Goal: Complete application form: Complete application form

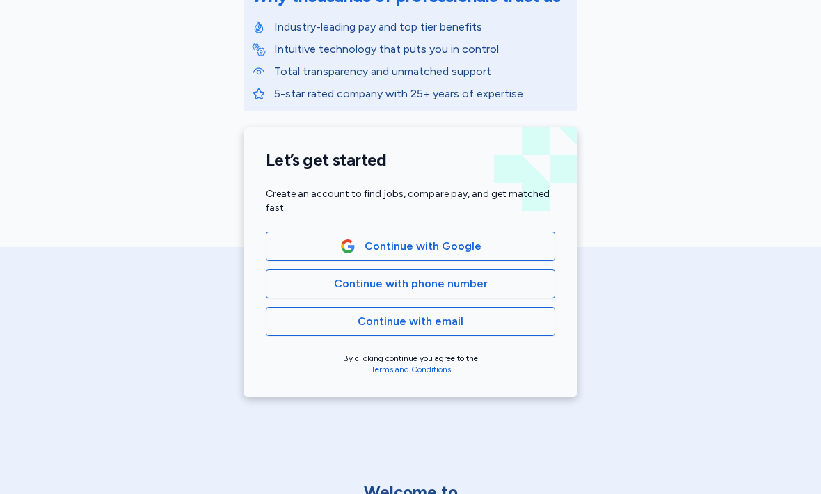
scroll to position [213, 0]
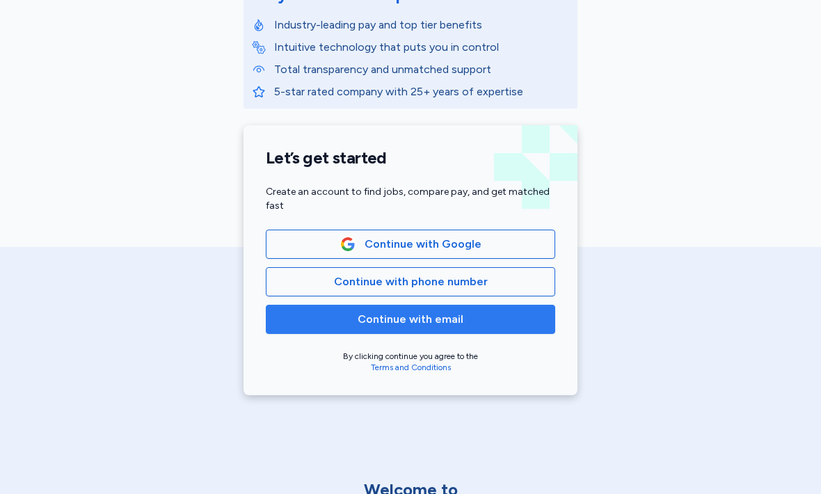
click at [434, 322] on span "Continue with email" at bounding box center [411, 319] width 106 height 17
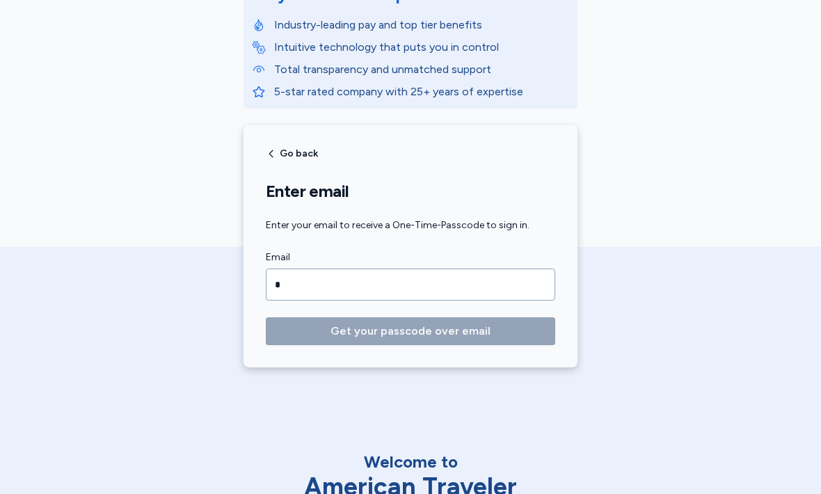
type input "**"
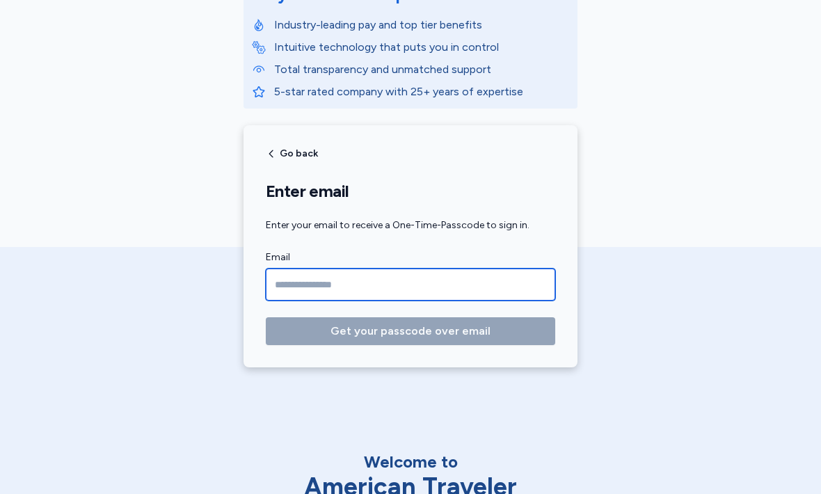
type input "**********"
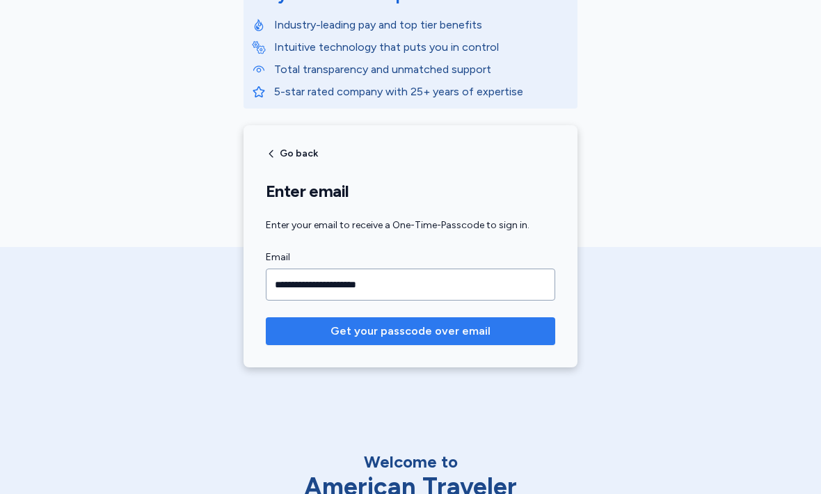
click at [460, 326] on span "Get your passcode over email" at bounding box center [411, 331] width 160 height 17
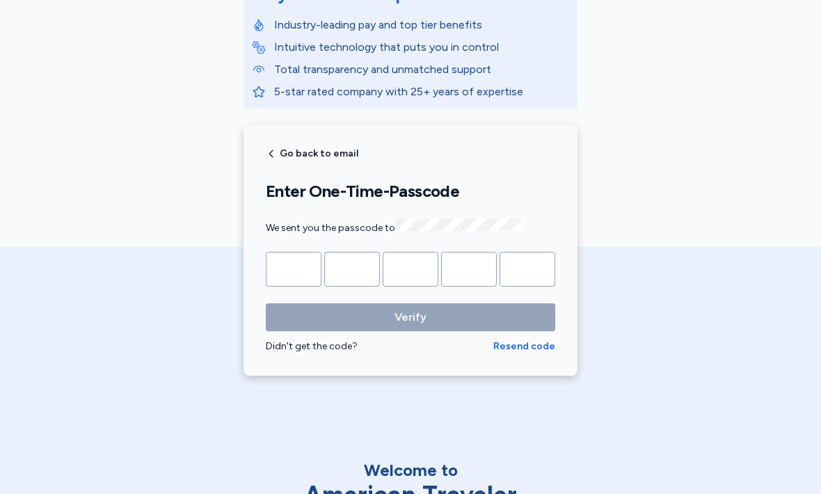
type input "*"
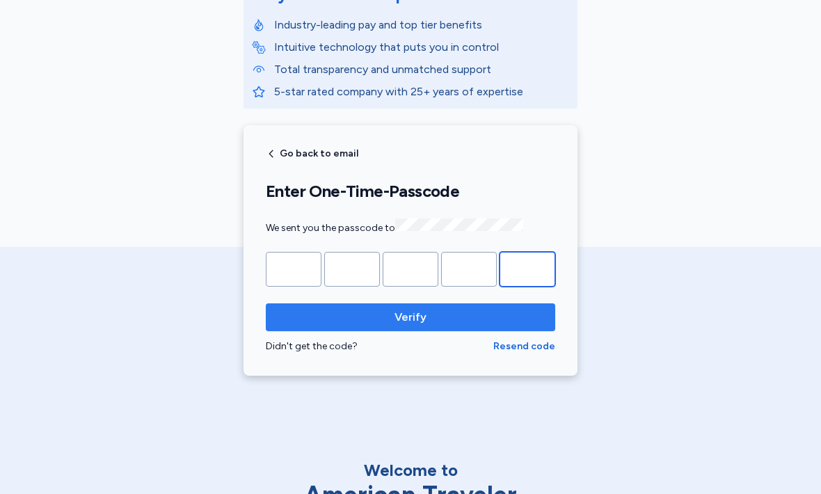
type input "*"
click at [444, 312] on span "Verify" at bounding box center [410, 317] width 267 height 17
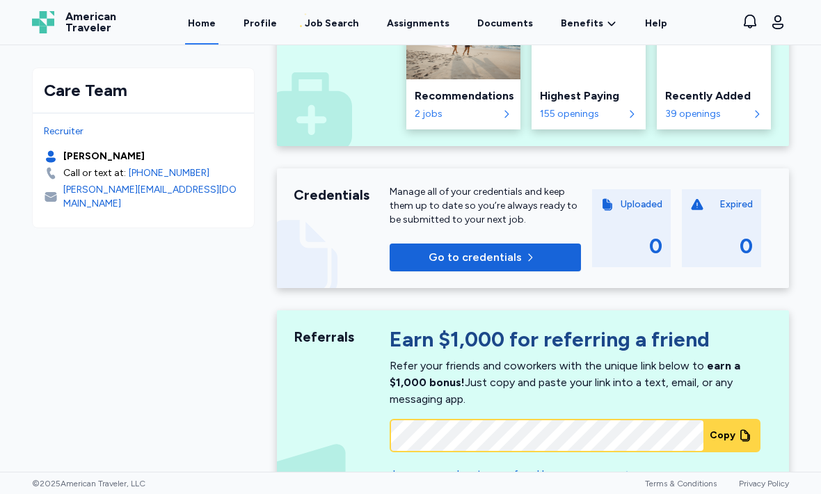
scroll to position [353, 0]
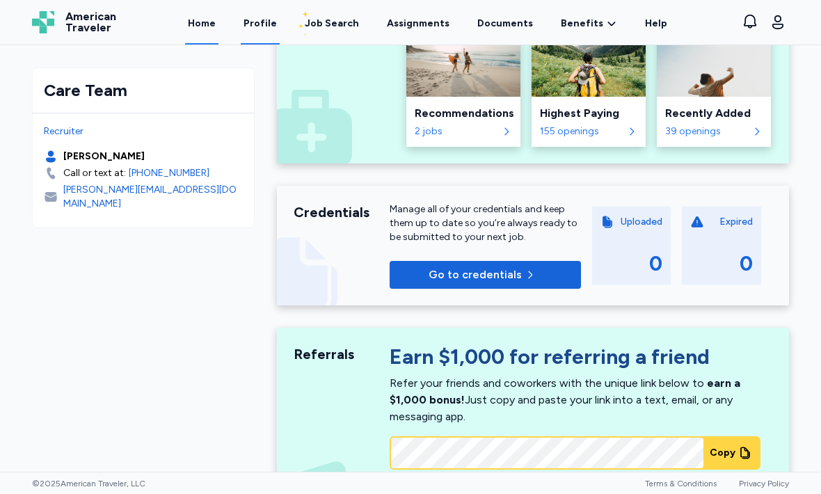
click at [273, 29] on link "Profile" at bounding box center [260, 22] width 39 height 43
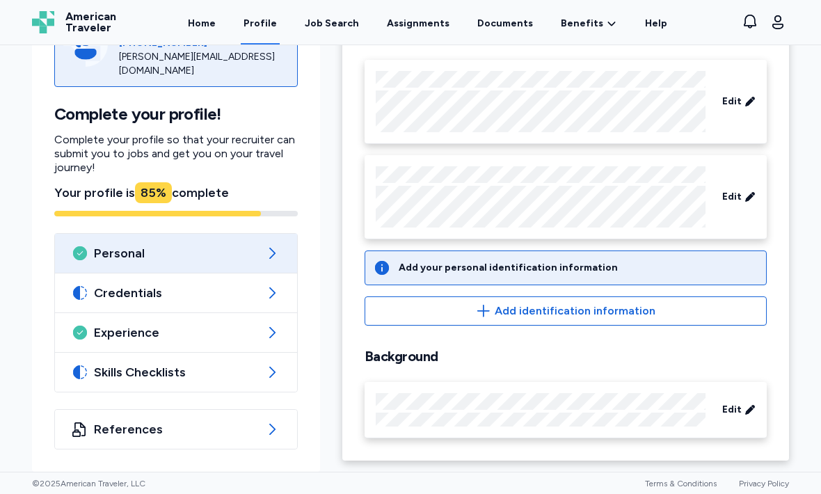
scroll to position [131, 0]
click at [507, 269] on div "Add your personal identification information" at bounding box center [508, 268] width 219 height 14
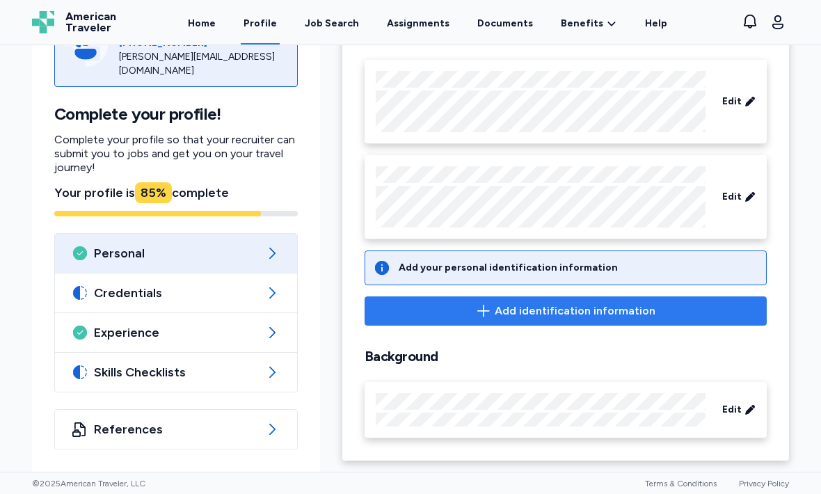
click at [571, 313] on span "Add identification information" at bounding box center [575, 311] width 161 height 17
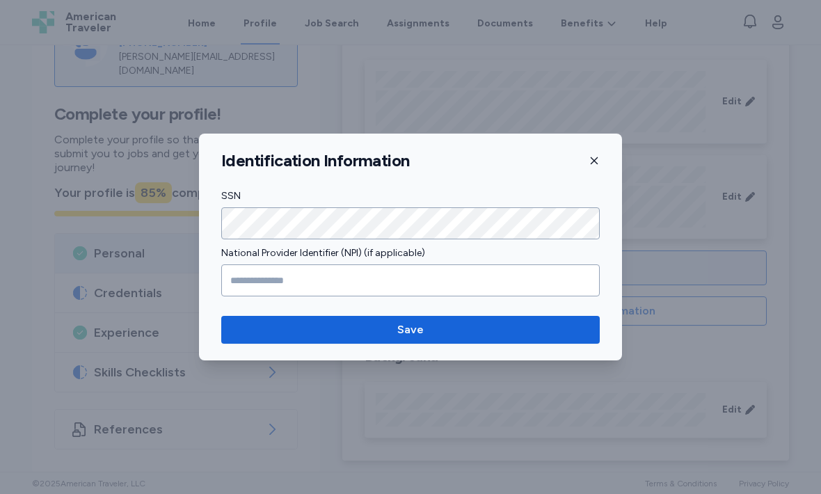
click at [599, 157] on icon "button" at bounding box center [594, 160] width 11 height 11
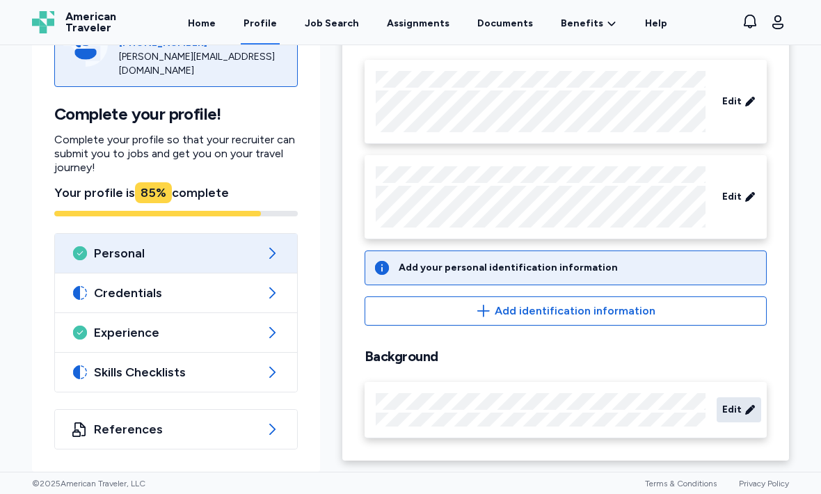
click at [734, 408] on span "Edit" at bounding box center [731, 410] width 19 height 14
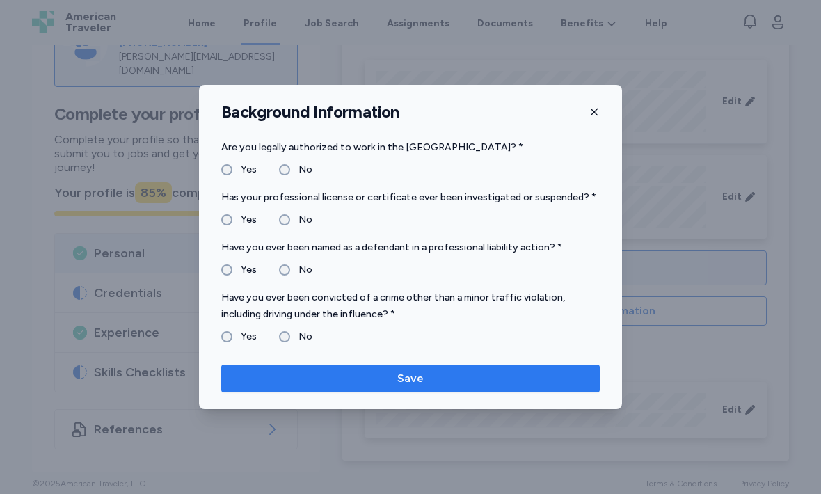
click at [447, 374] on span "Save" at bounding box center [410, 378] width 356 height 17
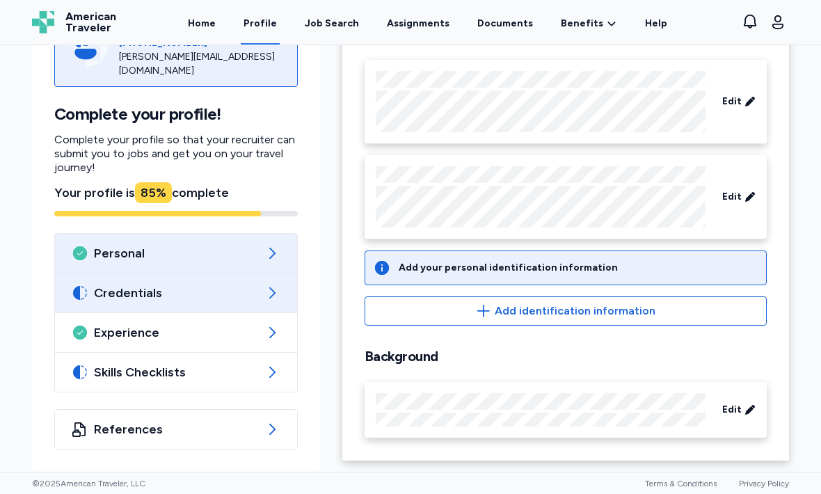
click at [258, 292] on span "Credentials" at bounding box center [176, 293] width 164 height 17
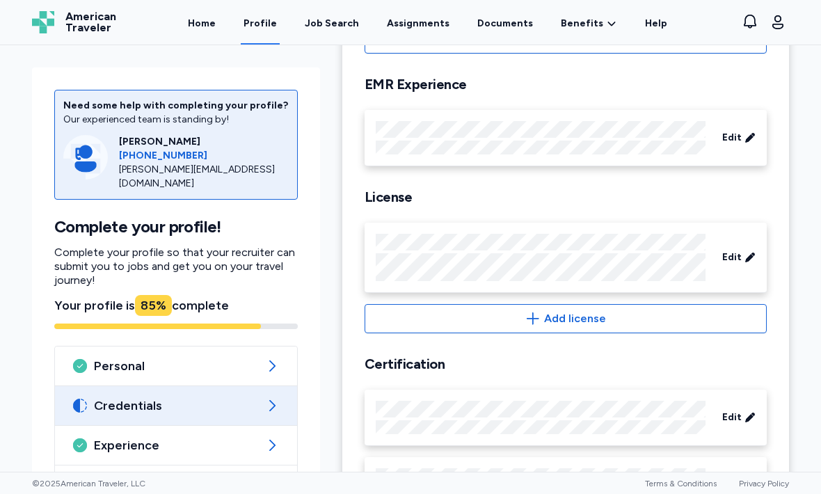
scroll to position [498, 0]
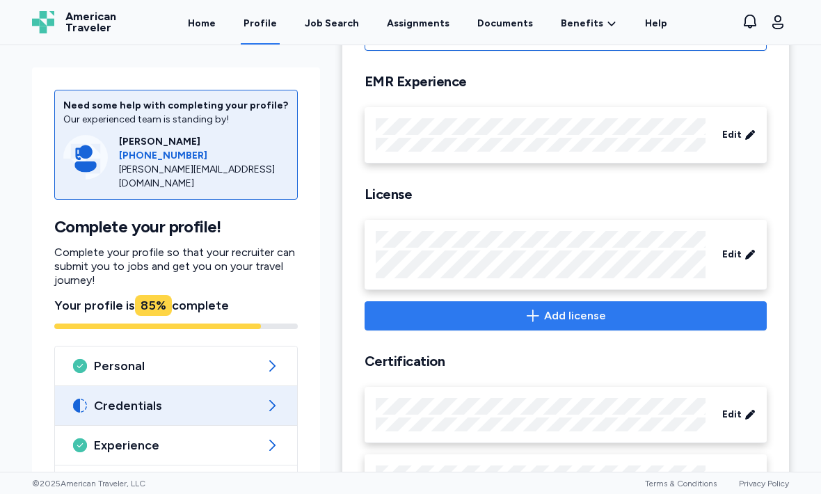
click at [541, 319] on icon "button" at bounding box center [533, 316] width 17 height 17
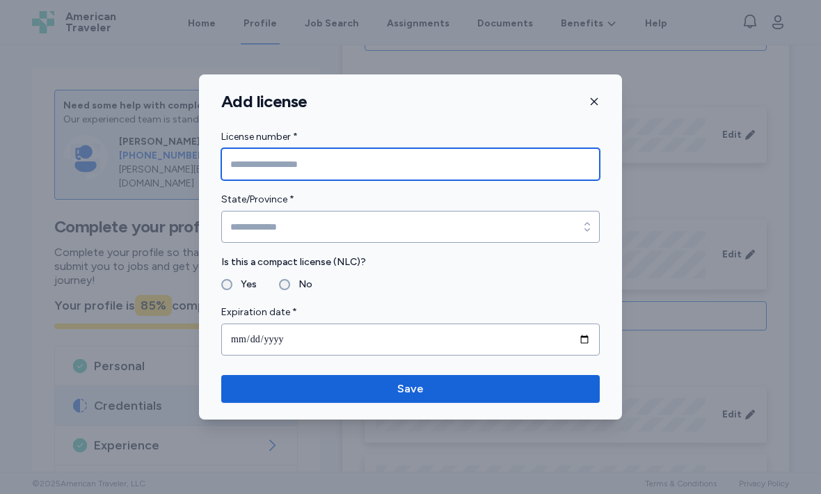
click at [358, 172] on input "License number *" at bounding box center [410, 164] width 379 height 32
type input "********"
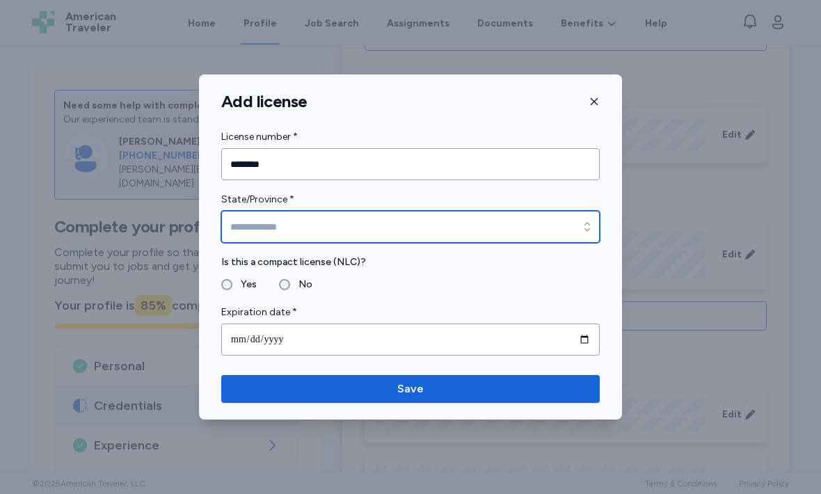
click at [321, 229] on input "State/Province *" at bounding box center [410, 227] width 379 height 32
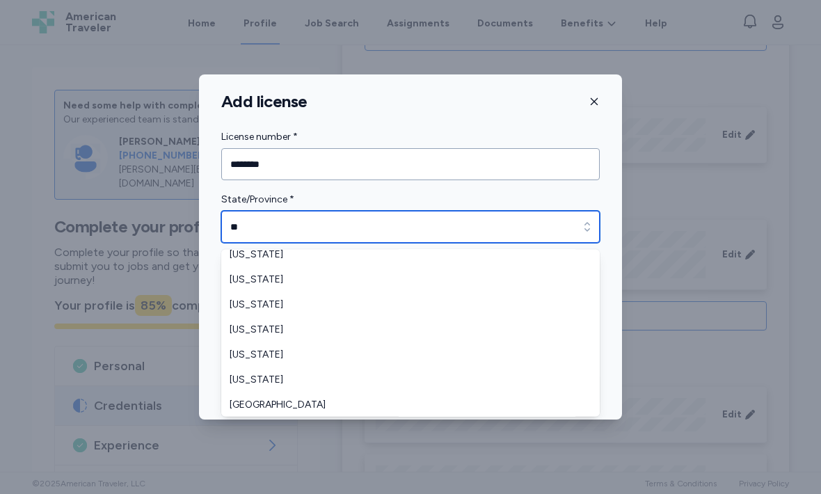
scroll to position [70, 0]
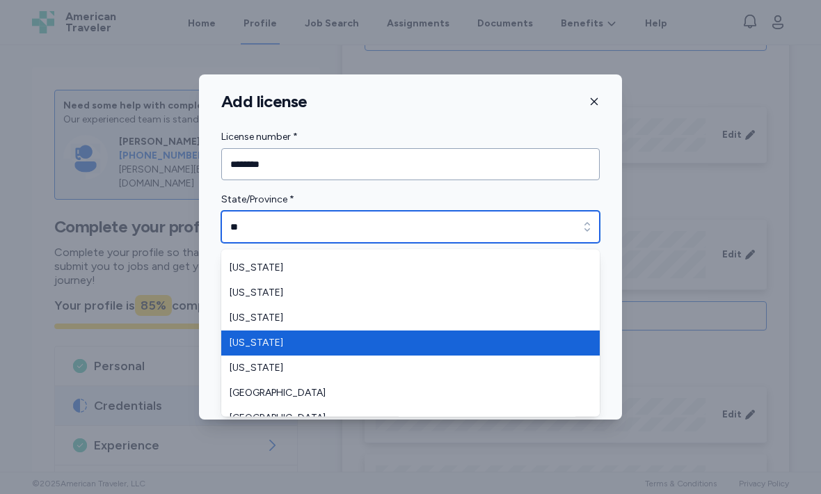
type input "******"
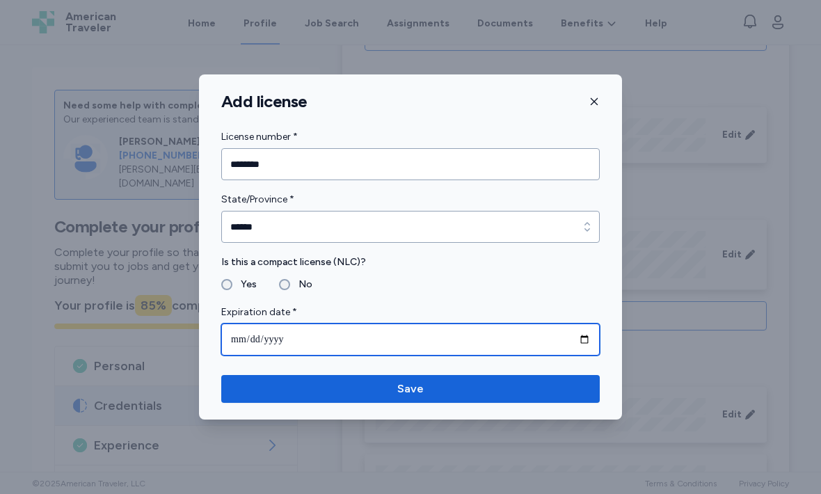
click at [311, 344] on input "date" at bounding box center [410, 340] width 379 height 32
click at [307, 340] on input "**********" at bounding box center [410, 340] width 379 height 32
type input "**********"
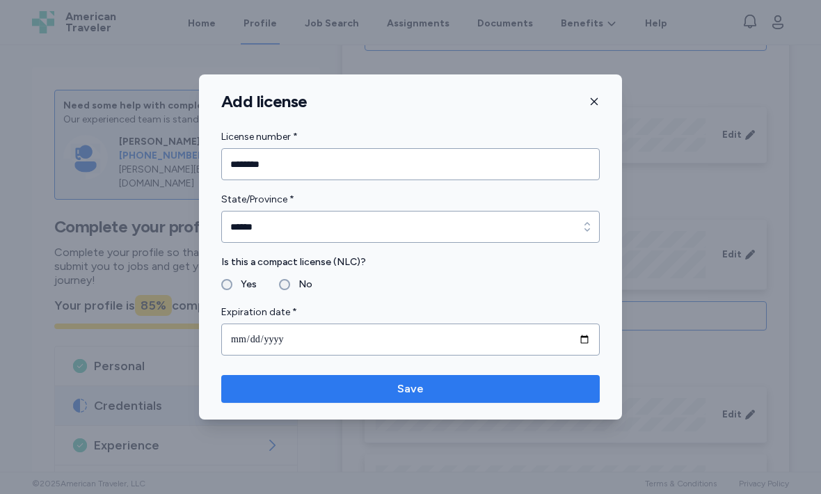
click at [372, 382] on span "Save" at bounding box center [410, 389] width 356 height 17
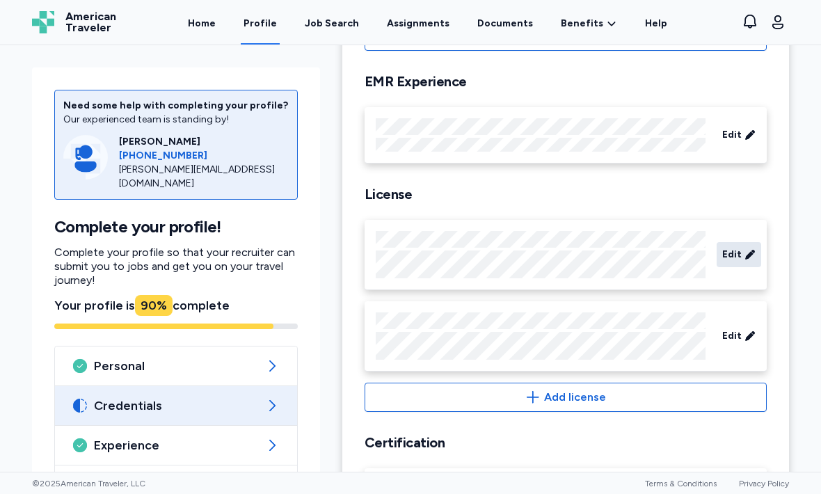
click at [740, 255] on span "Edit" at bounding box center [731, 255] width 19 height 14
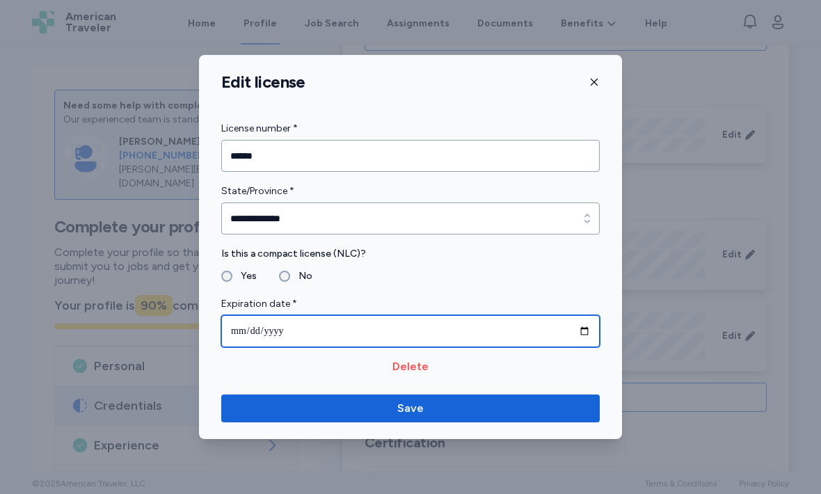
click at [337, 326] on input "**********" at bounding box center [410, 331] width 379 height 32
type input "**********"
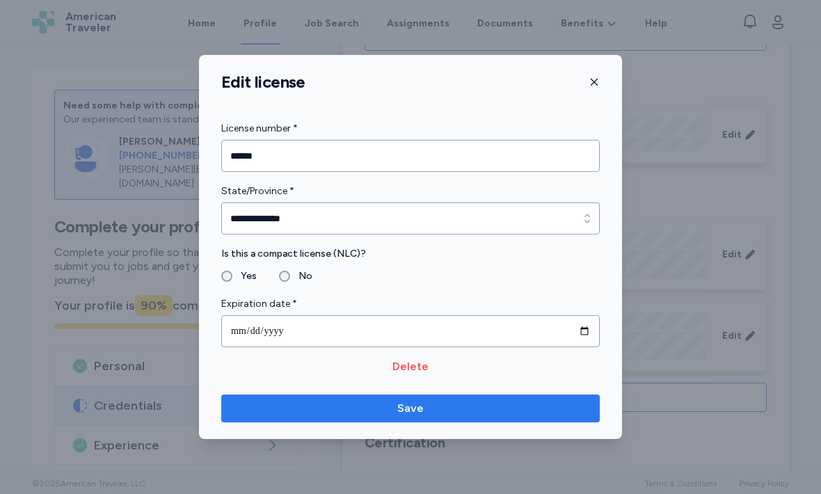
click at [427, 411] on span "Save" at bounding box center [410, 408] width 356 height 17
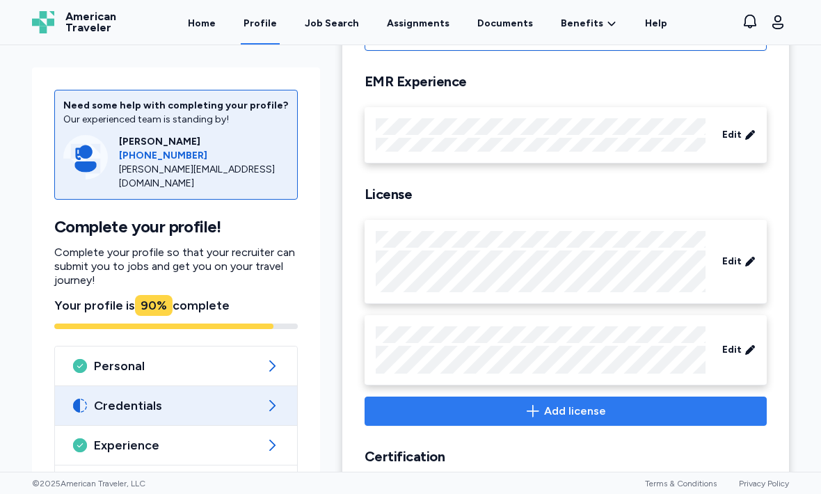
click at [557, 409] on span "Add license" at bounding box center [575, 411] width 62 height 17
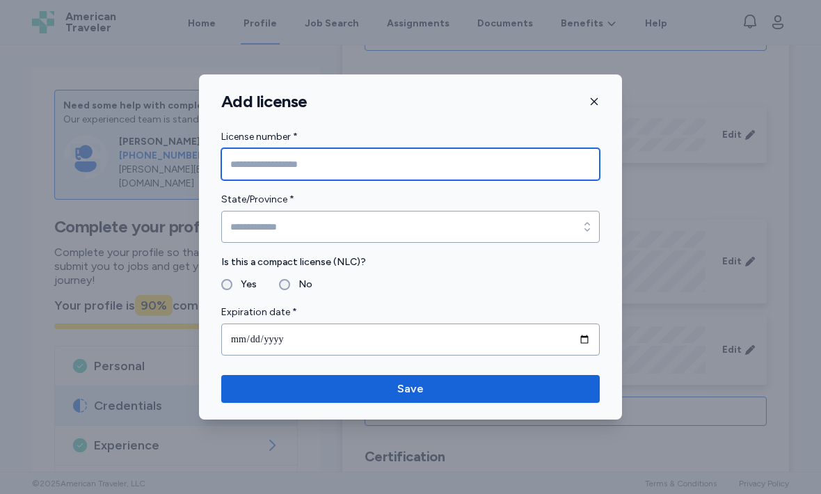
click at [317, 165] on input "License number *" at bounding box center [410, 164] width 379 height 32
type input "********"
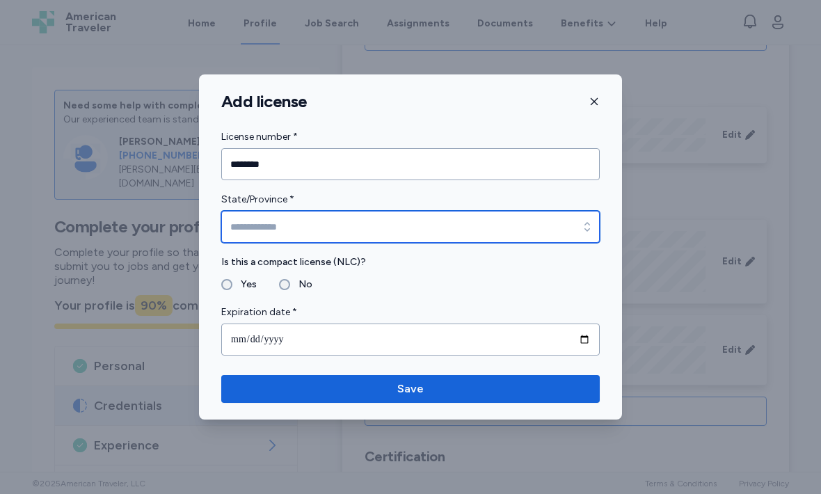
click at [308, 225] on input "State/Province *" at bounding box center [410, 227] width 379 height 32
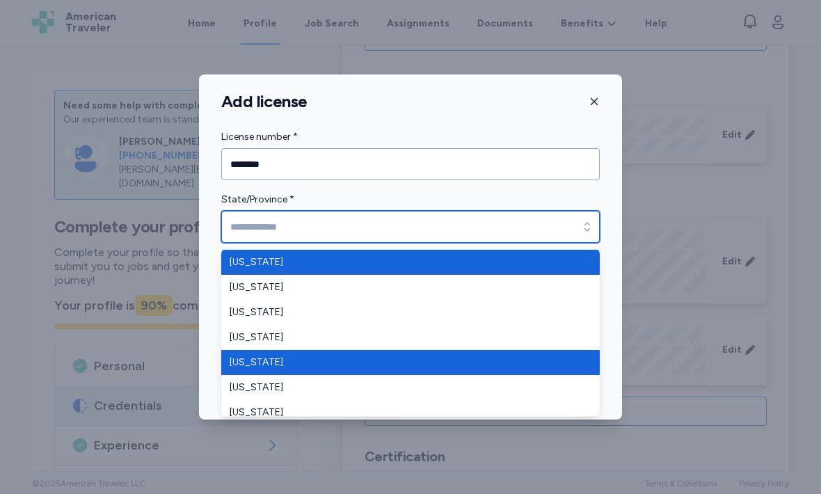
type input "**********"
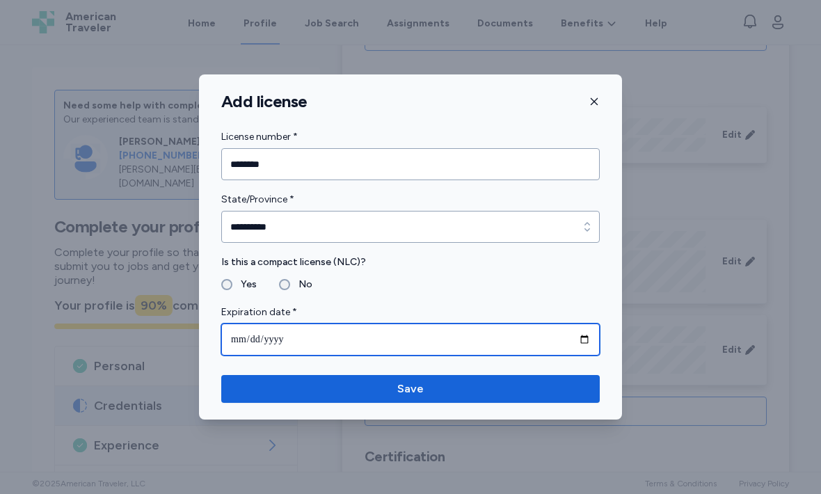
click at [299, 335] on input "date" at bounding box center [410, 340] width 379 height 32
type input "**********"
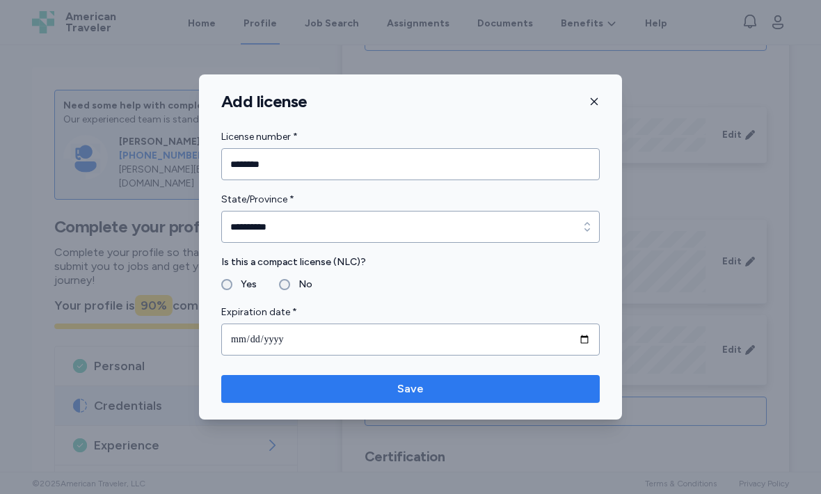
click at [424, 393] on span "Save" at bounding box center [410, 389] width 356 height 17
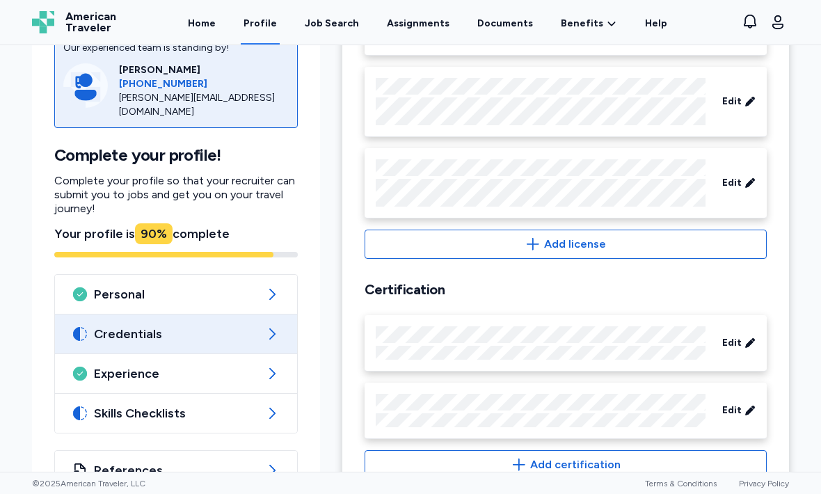
scroll to position [753, 0]
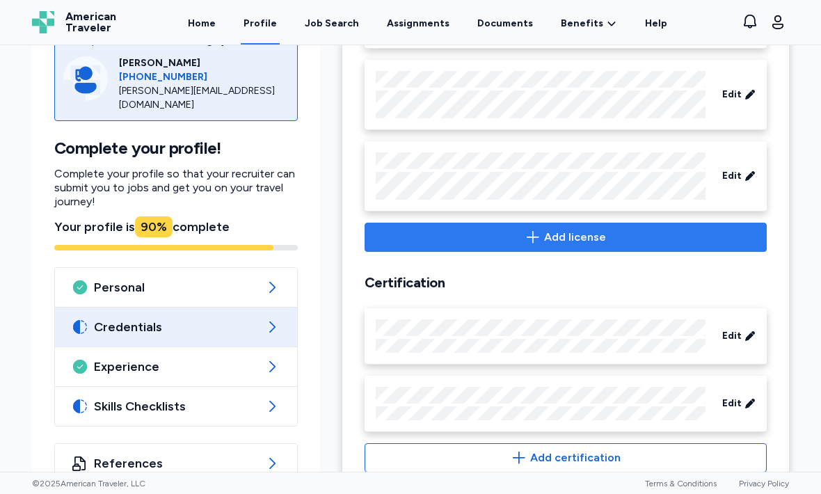
click at [541, 240] on icon "button" at bounding box center [533, 237] width 17 height 17
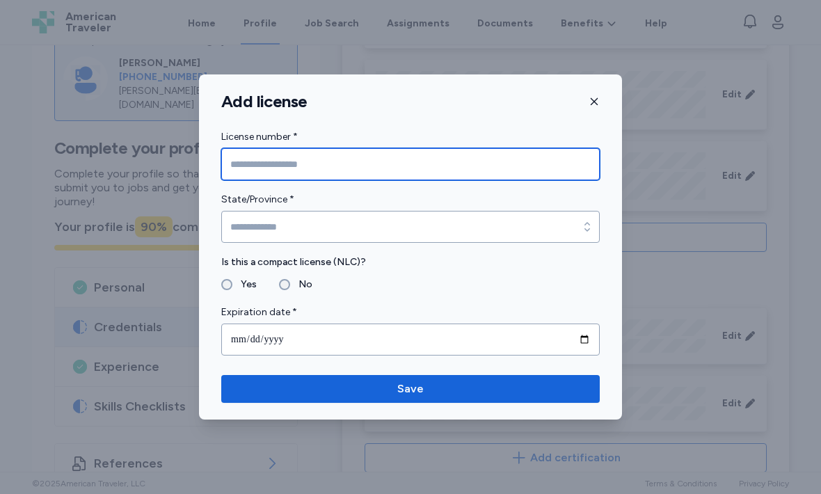
click at [358, 166] on input "License number *" at bounding box center [410, 164] width 379 height 32
type input "******"
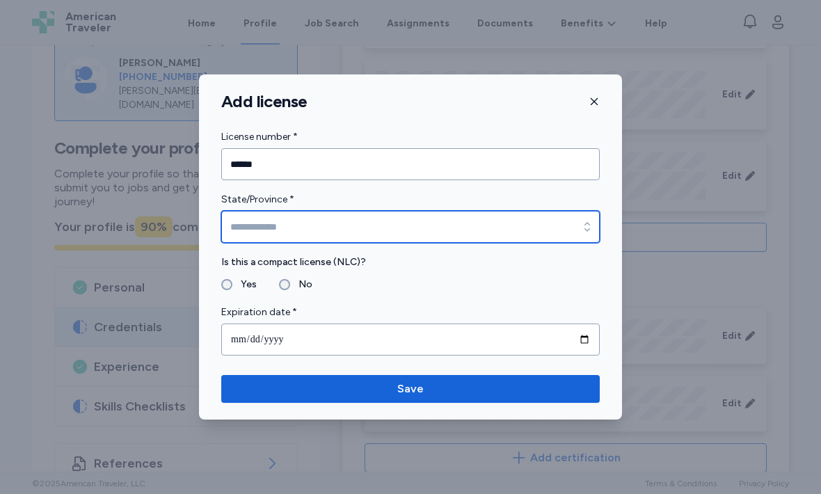
click at [370, 227] on input "State/Province *" at bounding box center [410, 227] width 379 height 32
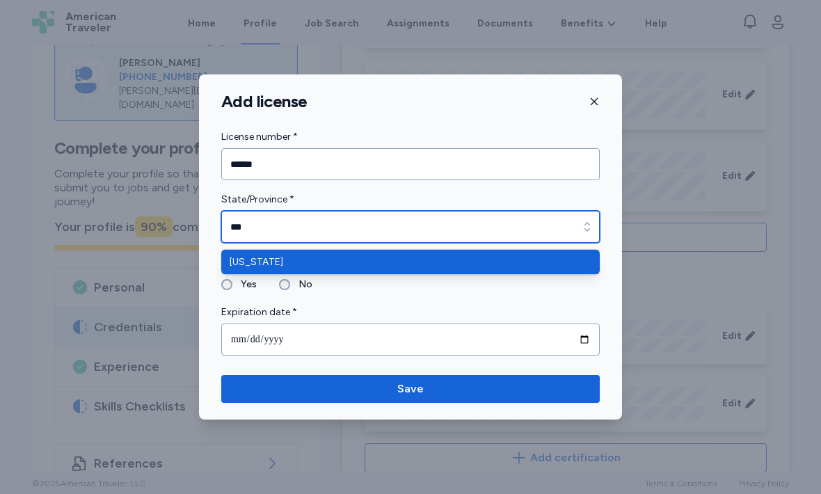
type input "******"
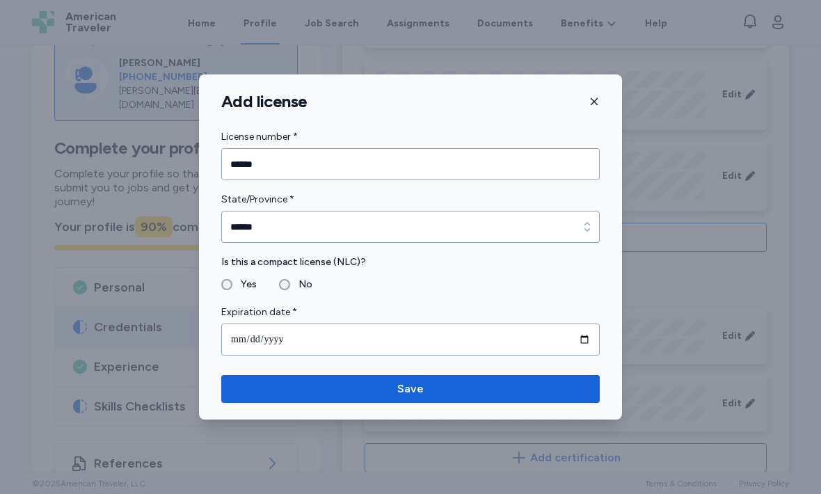
click at [291, 283] on label "No" at bounding box center [301, 284] width 22 height 17
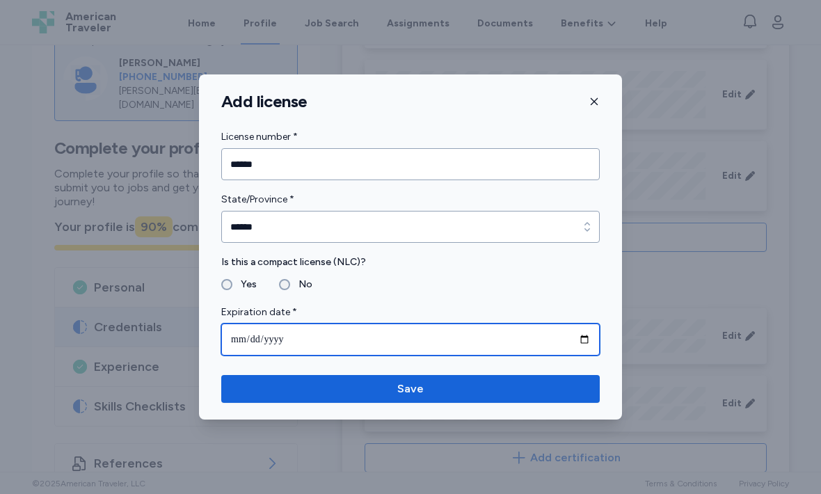
click at [300, 342] on input "date" at bounding box center [410, 340] width 379 height 32
type input "**********"
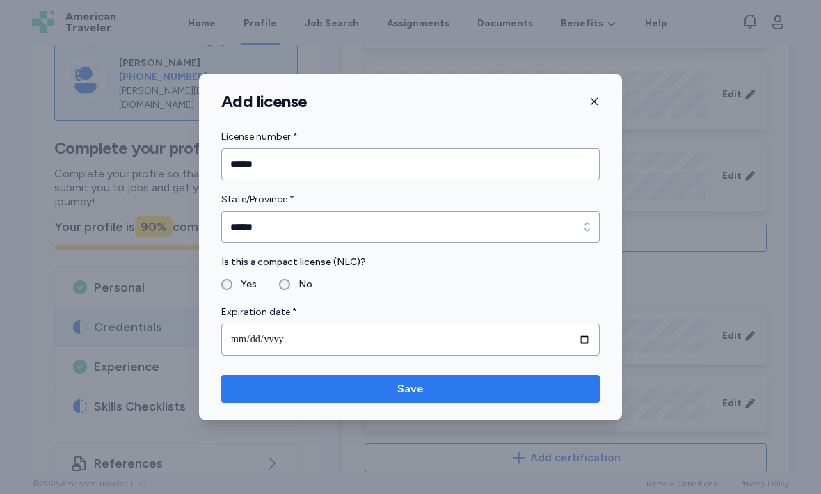
click at [440, 390] on span "Save" at bounding box center [410, 389] width 356 height 17
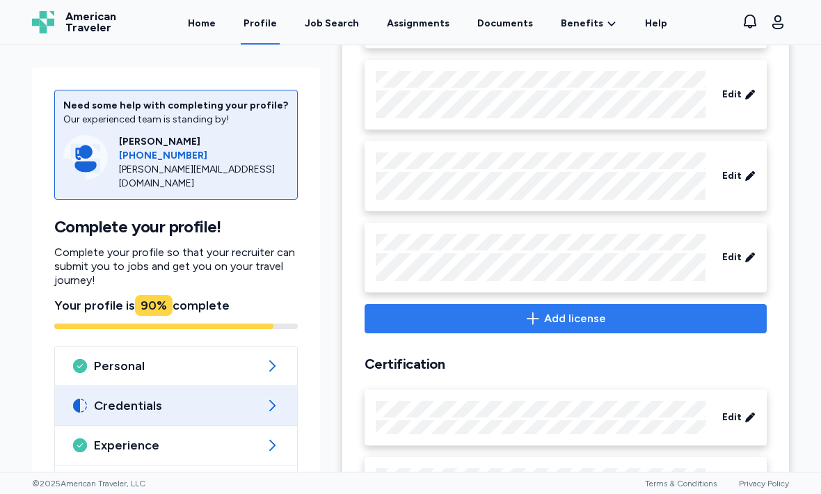
click at [559, 317] on span "Add license" at bounding box center [575, 318] width 62 height 17
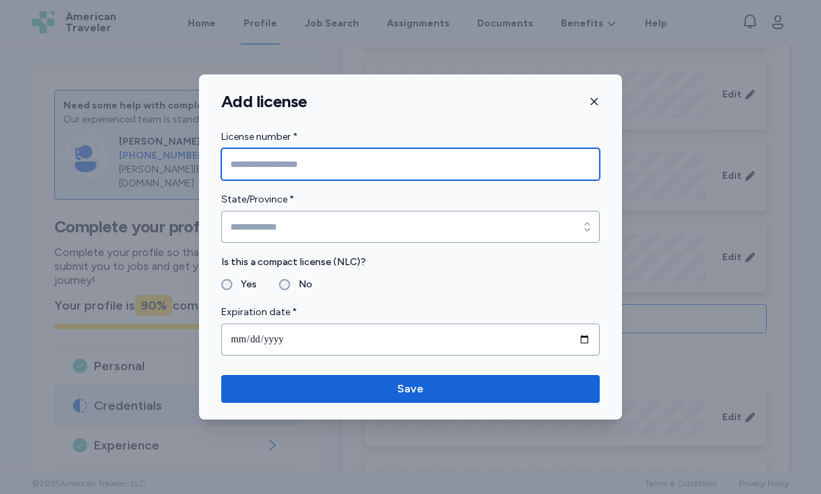
click at [353, 161] on input "License number *" at bounding box center [410, 164] width 379 height 32
type input "*******"
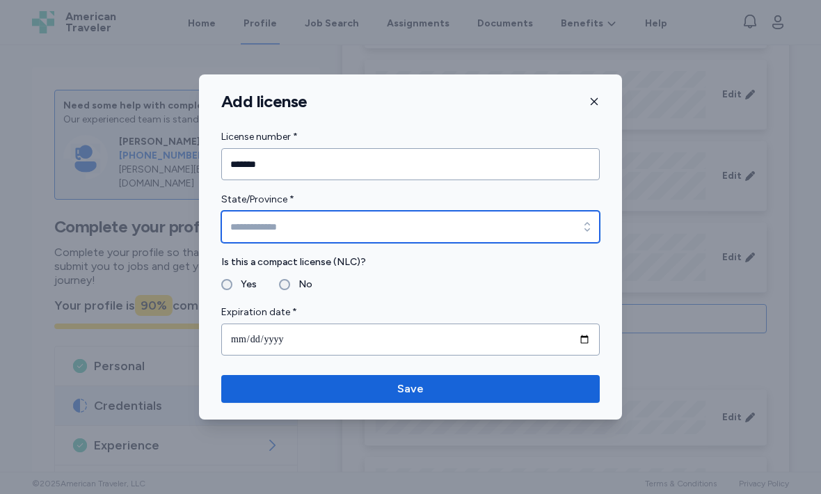
click at [334, 225] on input "State/Province *" at bounding box center [410, 227] width 379 height 32
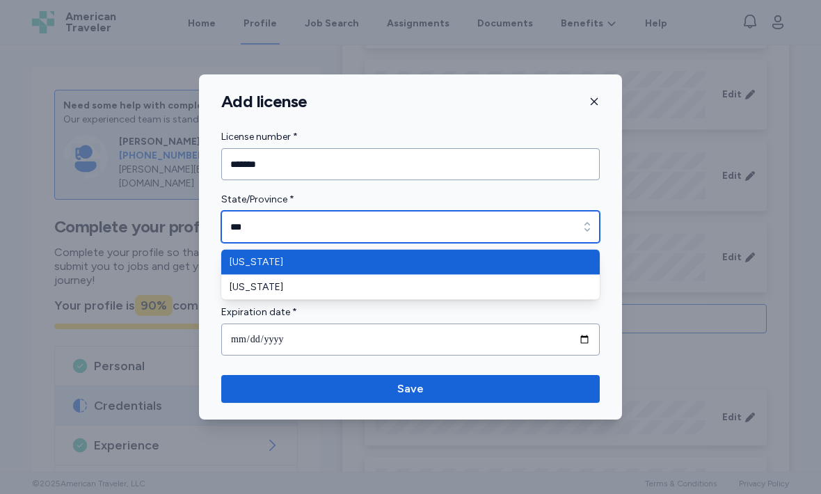
type input "*********"
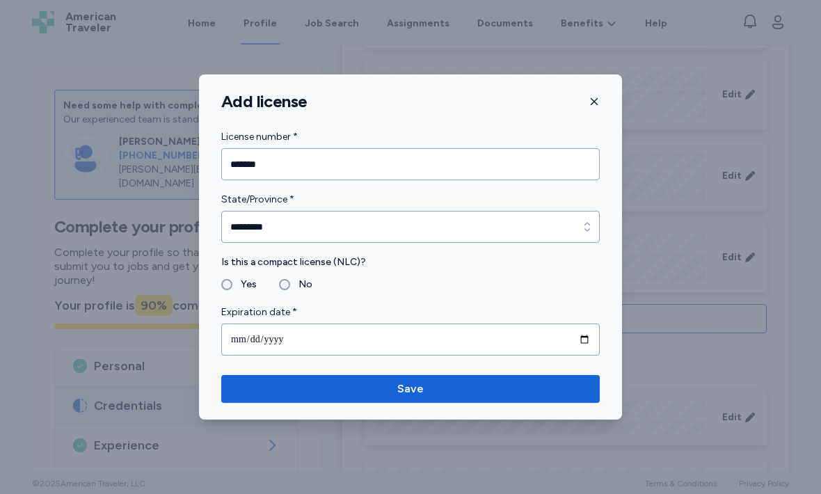
click at [294, 283] on label "No" at bounding box center [301, 284] width 22 height 17
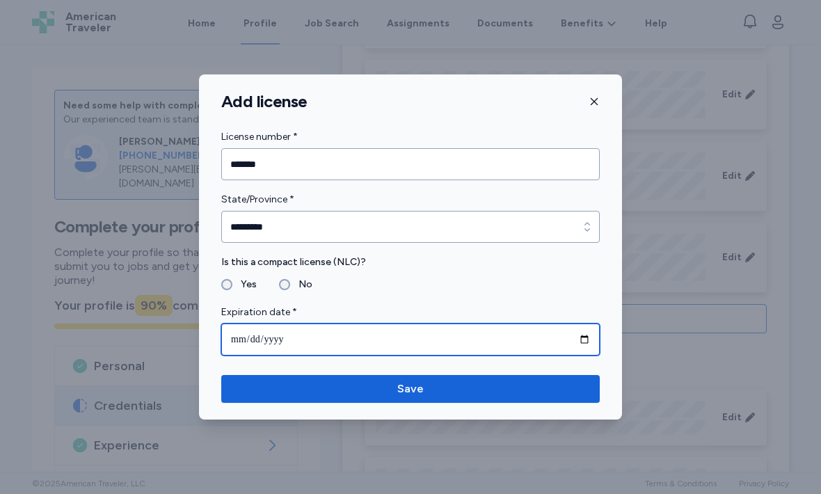
click at [317, 338] on input "date" at bounding box center [410, 340] width 379 height 32
type input "**********"
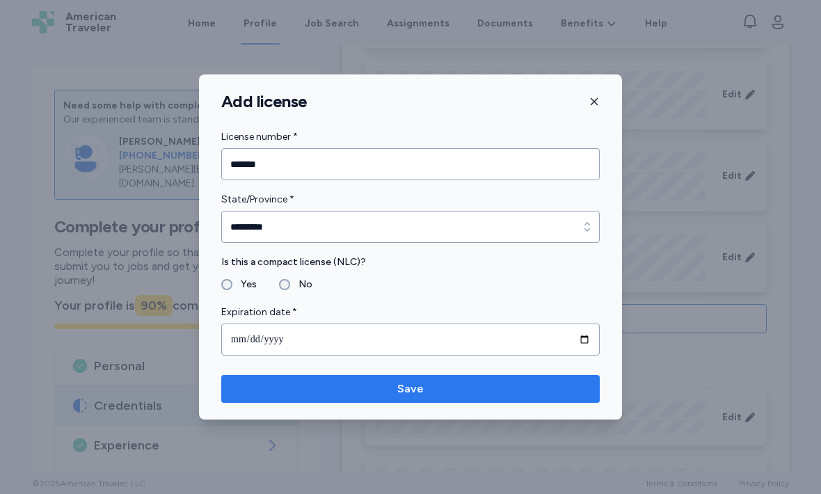
click at [427, 392] on span "Save" at bounding box center [410, 389] width 356 height 17
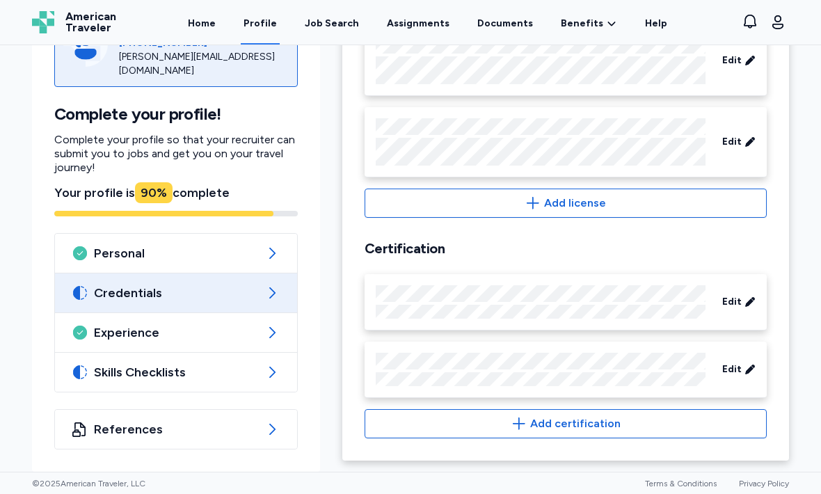
scroll to position [950, 0]
click at [741, 303] on span "Edit" at bounding box center [731, 302] width 19 height 14
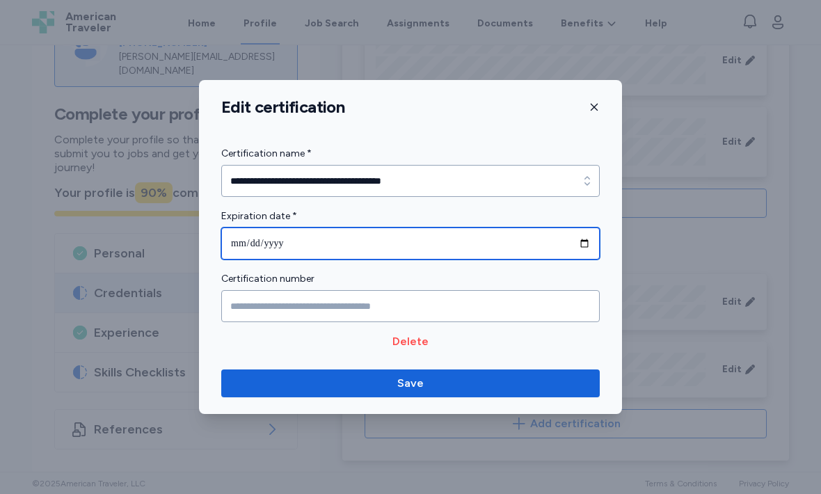
click at [393, 248] on input "**********" at bounding box center [410, 244] width 379 height 32
type input "**********"
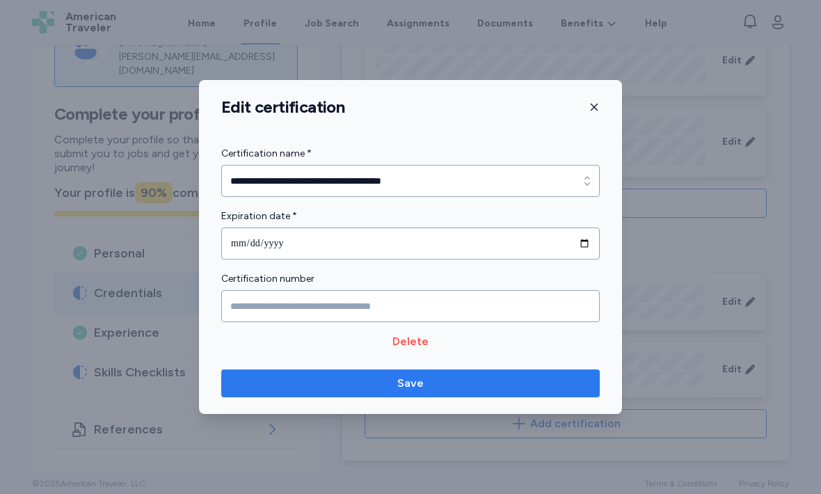
click at [422, 387] on span "Save" at bounding box center [410, 383] width 26 height 17
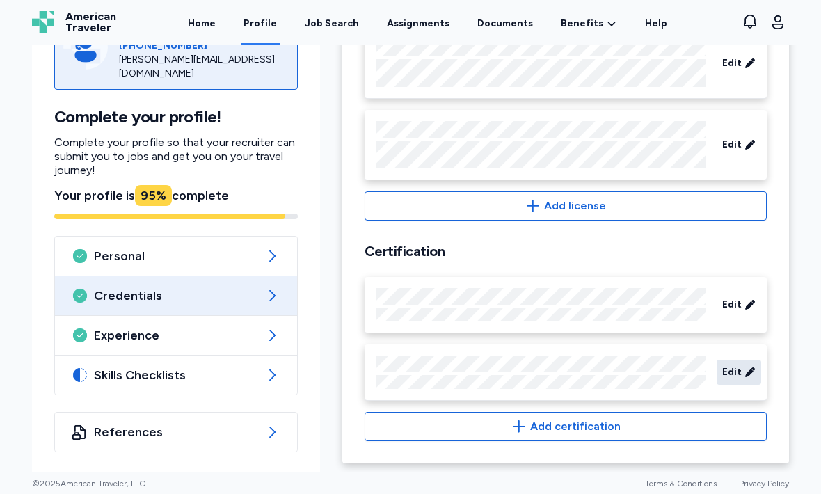
click at [738, 374] on span "Edit" at bounding box center [731, 372] width 19 height 14
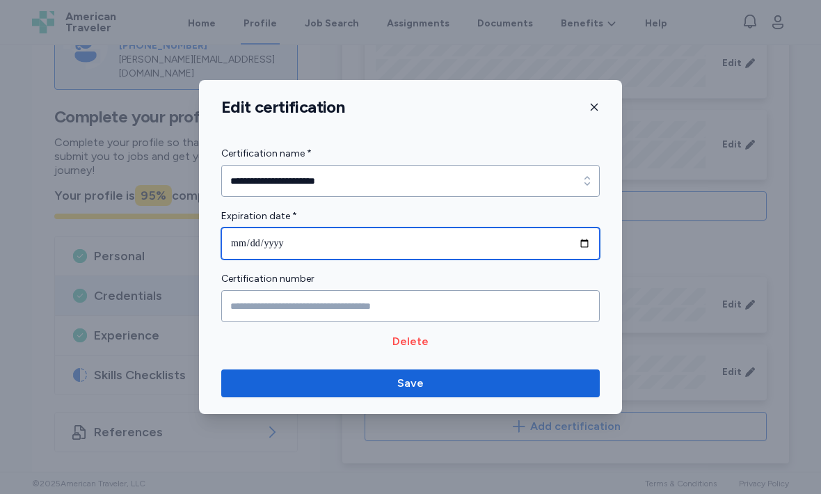
click at [385, 250] on input "**********" at bounding box center [410, 244] width 379 height 32
type input "**********"
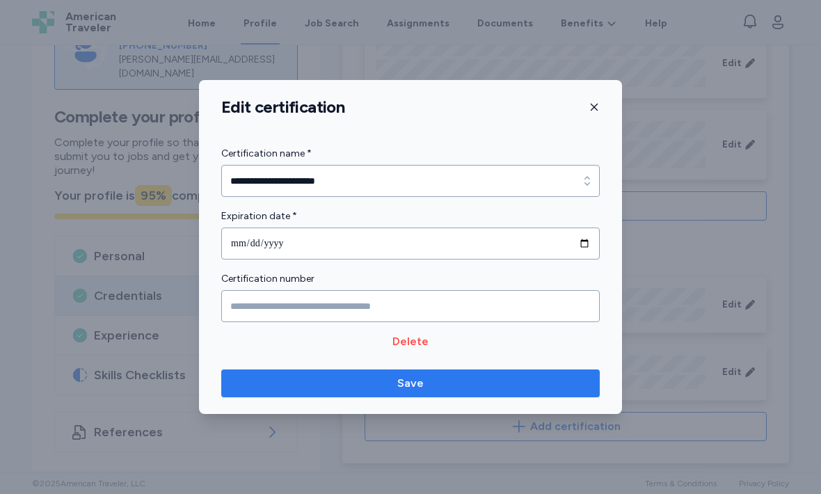
click at [500, 387] on span "Save" at bounding box center [410, 383] width 356 height 17
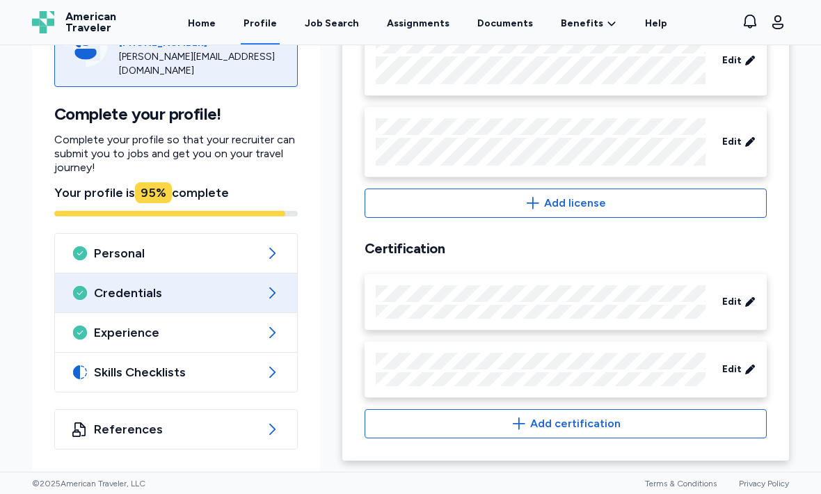
scroll to position [953, 0]
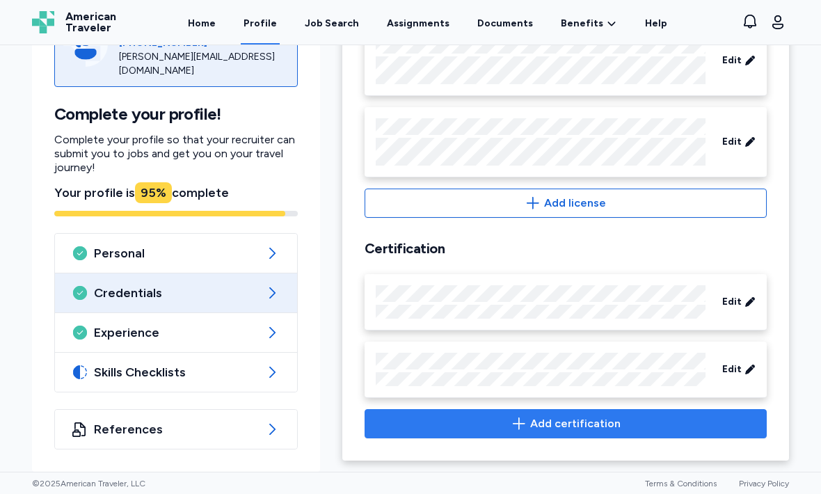
click at [532, 421] on span "Add certification" at bounding box center [565, 423] width 379 height 17
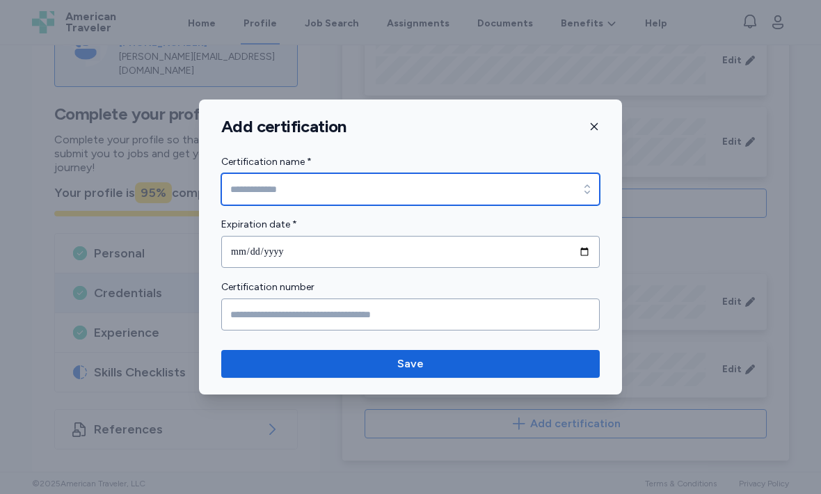
click at [390, 196] on input "Certification name *" at bounding box center [410, 189] width 379 height 32
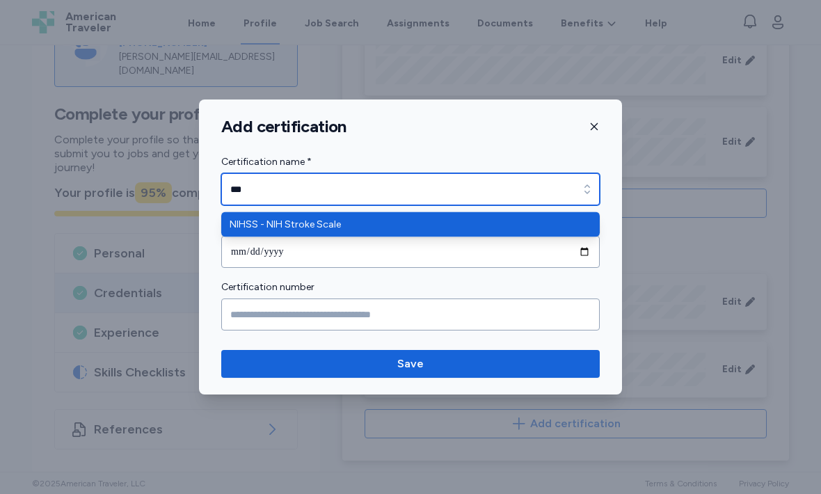
type input "**********"
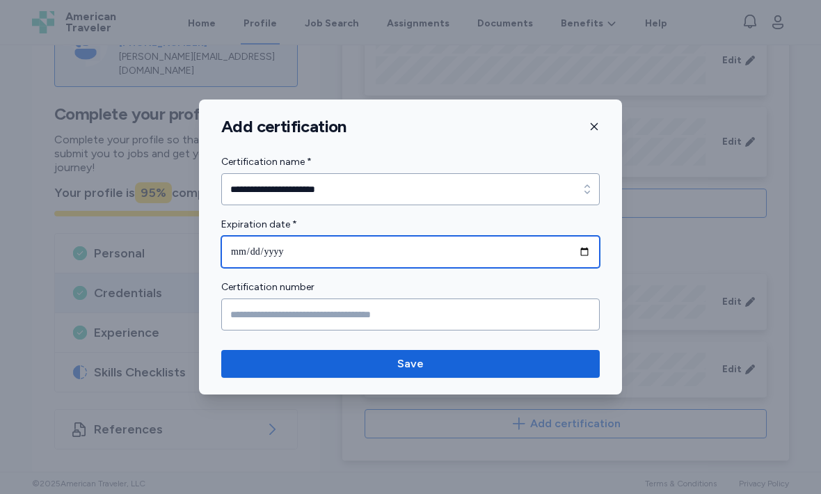
click at [346, 246] on input "date" at bounding box center [410, 252] width 379 height 32
type input "**********"
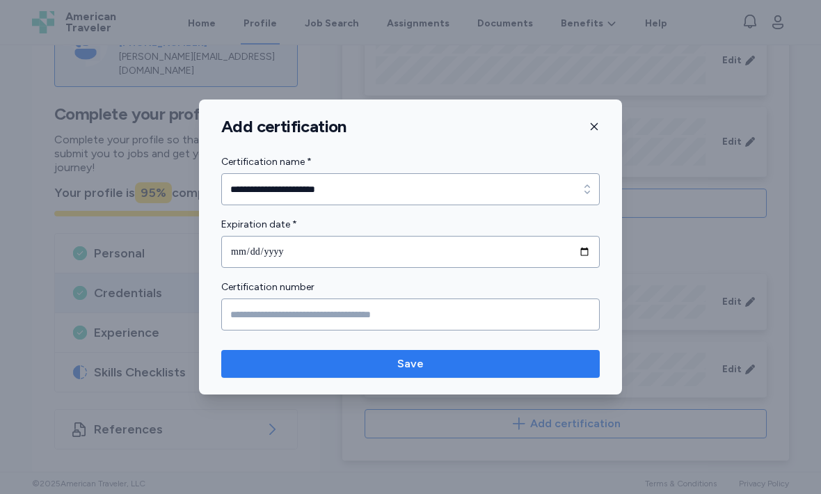
click at [435, 367] on span "Save" at bounding box center [410, 364] width 356 height 17
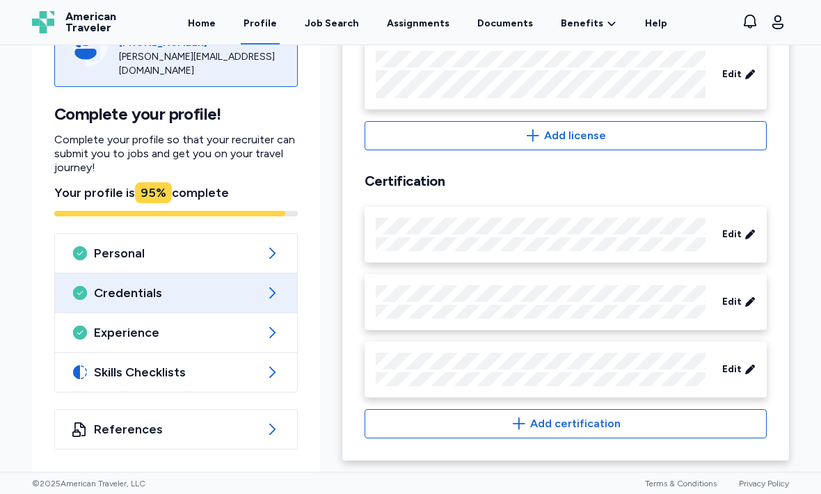
scroll to position [1020, 0]
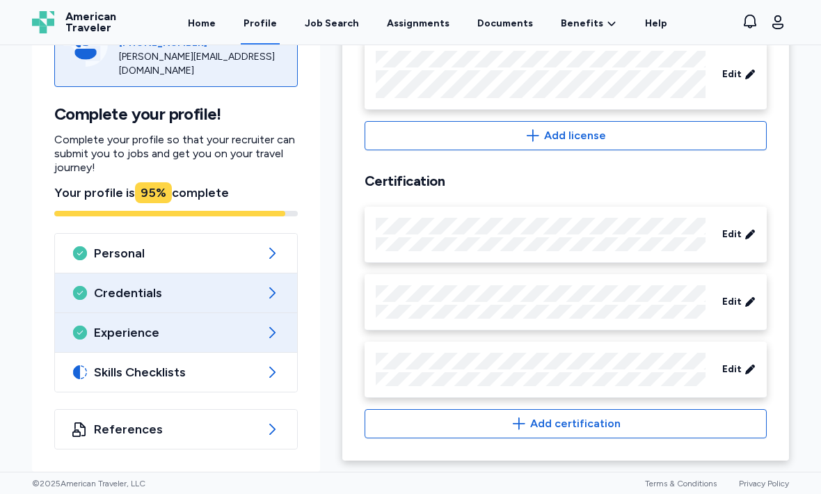
click at [276, 337] on icon at bounding box center [272, 332] width 17 height 17
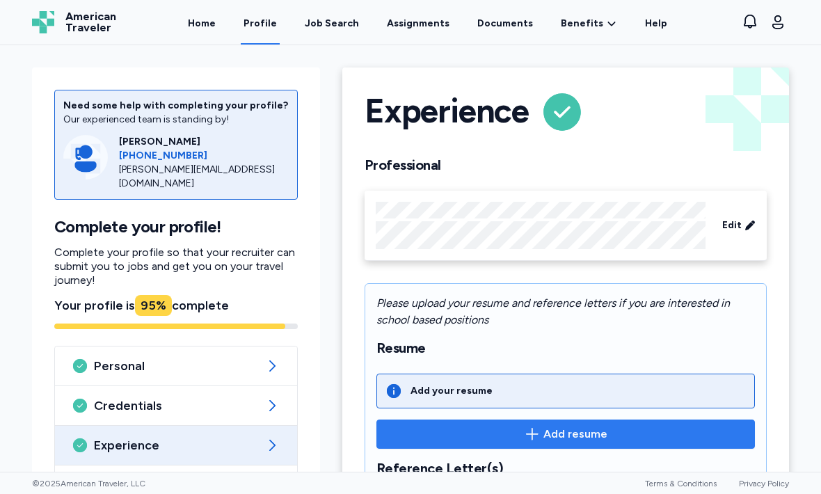
click at [552, 436] on span "Add resume" at bounding box center [575, 434] width 64 height 17
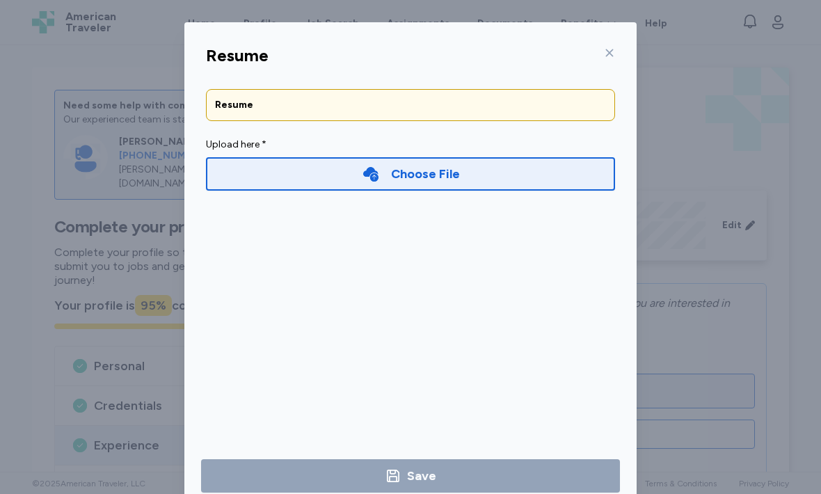
click at [403, 172] on div "Choose File" at bounding box center [425, 173] width 69 height 19
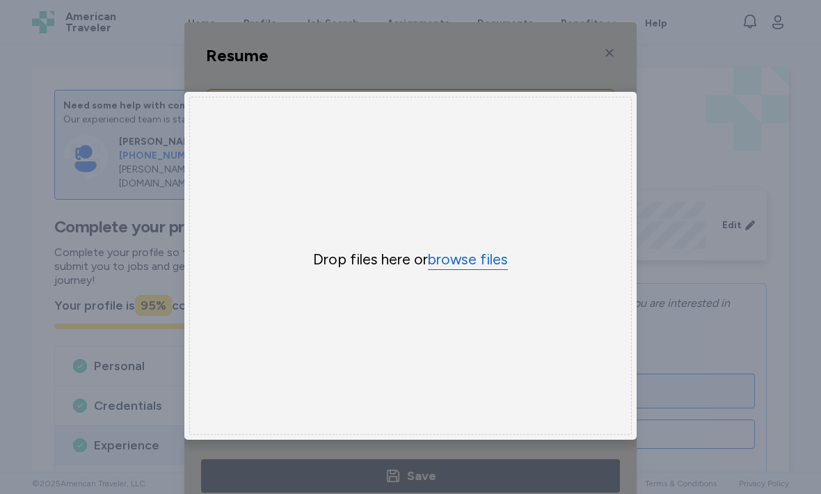
click at [482, 264] on button "browse files" at bounding box center [468, 260] width 80 height 20
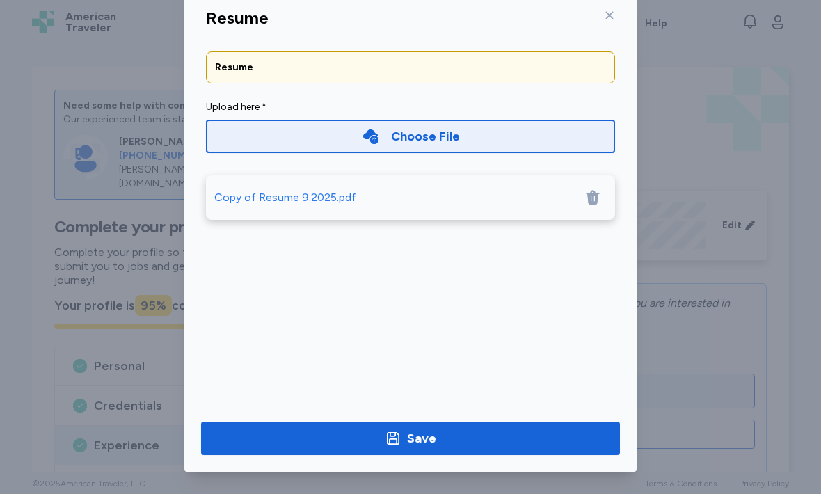
scroll to position [38, 0]
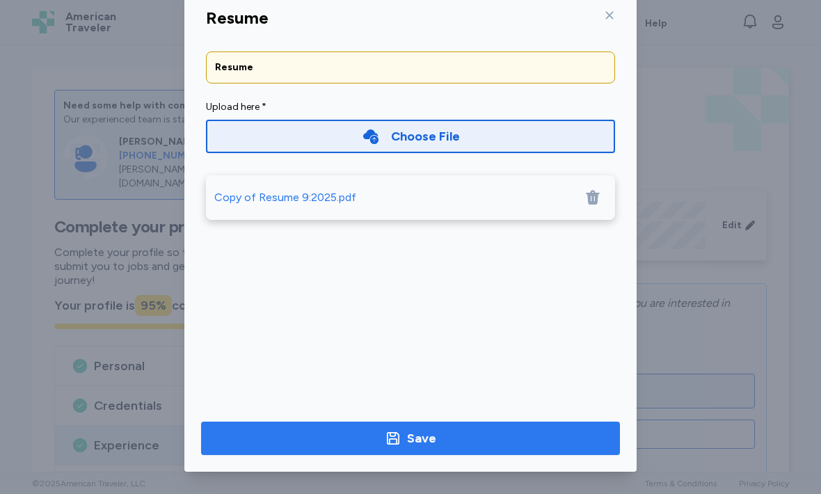
click at [429, 439] on div "Save" at bounding box center [421, 438] width 29 height 19
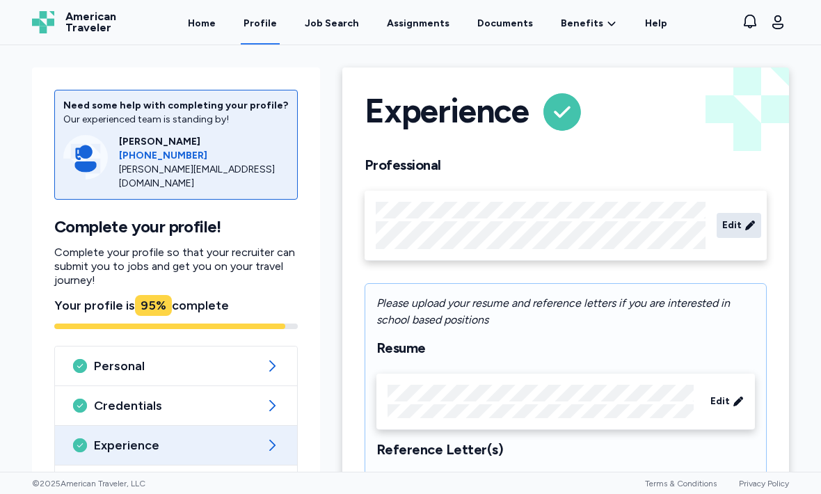
click at [738, 223] on span "Edit" at bounding box center [731, 225] width 19 height 14
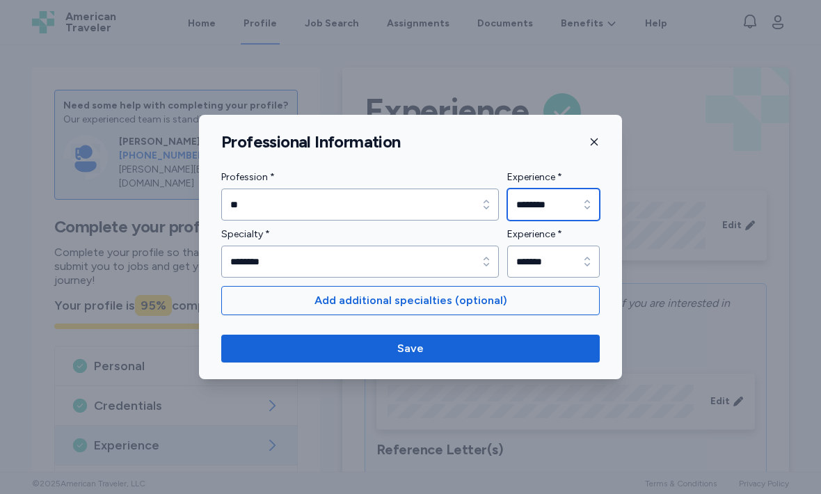
click at [571, 205] on input "********" at bounding box center [553, 205] width 93 height 32
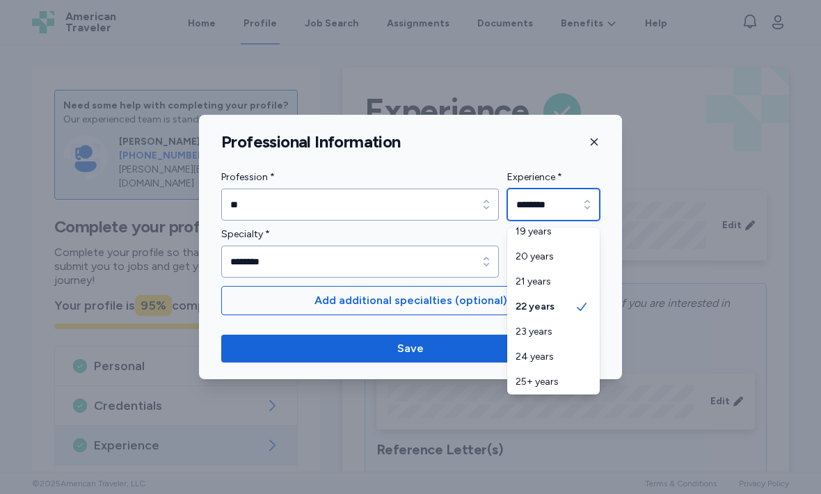
scroll to position [559, 0]
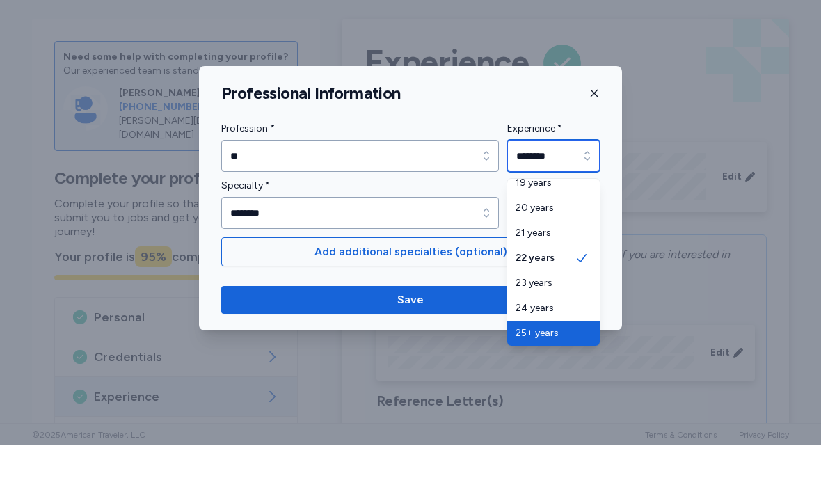
type input "*********"
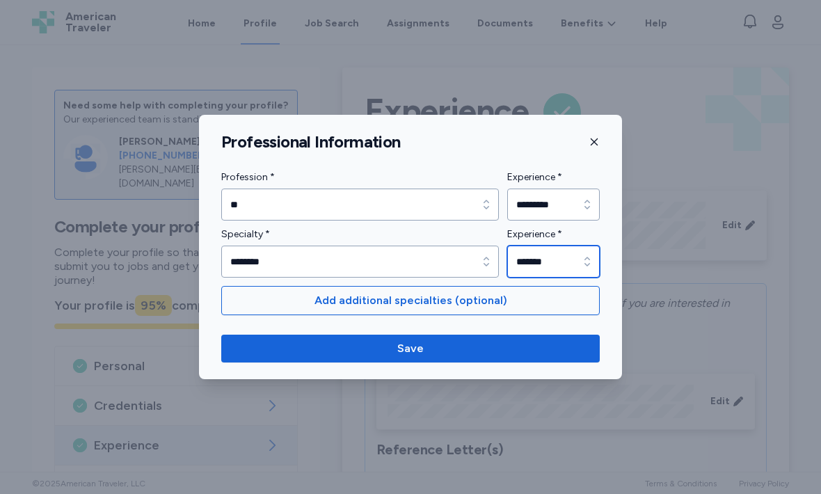
click at [582, 266] on icon "button" at bounding box center [587, 262] width 14 height 14
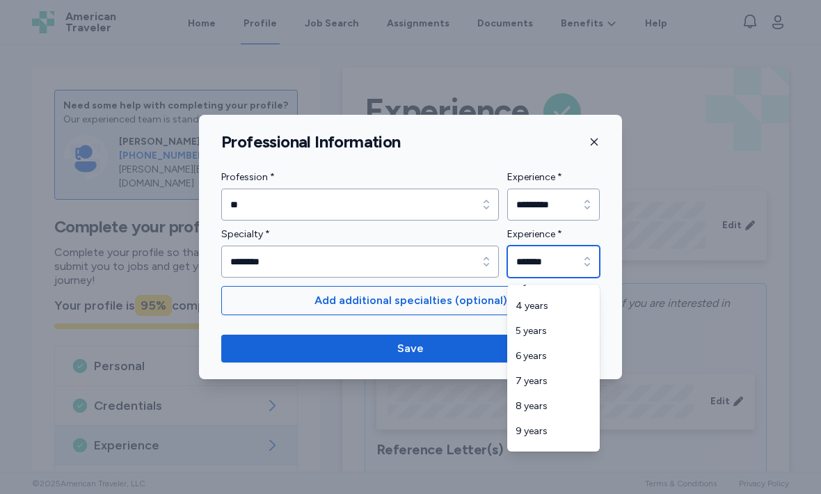
scroll to position [170, 0]
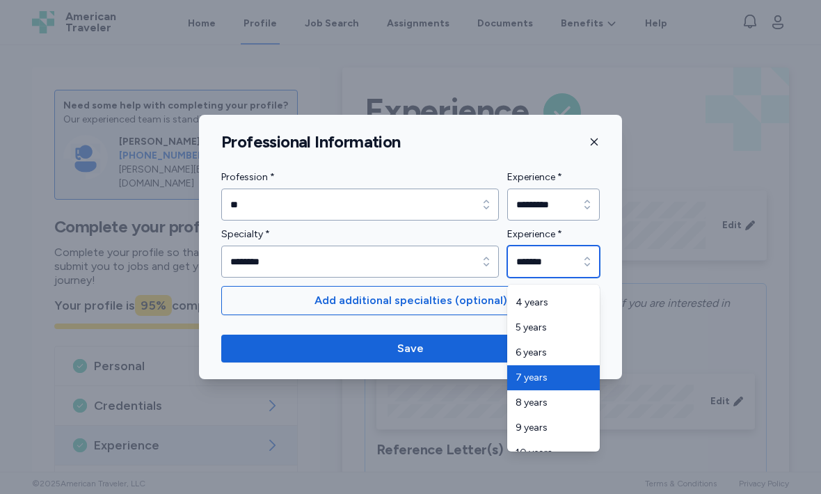
type input "*******"
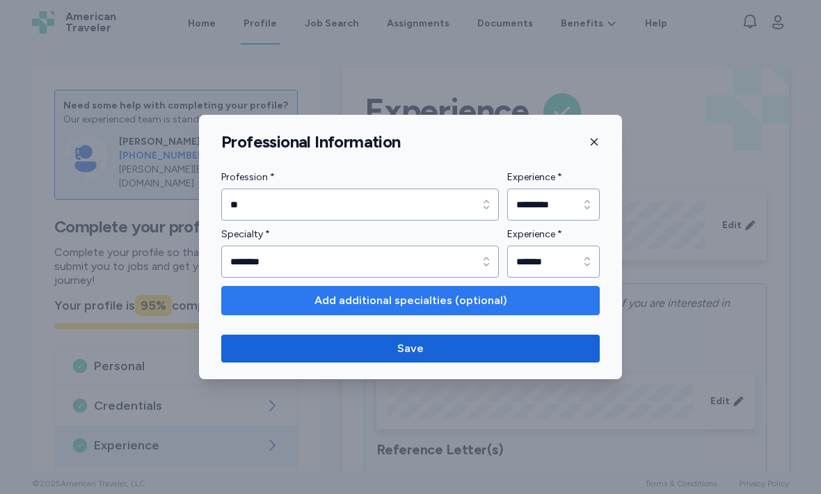
click at [416, 301] on span "Add additional specialties (optional)" at bounding box center [411, 300] width 193 height 17
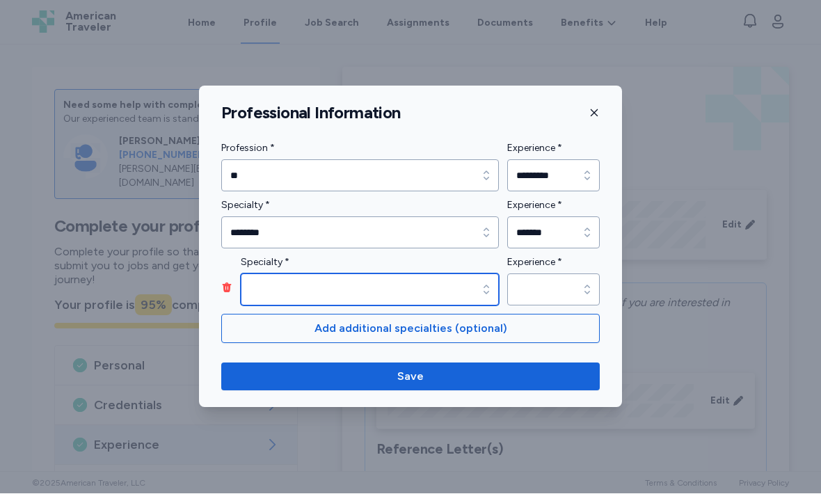
click at [484, 292] on icon "button" at bounding box center [486, 290] width 14 height 14
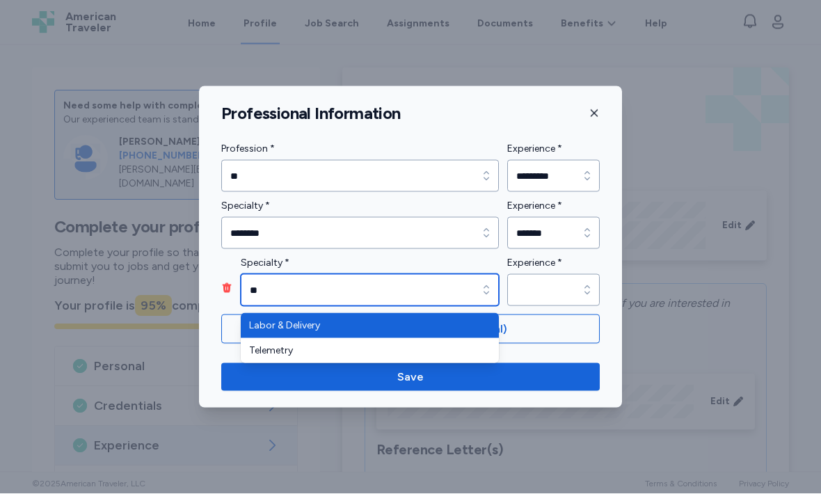
type input "*"
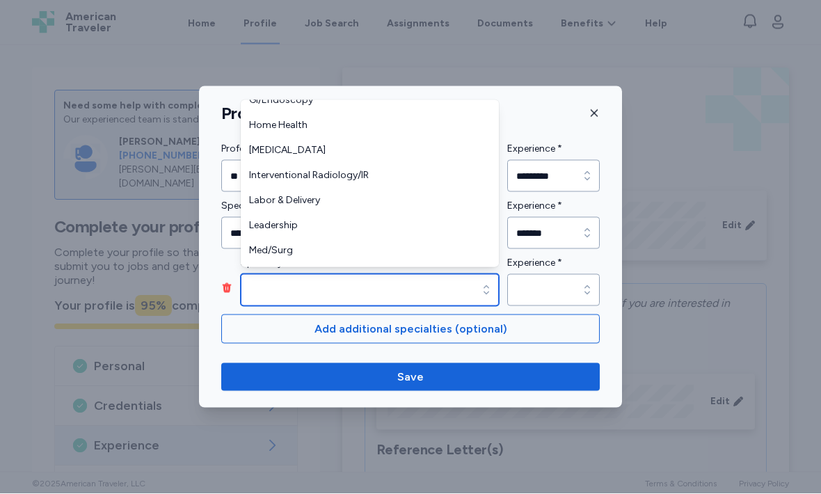
scroll to position [100, 0]
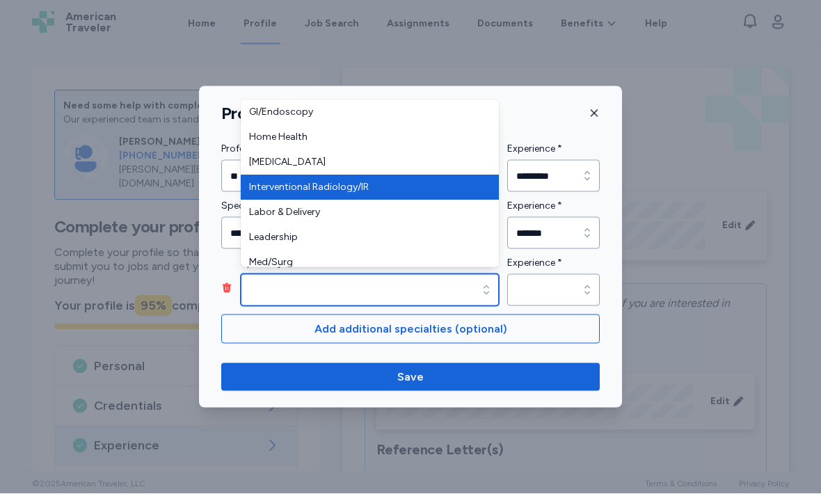
type input "**********"
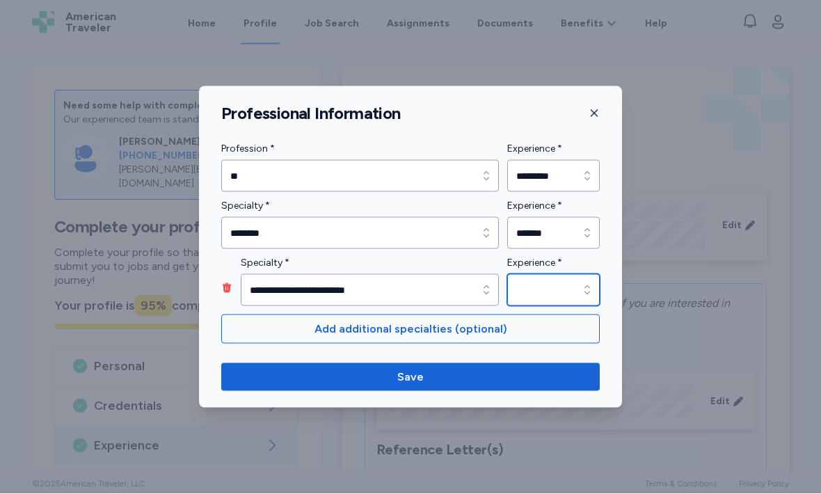
click at [583, 288] on icon "button" at bounding box center [587, 290] width 14 height 14
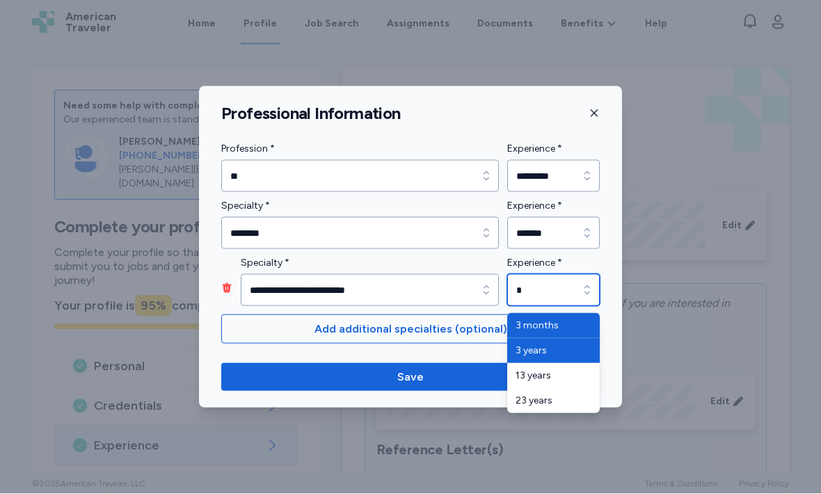
type input "*******"
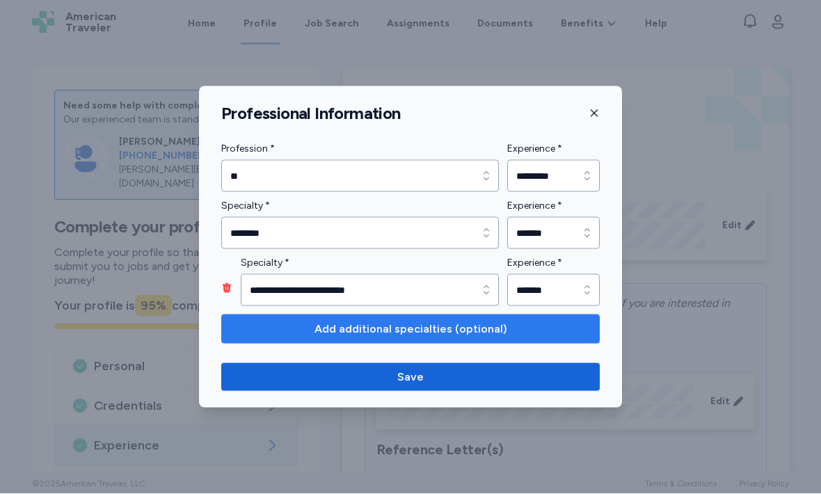
click at [386, 326] on span "Add additional specialties (optional)" at bounding box center [411, 329] width 193 height 17
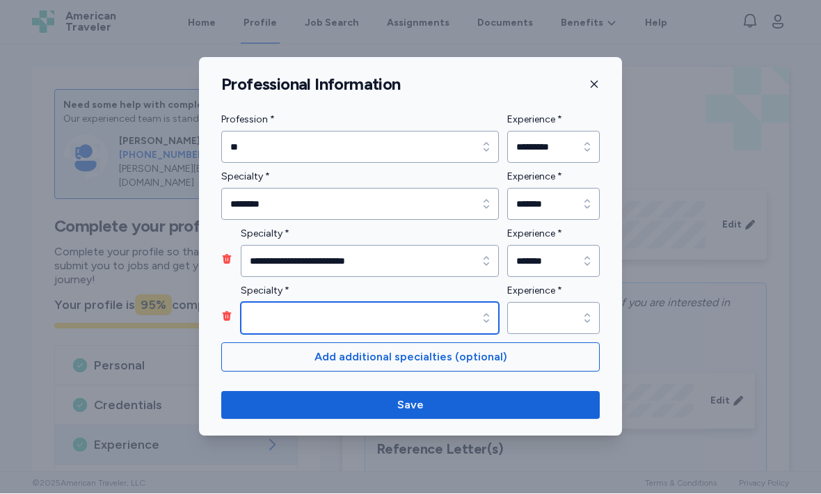
click at [447, 323] on input "Specialty *" at bounding box center [370, 319] width 258 height 32
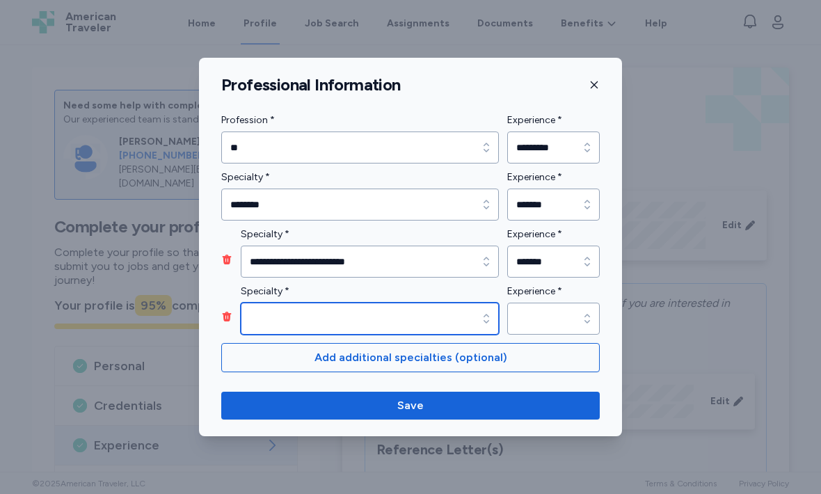
scroll to position [0, 0]
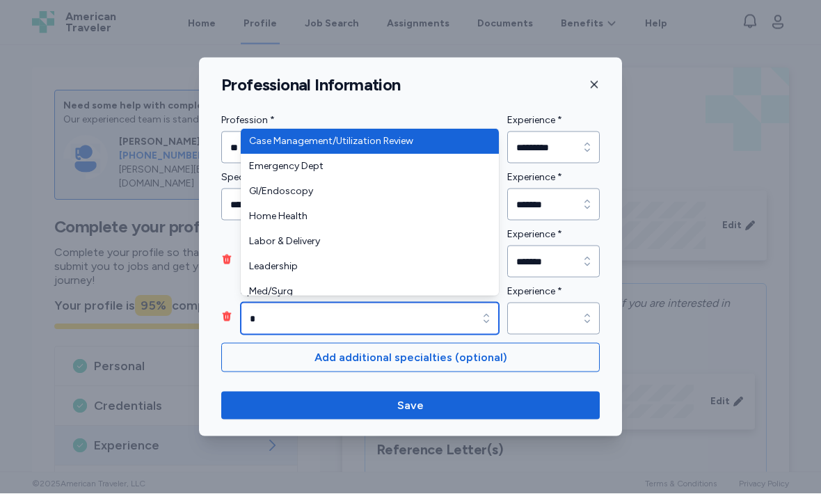
type input "**"
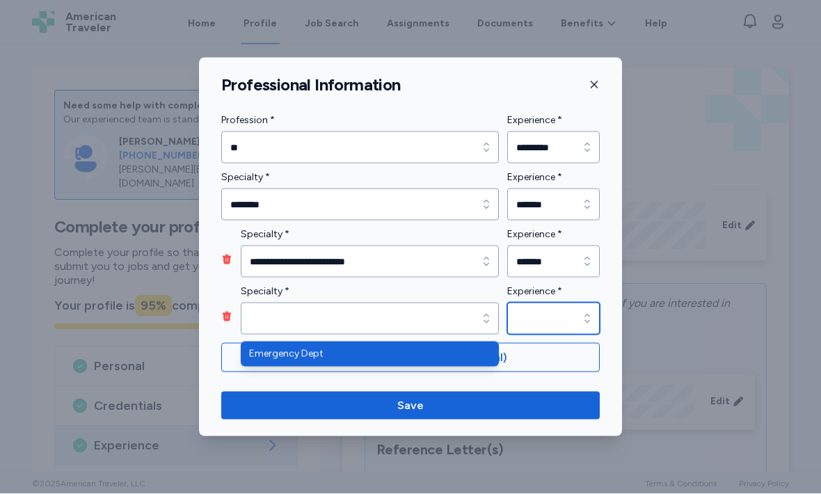
click at [571, 317] on input "Experience *" at bounding box center [553, 319] width 93 height 32
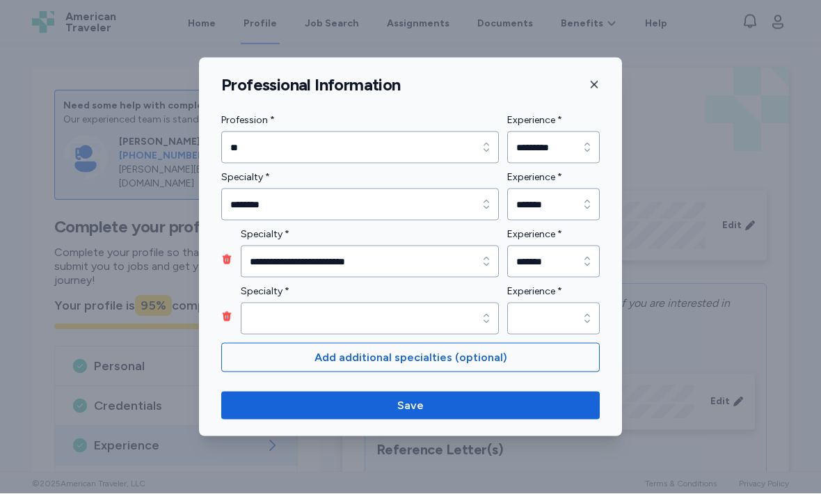
click at [680, 118] on div at bounding box center [410, 247] width 821 height 494
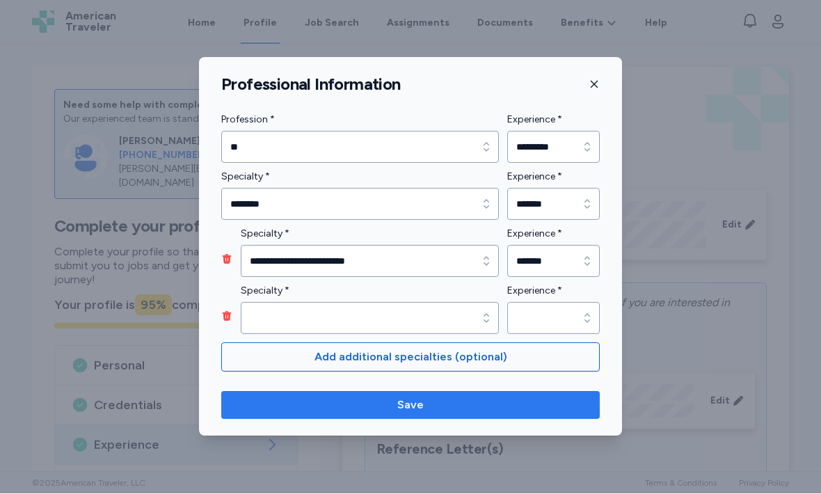
click at [428, 403] on span "Save" at bounding box center [410, 405] width 356 height 17
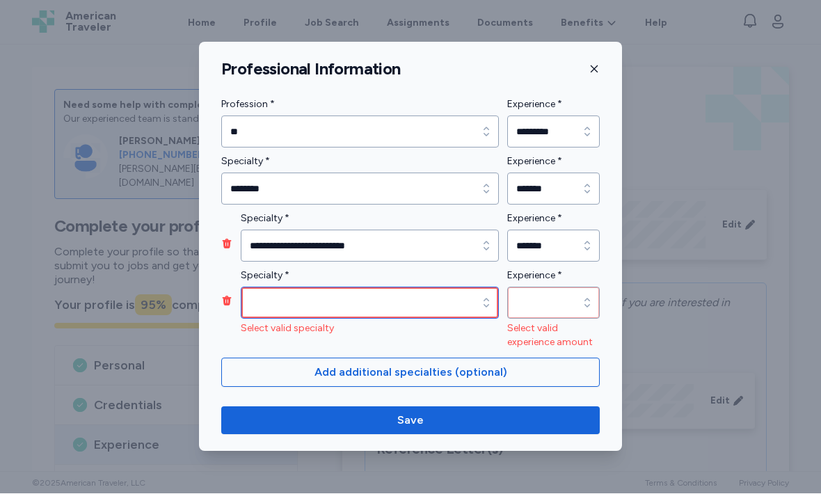
click at [470, 303] on input "Specialty *" at bounding box center [370, 303] width 258 height 32
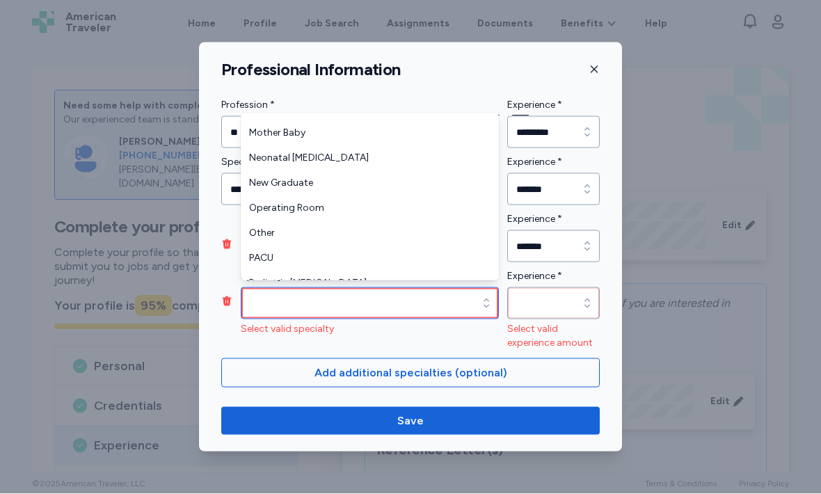
scroll to position [259, 0]
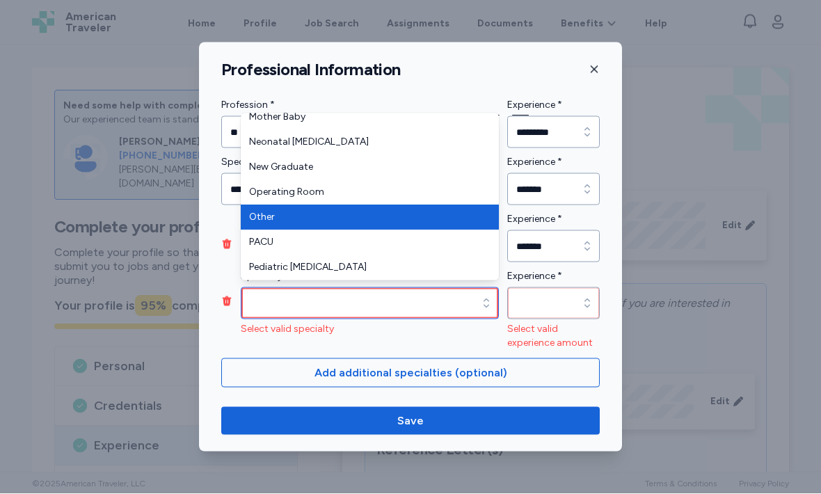
type input "*****"
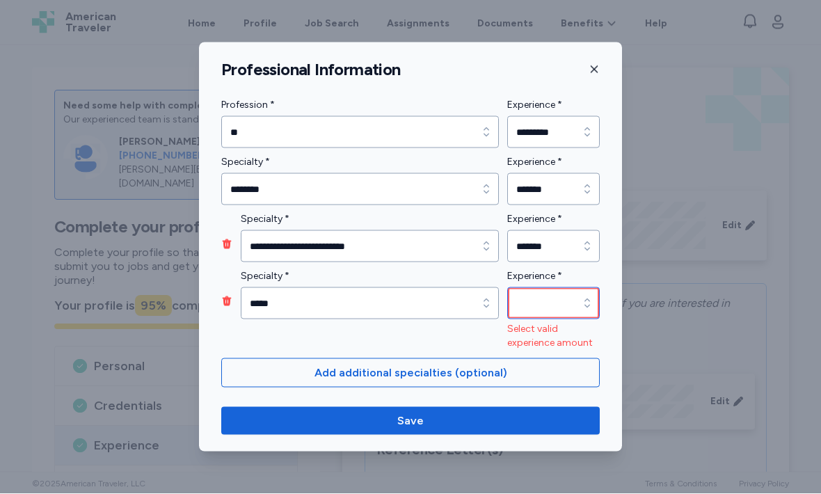
click at [587, 307] on icon "button" at bounding box center [587, 303] width 6 height 9
type input "*******"
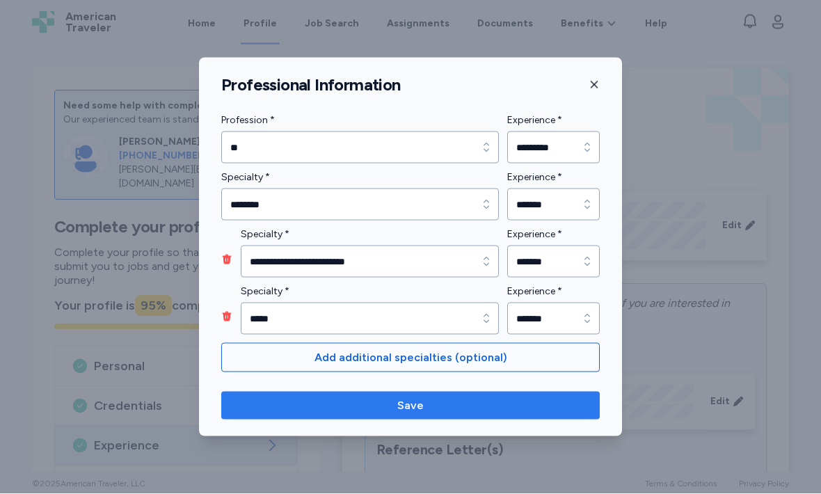
click at [424, 406] on span "Save" at bounding box center [410, 405] width 356 height 17
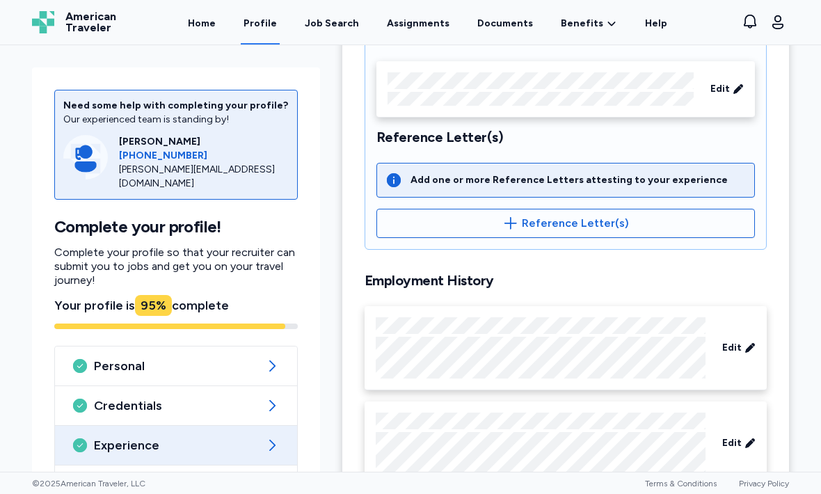
scroll to position [356, 0]
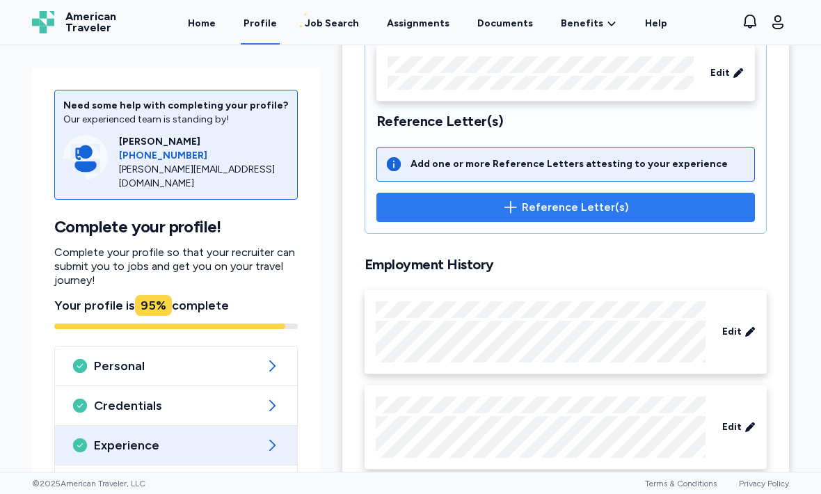
click at [519, 205] on icon "button" at bounding box center [510, 207] width 17 height 17
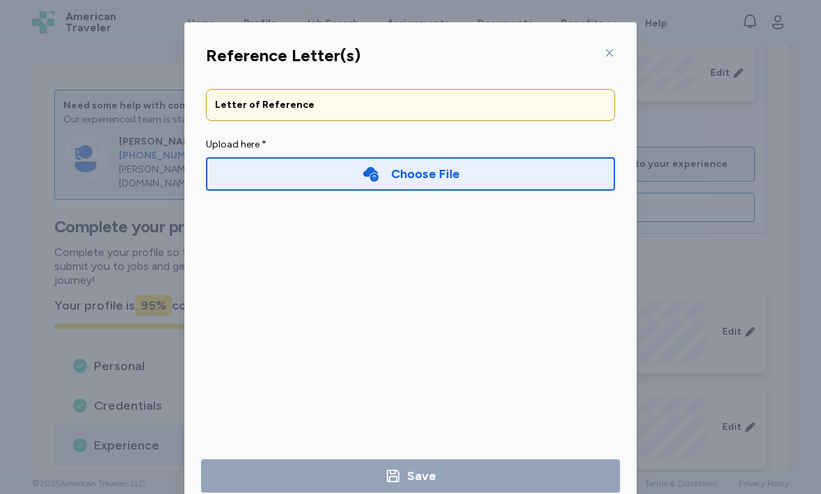
click at [431, 174] on div "Choose File" at bounding box center [425, 173] width 69 height 19
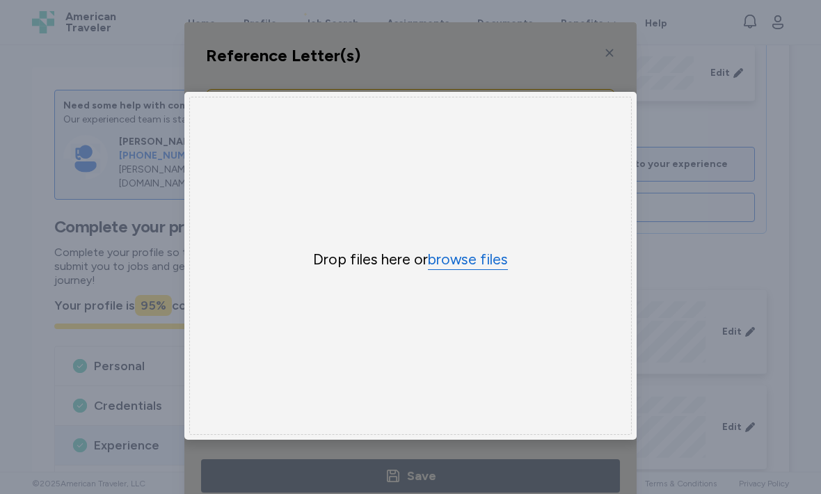
click at [472, 262] on button "browse files" at bounding box center [468, 260] width 80 height 20
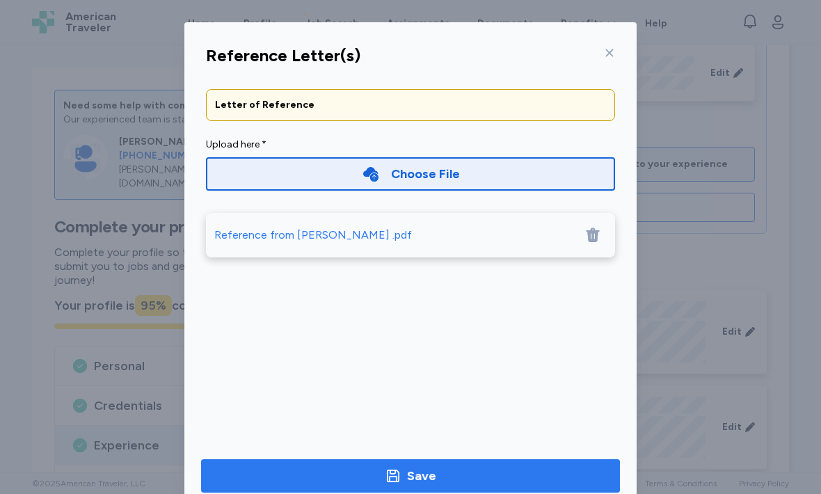
click at [401, 468] on icon "button" at bounding box center [393, 476] width 17 height 17
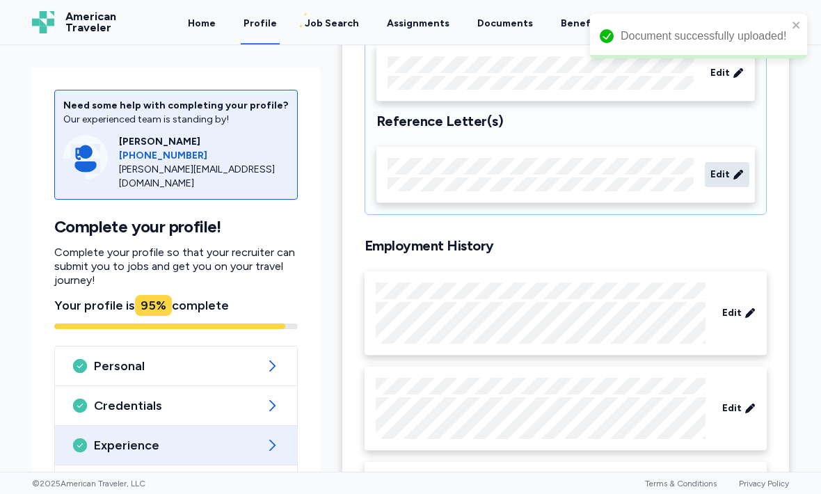
click at [732, 173] on div "Edit" at bounding box center [727, 174] width 45 height 25
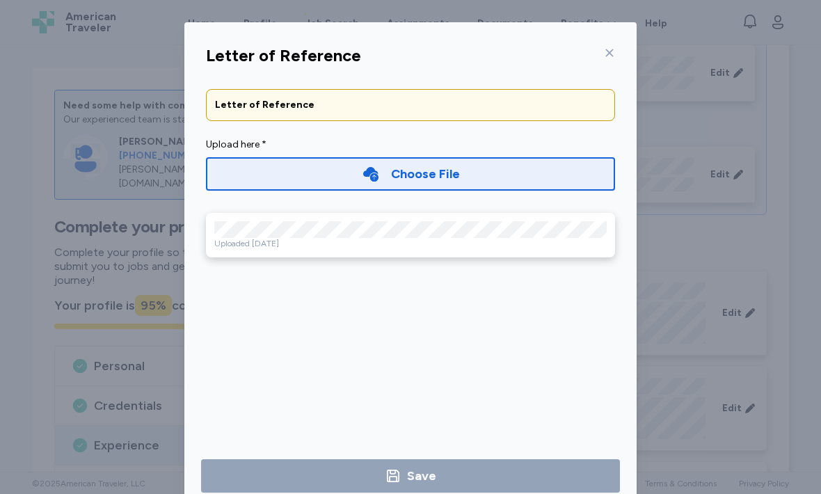
click at [408, 176] on div "Choose File" at bounding box center [425, 173] width 69 height 19
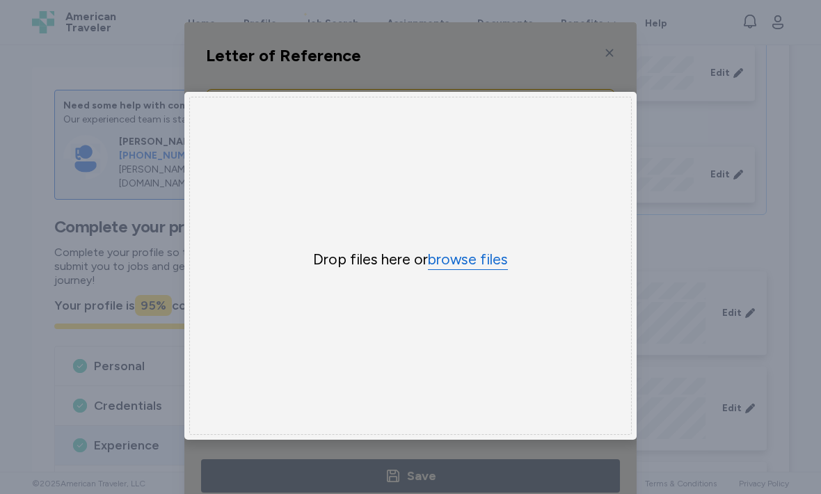
click at [466, 261] on button "browse files" at bounding box center [468, 260] width 80 height 20
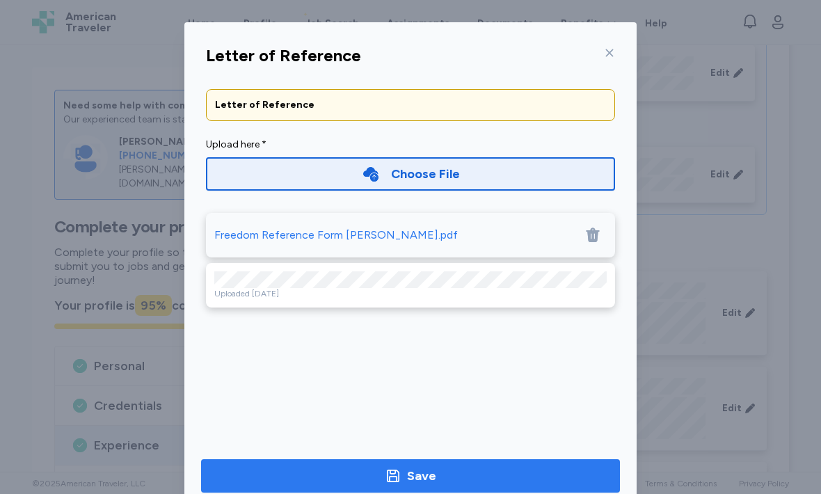
click at [412, 470] on div "Save" at bounding box center [421, 475] width 29 height 19
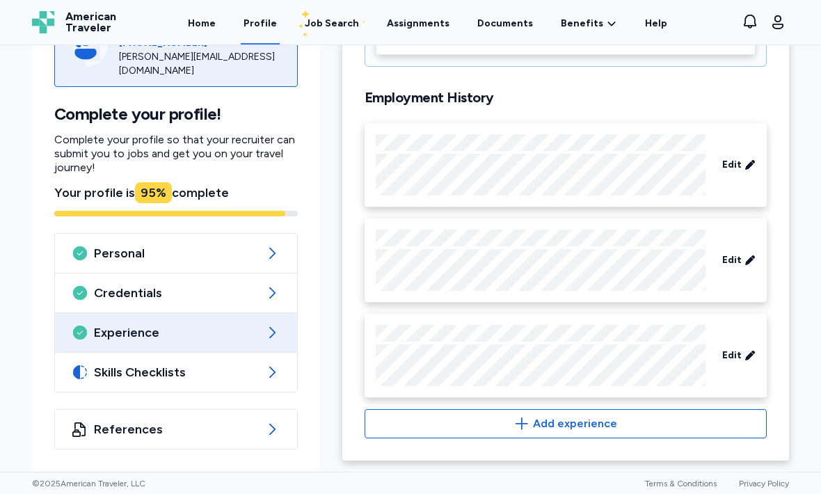
scroll to position [504, 0]
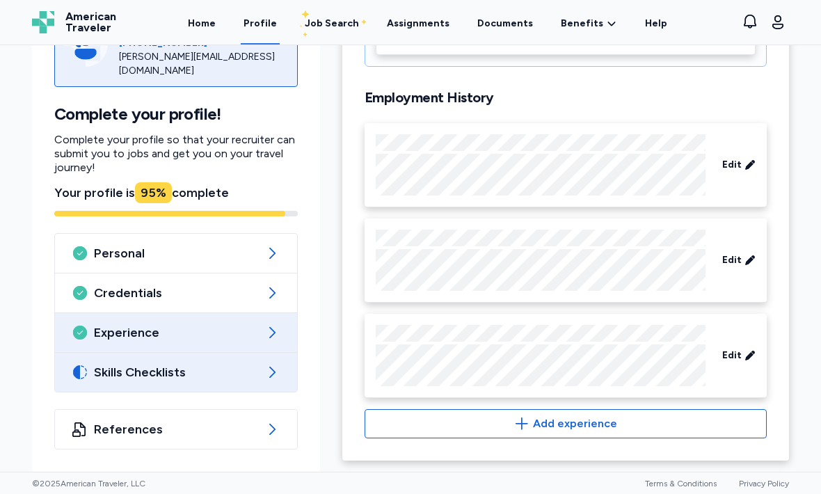
click at [256, 378] on span "Skills Checklists" at bounding box center [176, 372] width 164 height 17
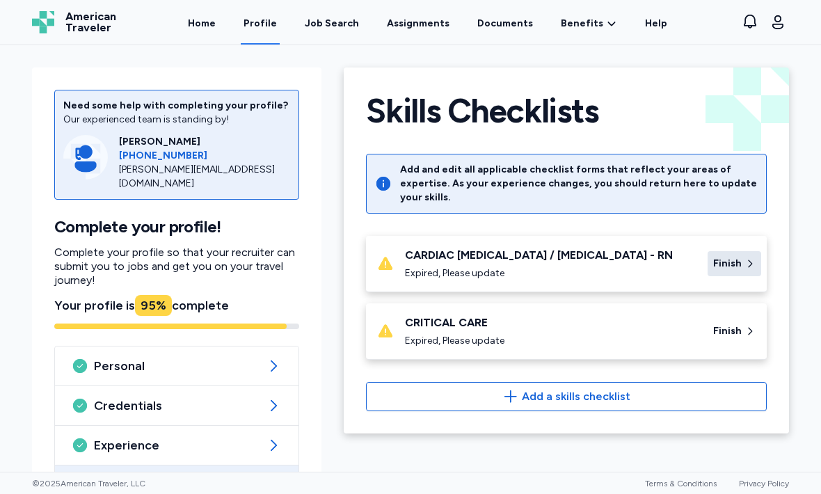
click at [731, 264] on span "Finish" at bounding box center [727, 264] width 29 height 14
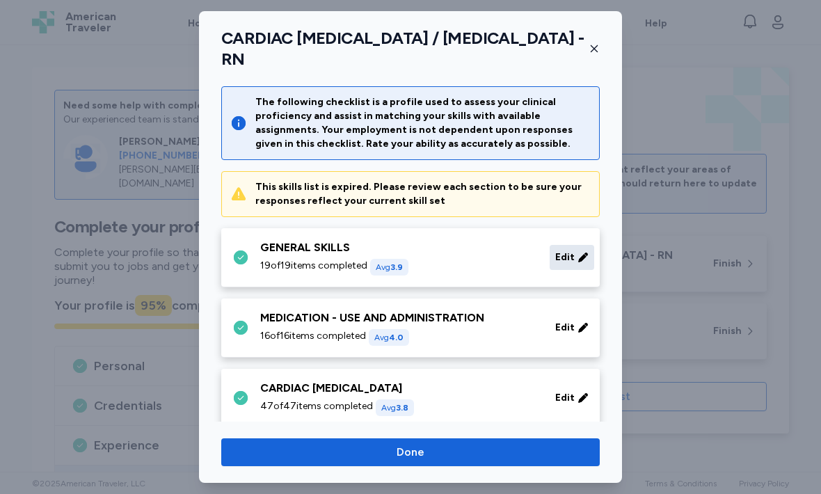
click at [571, 257] on span "Edit" at bounding box center [564, 257] width 19 height 14
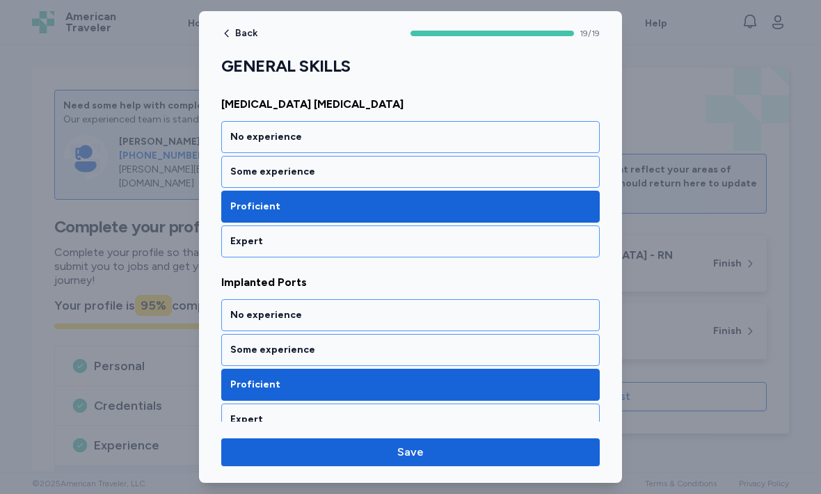
scroll to position [1279, 0]
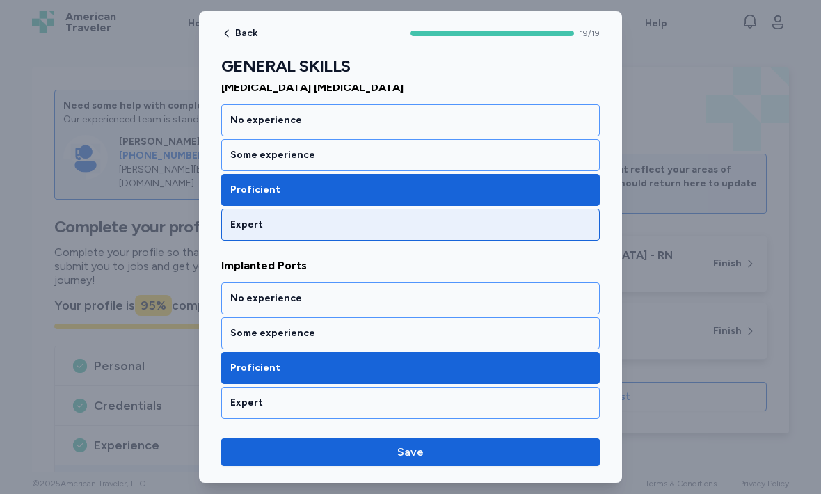
click at [500, 227] on div "Expert" at bounding box center [410, 225] width 360 height 14
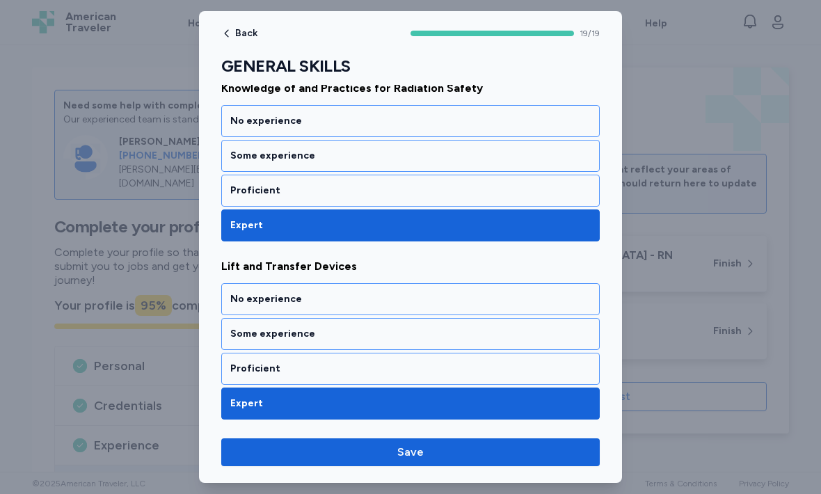
scroll to position [1814, 0]
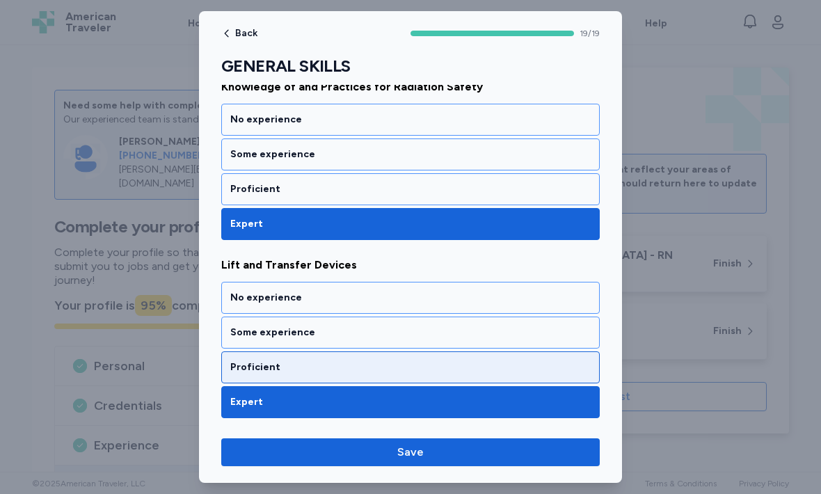
click at [493, 365] on div "Proficient" at bounding box center [410, 367] width 360 height 14
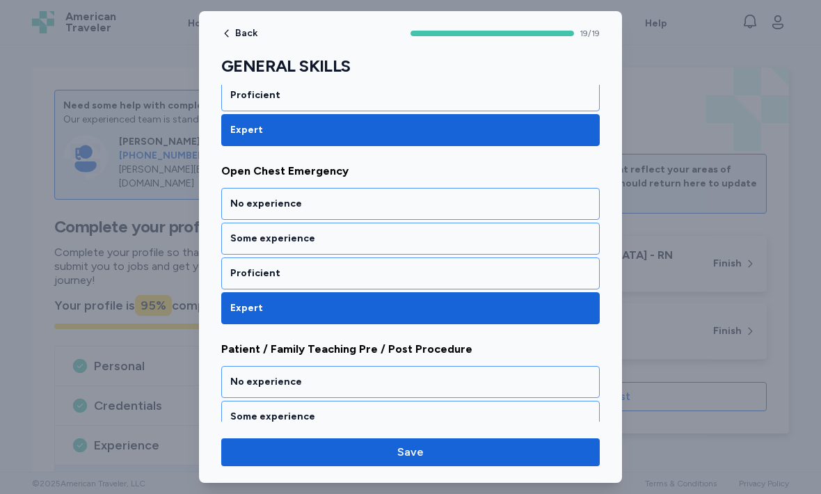
scroll to position [2443, 0]
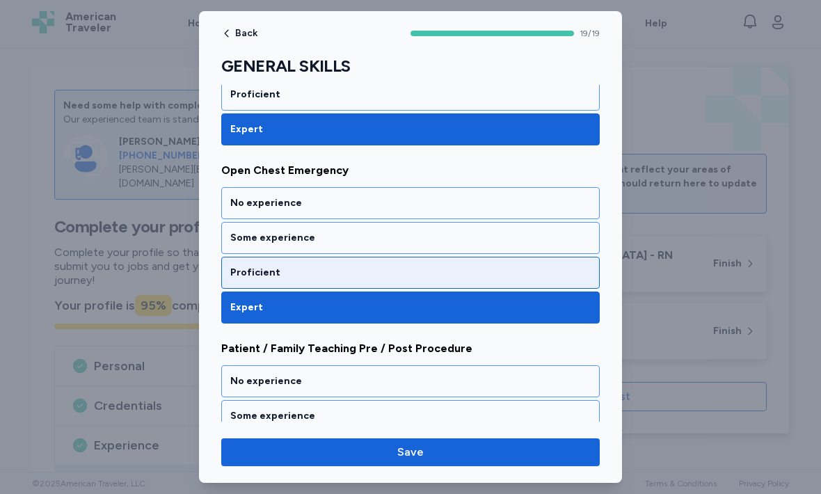
click at [476, 273] on div "Proficient" at bounding box center [410, 273] width 360 height 14
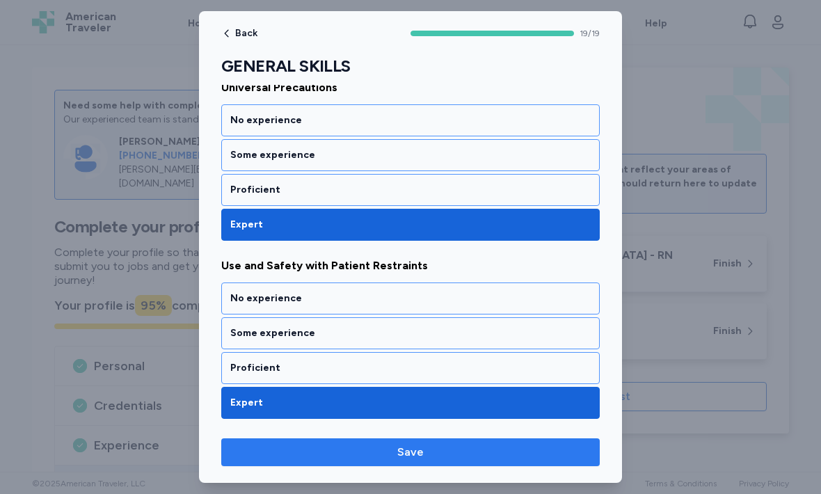
click at [459, 454] on span "Save" at bounding box center [410, 452] width 356 height 17
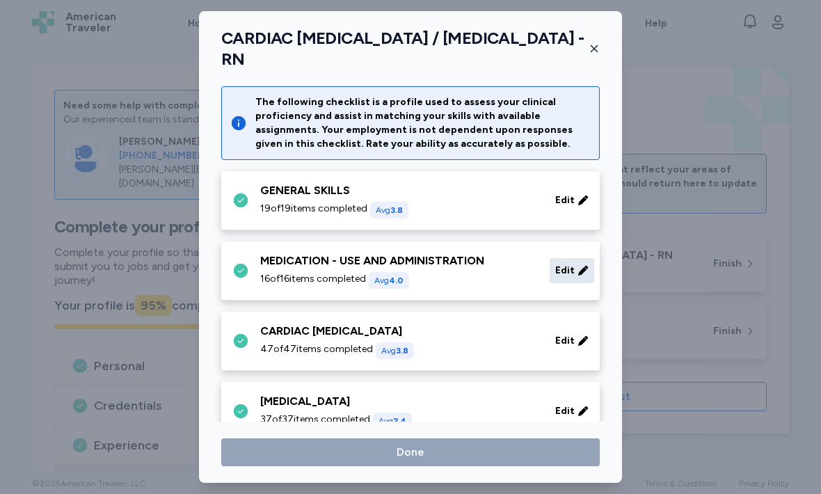
click at [573, 277] on span "Edit" at bounding box center [564, 271] width 19 height 14
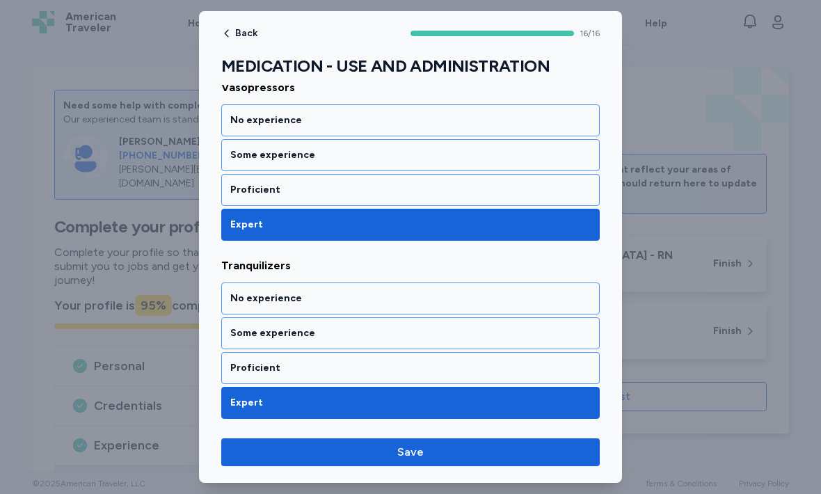
scroll to position [2704, 0]
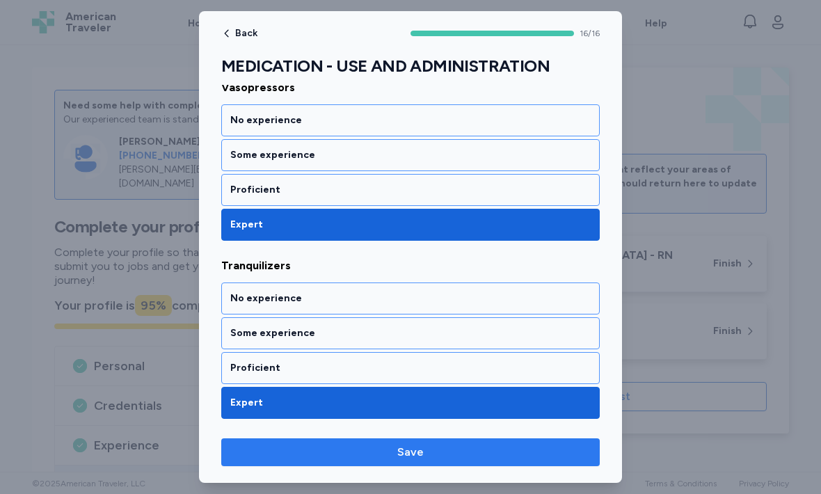
click at [446, 449] on span "Save" at bounding box center [410, 452] width 356 height 17
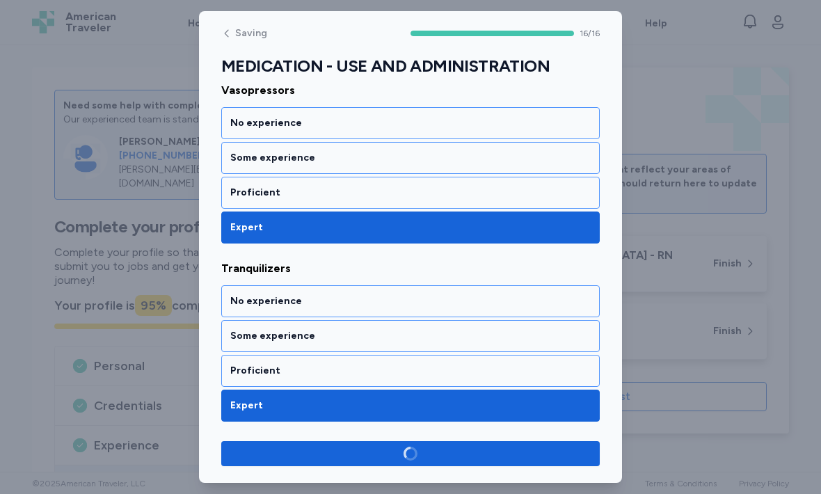
scroll to position [2701, 0]
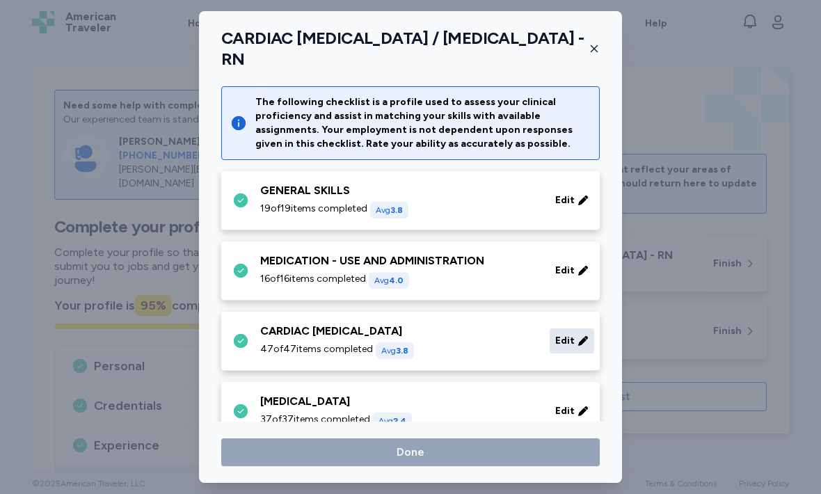
click at [575, 344] on div "Edit" at bounding box center [572, 340] width 45 height 25
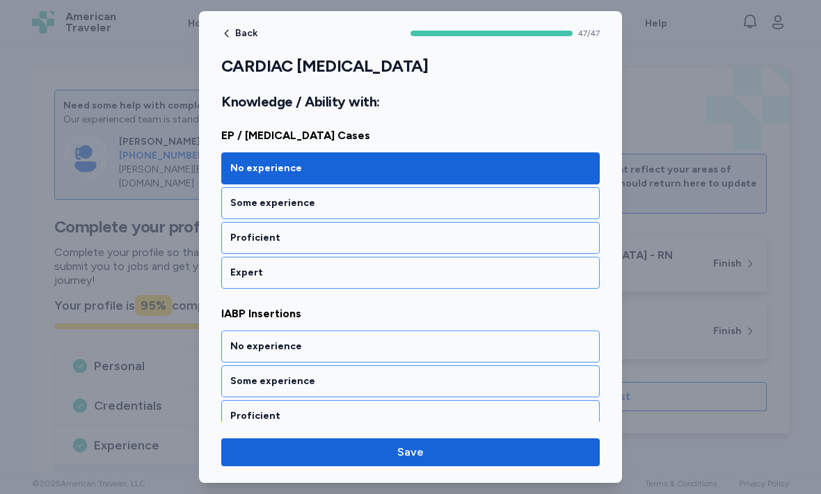
scroll to position [908, 0]
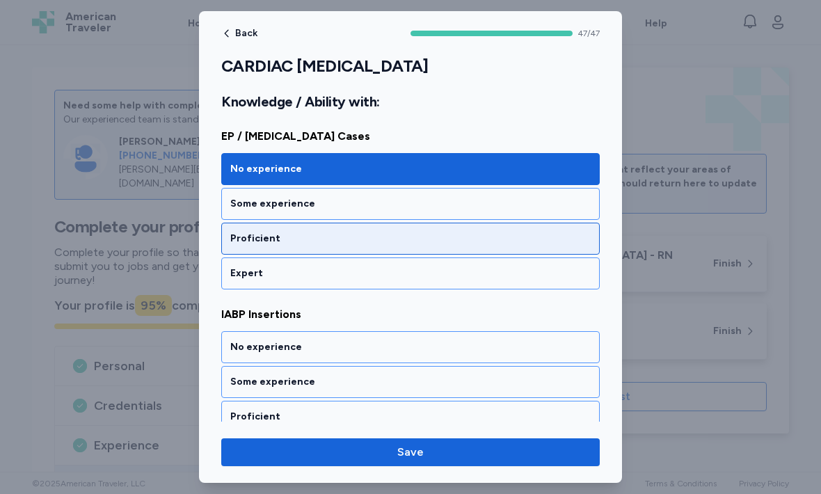
click at [358, 244] on div "Proficient" at bounding box center [410, 239] width 360 height 14
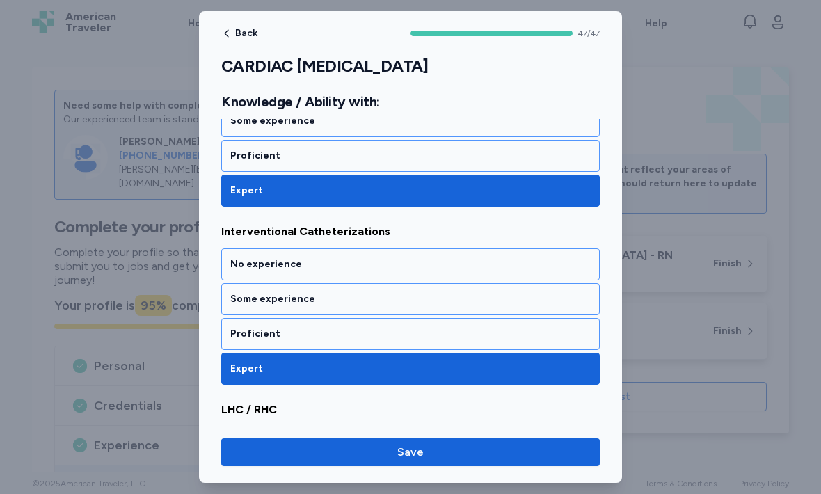
scroll to position [1170, 0]
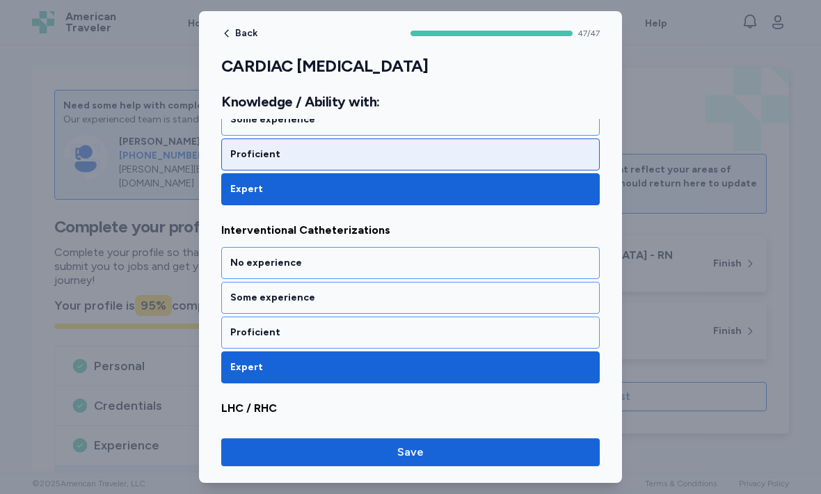
click at [445, 157] on div "Proficient" at bounding box center [410, 155] width 360 height 14
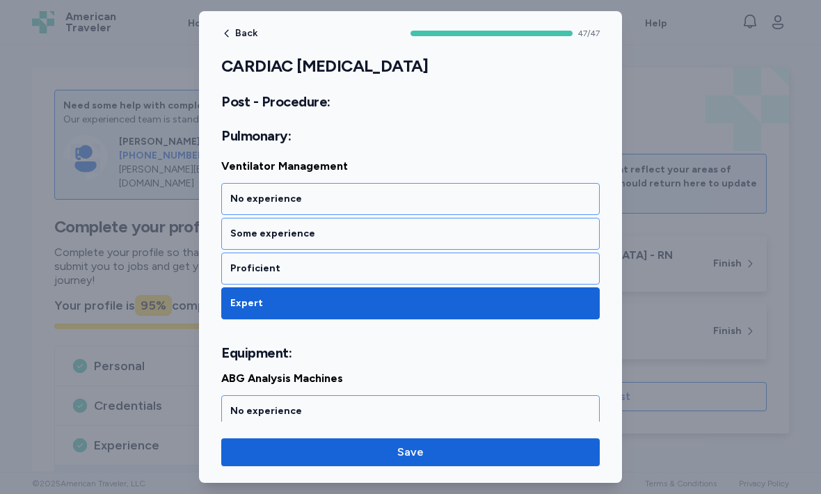
scroll to position [6551, 0]
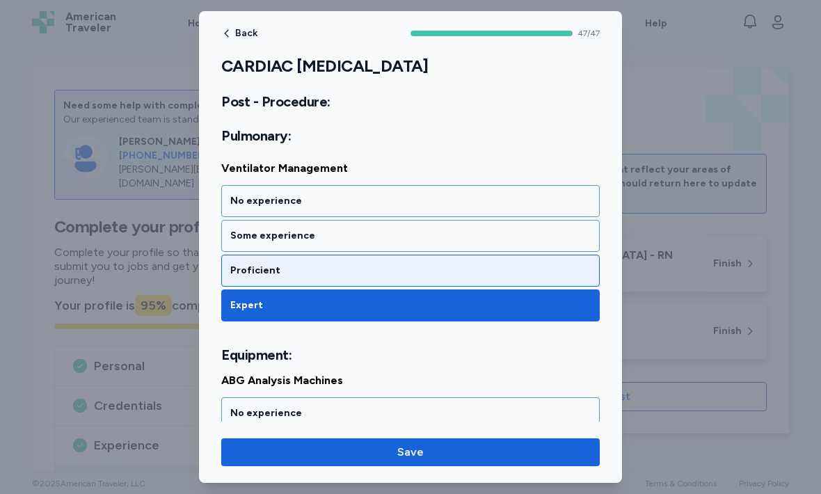
click at [529, 279] on div "Proficient" at bounding box center [410, 271] width 379 height 32
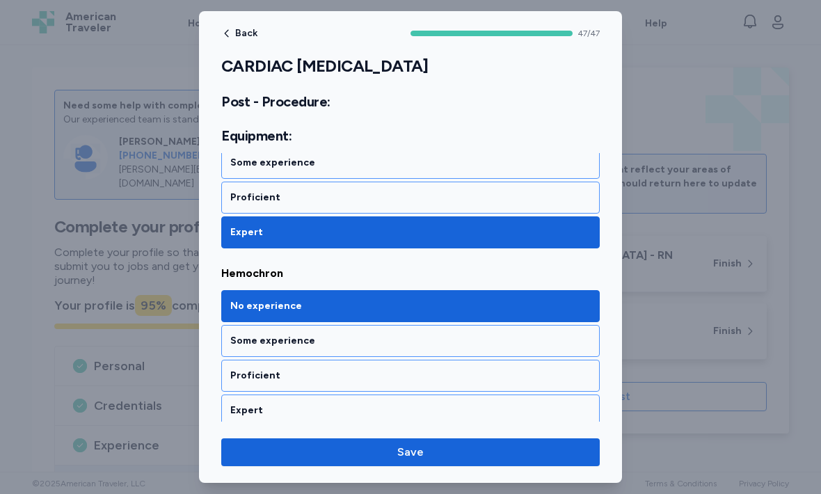
scroll to position [7575, 0]
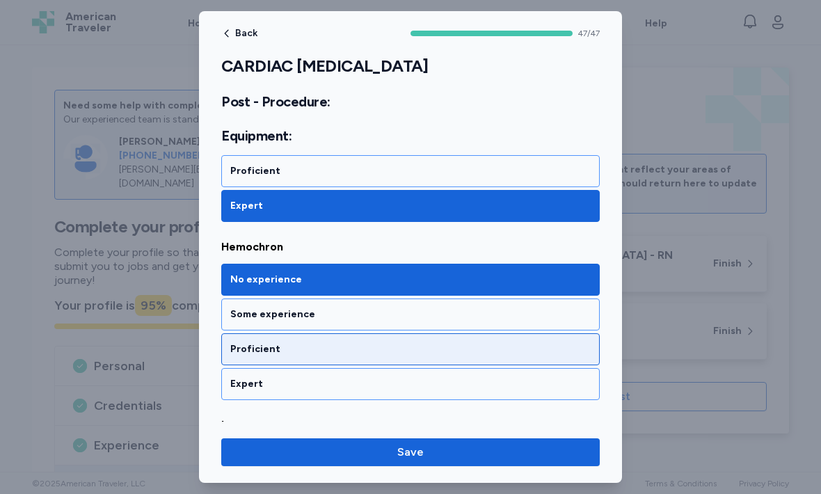
click at [534, 356] on div "Proficient" at bounding box center [410, 349] width 379 height 32
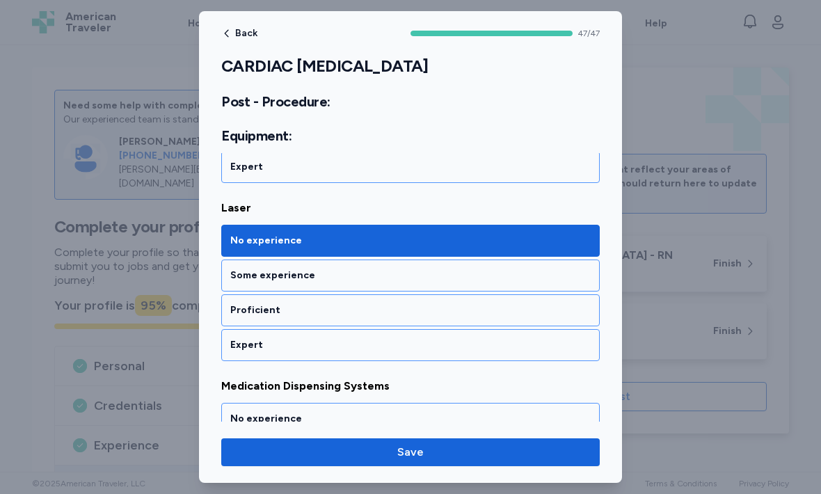
scroll to position [7800, 0]
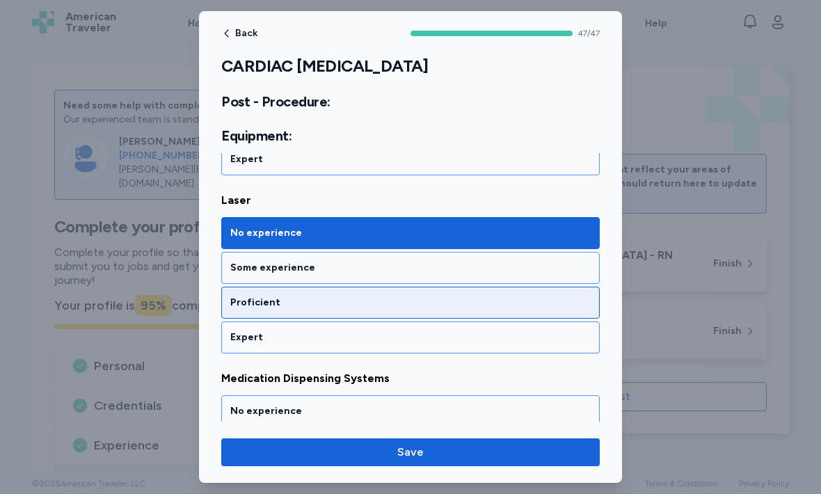
click at [541, 312] on div "Proficient" at bounding box center [410, 303] width 379 height 32
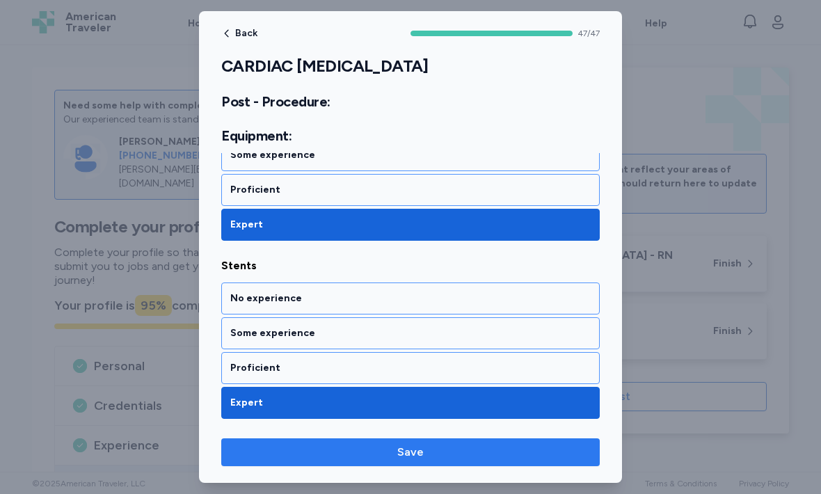
click at [516, 458] on span "Save" at bounding box center [410, 452] width 356 height 17
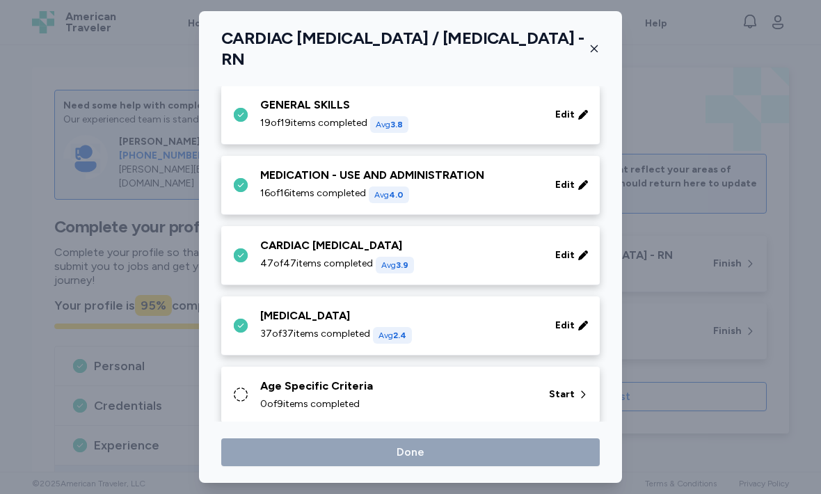
scroll to position [86, 0]
click at [577, 328] on div "Edit" at bounding box center [572, 324] width 45 height 25
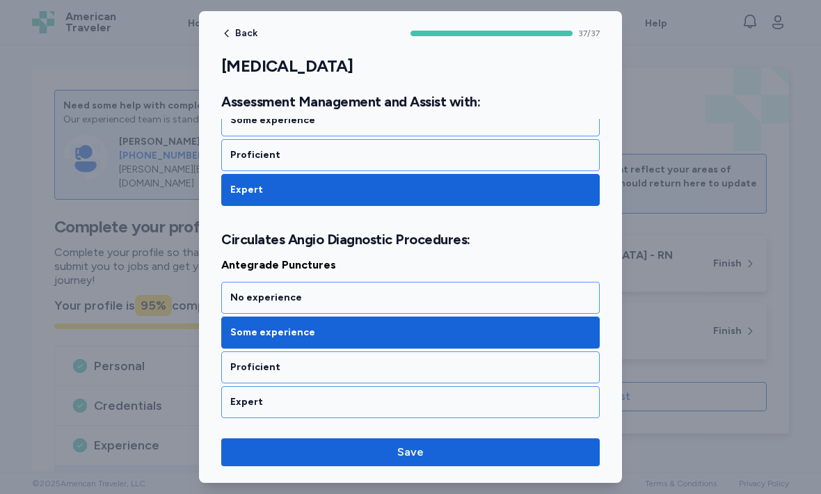
scroll to position [642, 0]
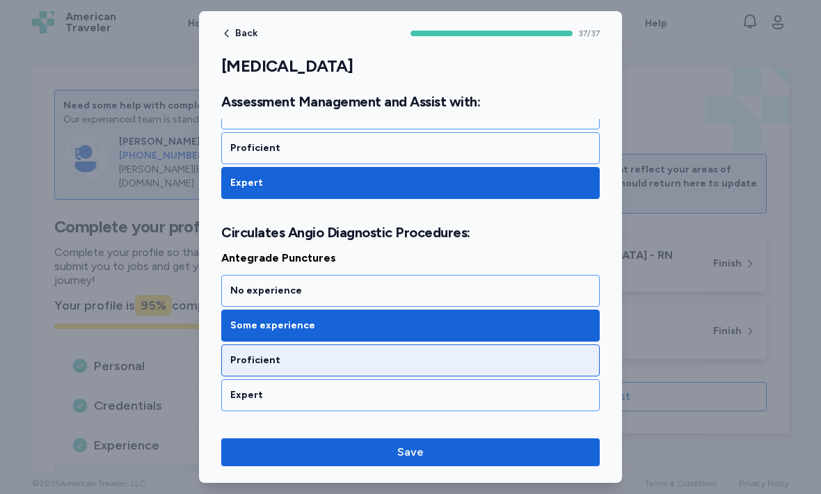
click at [542, 364] on div "Proficient" at bounding box center [410, 360] width 360 height 14
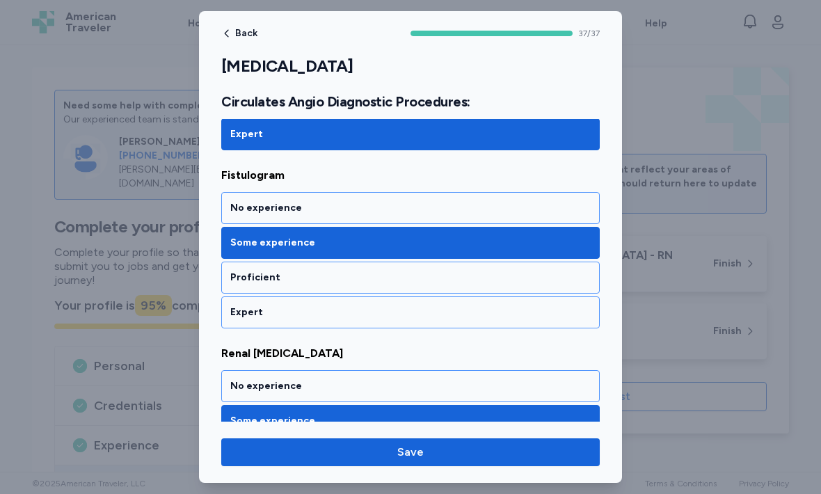
scroll to position [1072, 0]
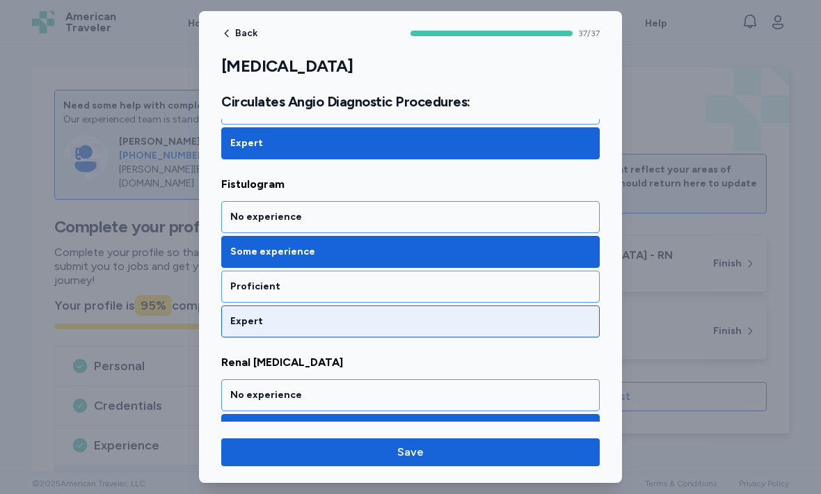
click at [543, 329] on div "Expert" at bounding box center [410, 321] width 379 height 32
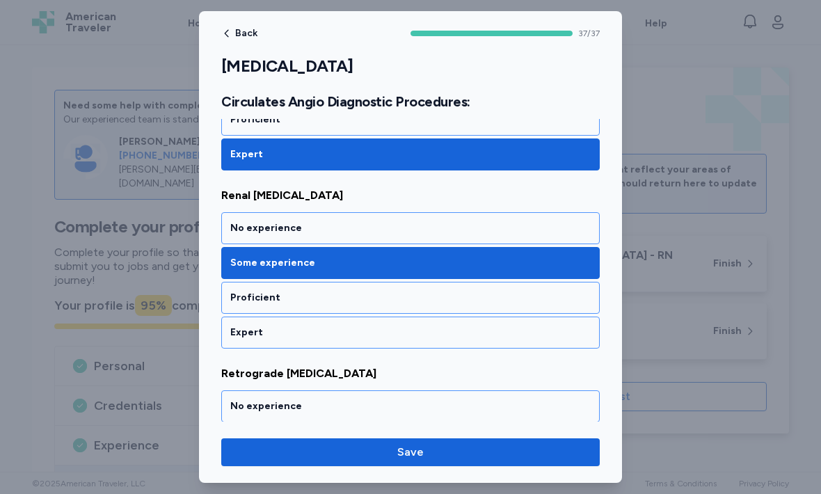
scroll to position [1239, 0]
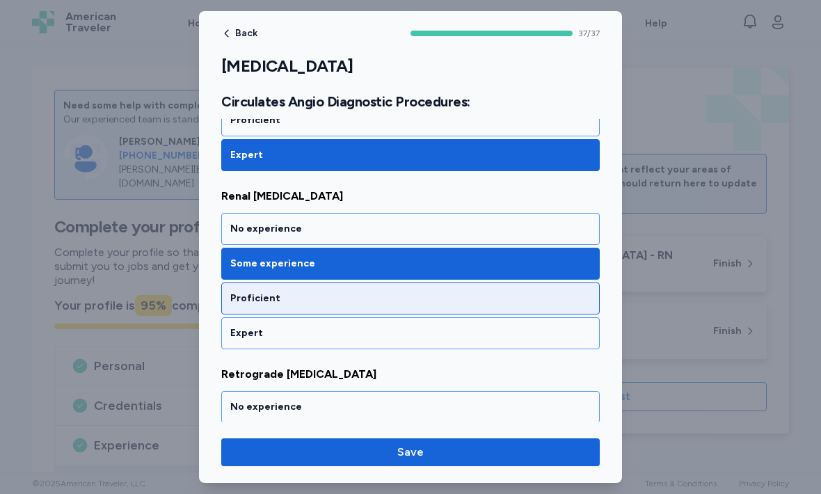
click at [555, 306] on div "Proficient" at bounding box center [410, 299] width 379 height 32
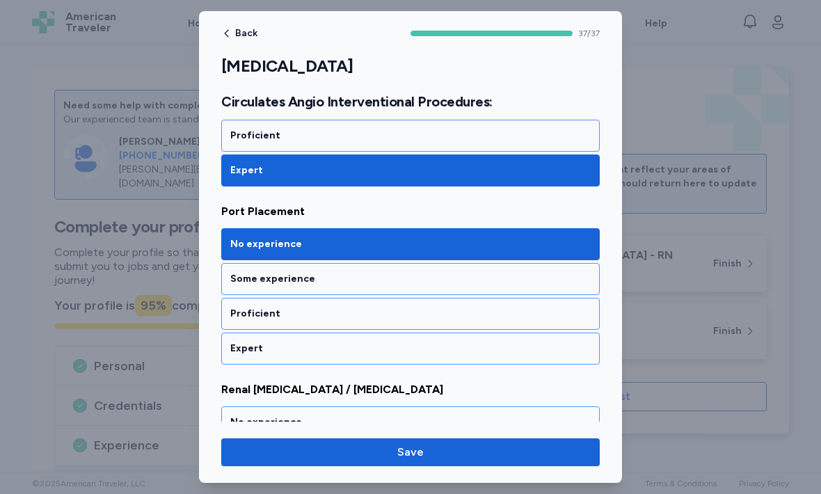
scroll to position [2325, 0]
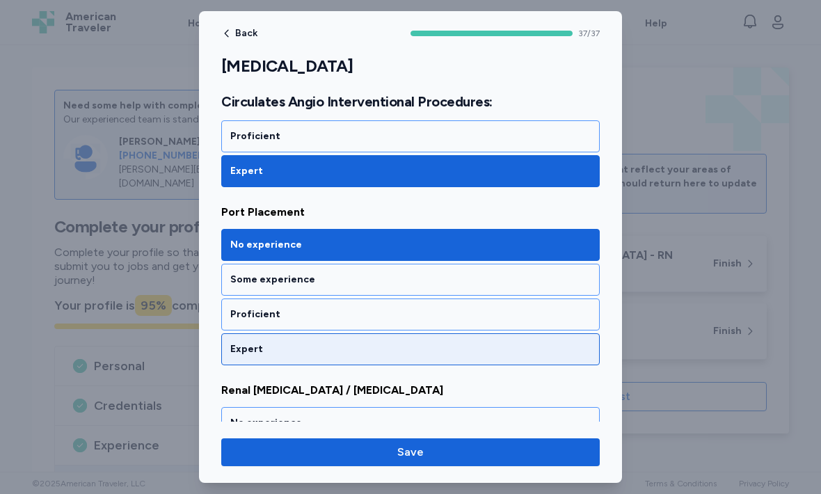
click at [551, 352] on div "Expert" at bounding box center [410, 349] width 360 height 14
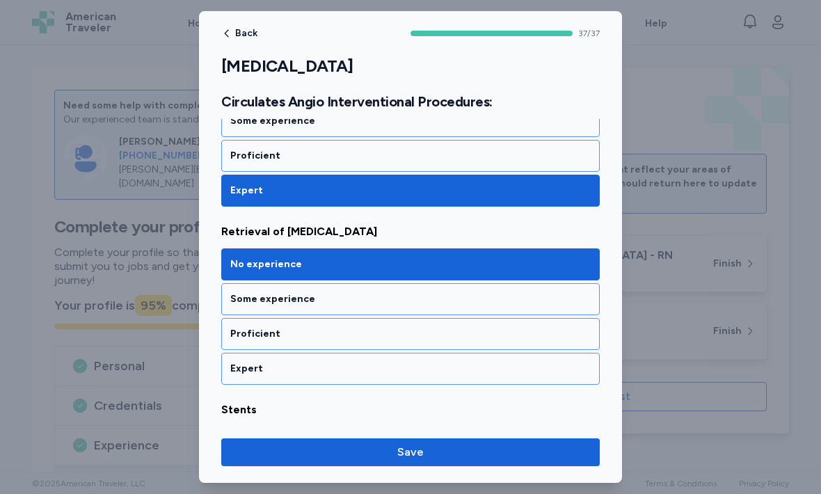
scroll to position [2664, 0]
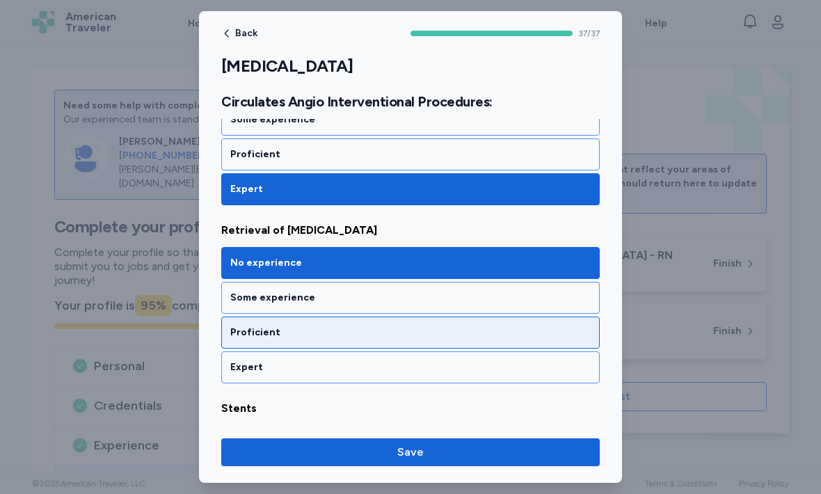
click at [559, 336] on div "Proficient" at bounding box center [410, 333] width 360 height 14
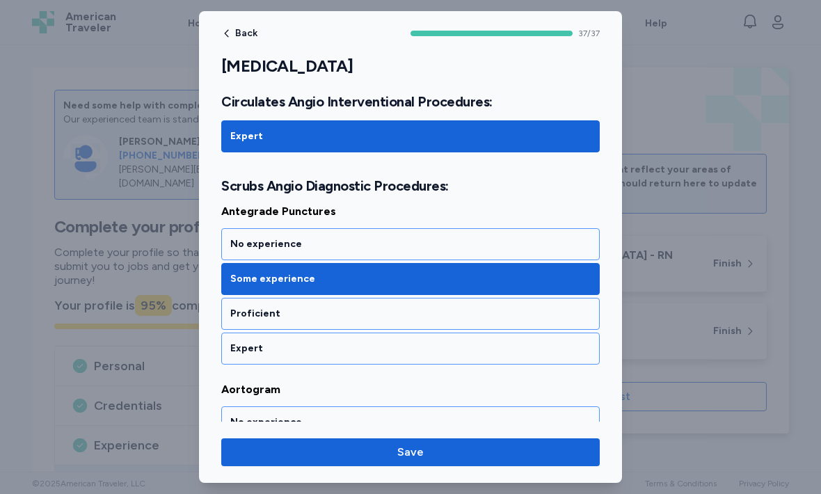
scroll to position [3077, 0]
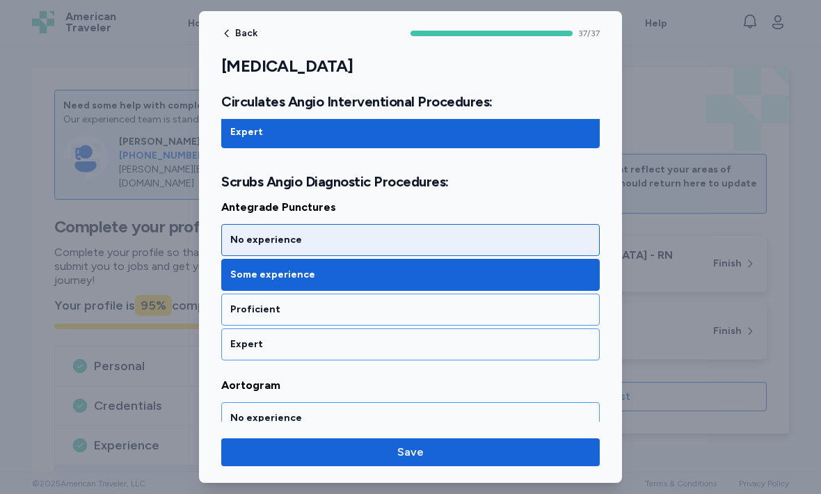
click at [552, 241] on div "No experience" at bounding box center [410, 240] width 360 height 14
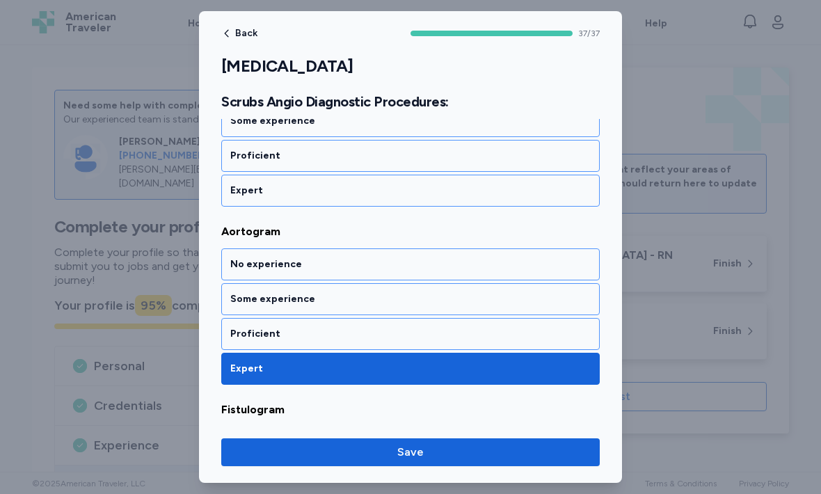
scroll to position [3201, 0]
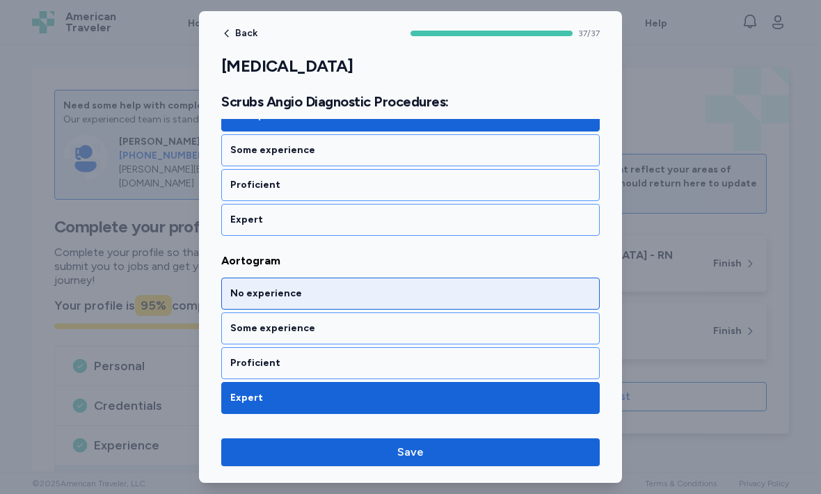
click at [560, 295] on div "No experience" at bounding box center [410, 294] width 360 height 14
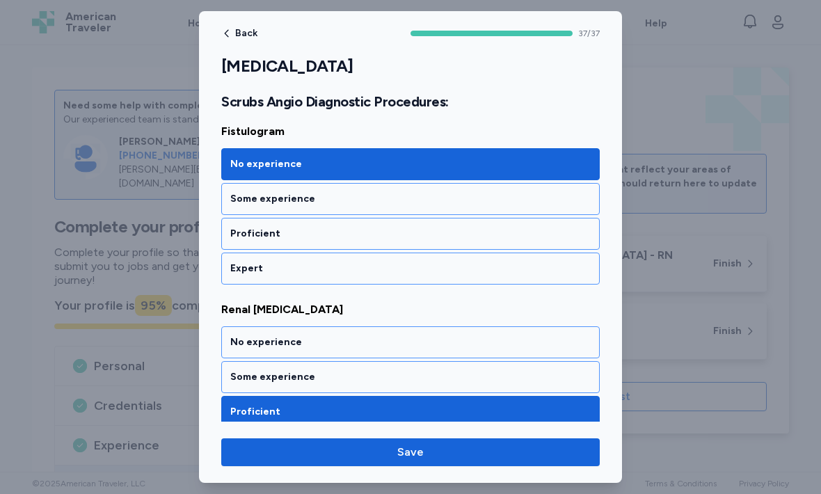
scroll to position [3516, 0]
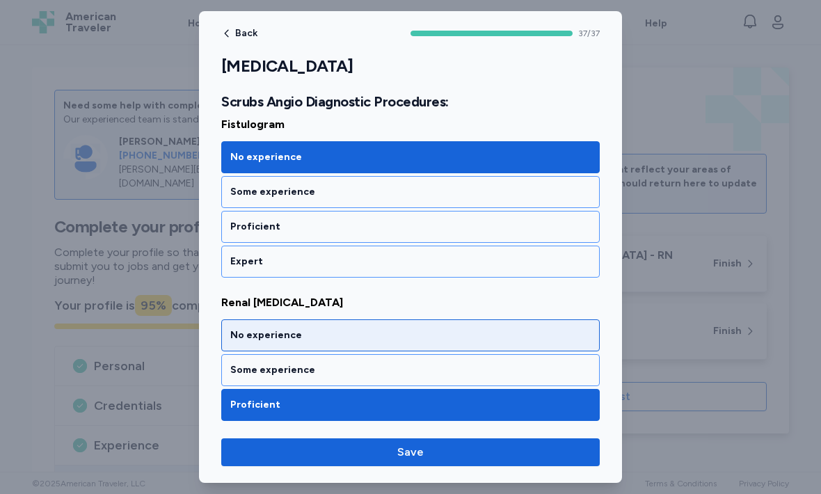
click at [556, 344] on div "No experience" at bounding box center [410, 335] width 379 height 32
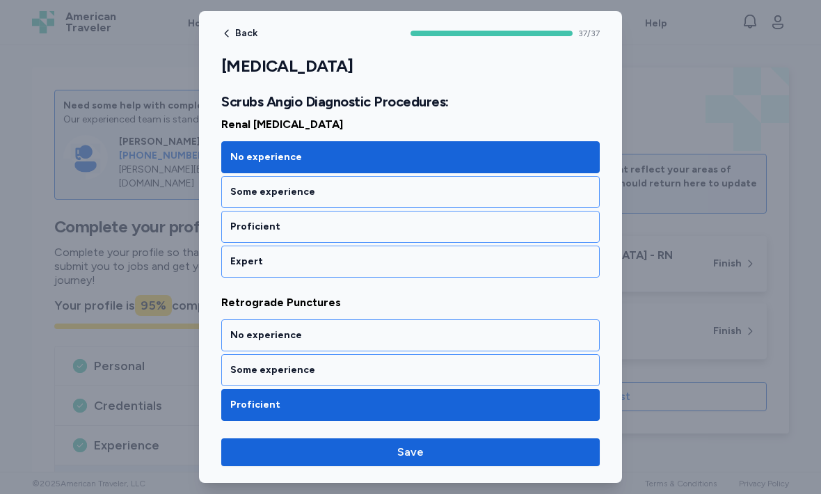
scroll to position [3711, 0]
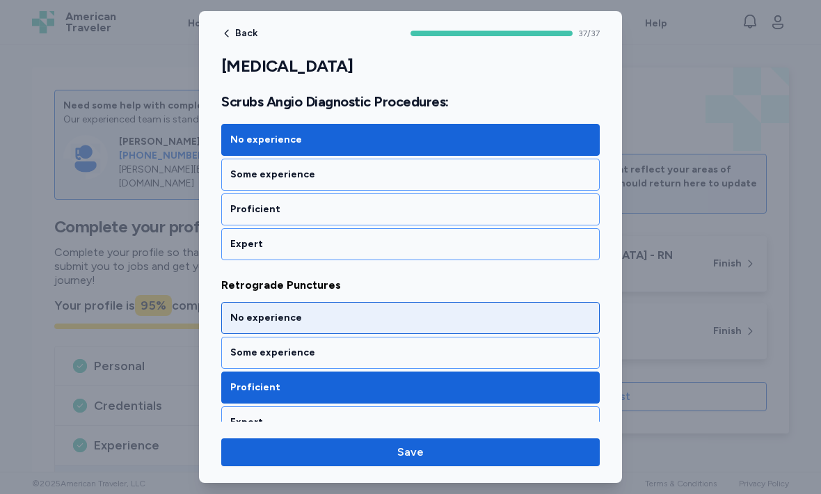
click at [559, 331] on div "No experience" at bounding box center [410, 318] width 379 height 32
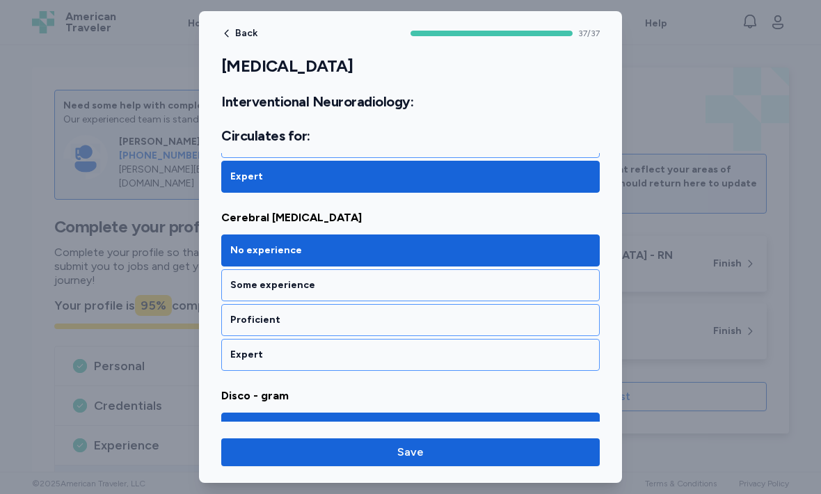
scroll to position [5837, 0]
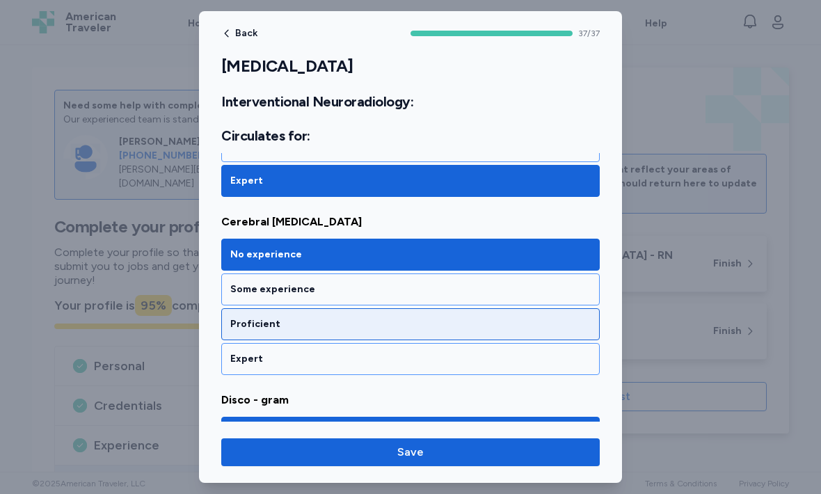
click at [552, 331] on div "Proficient" at bounding box center [410, 324] width 379 height 32
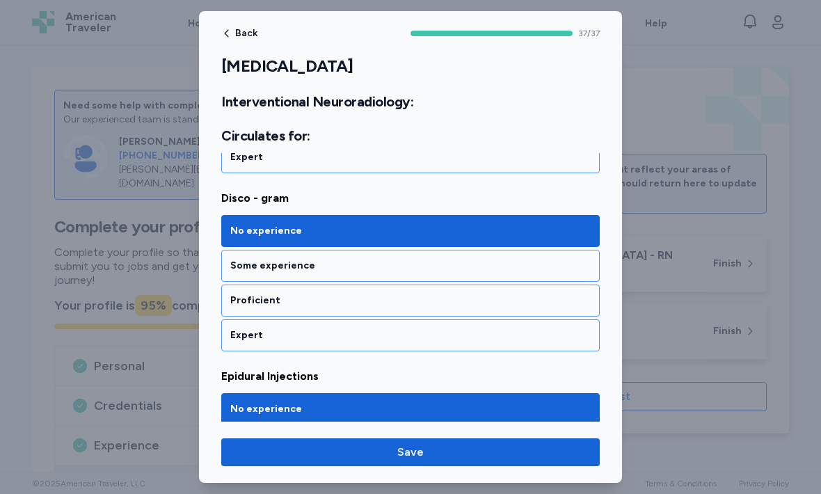
scroll to position [6048, 0]
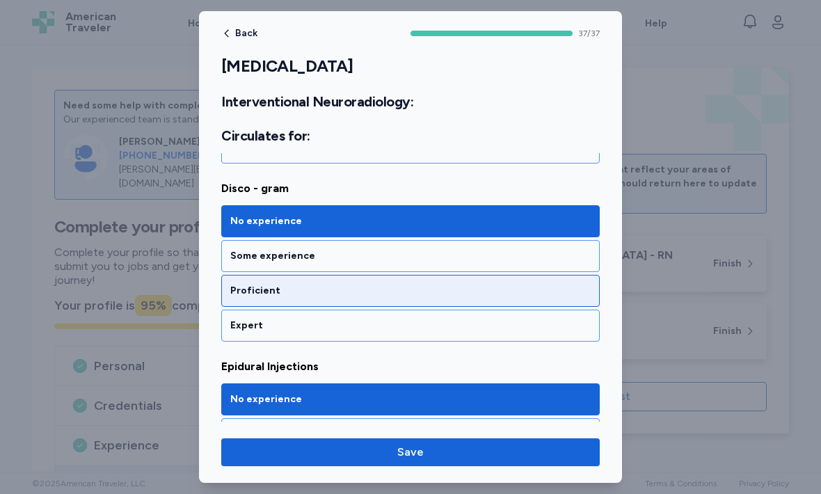
click at [550, 299] on div "Proficient" at bounding box center [410, 291] width 379 height 32
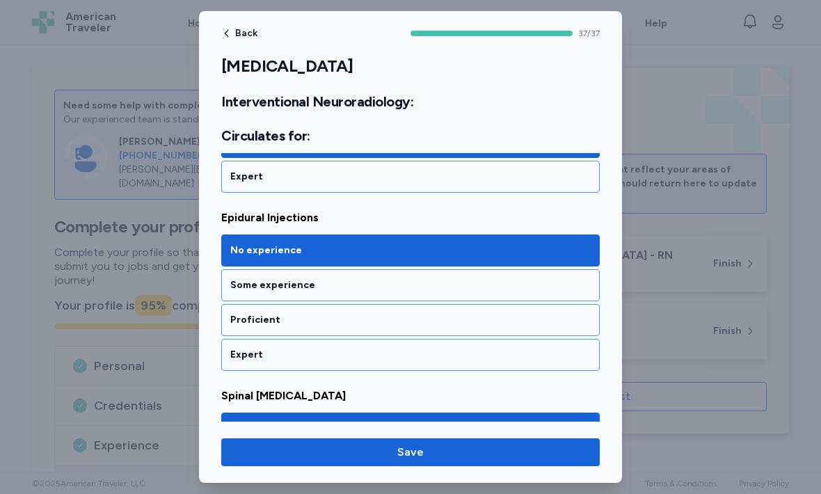
scroll to position [6196, 0]
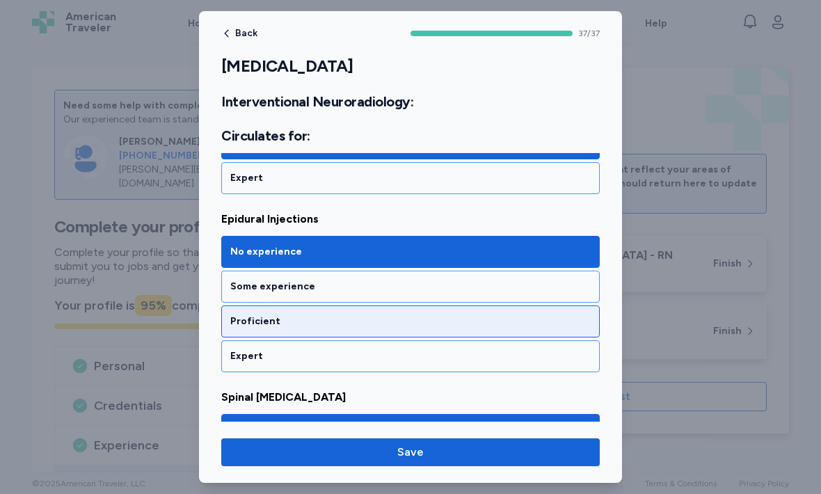
click at [551, 326] on div "Proficient" at bounding box center [410, 322] width 360 height 14
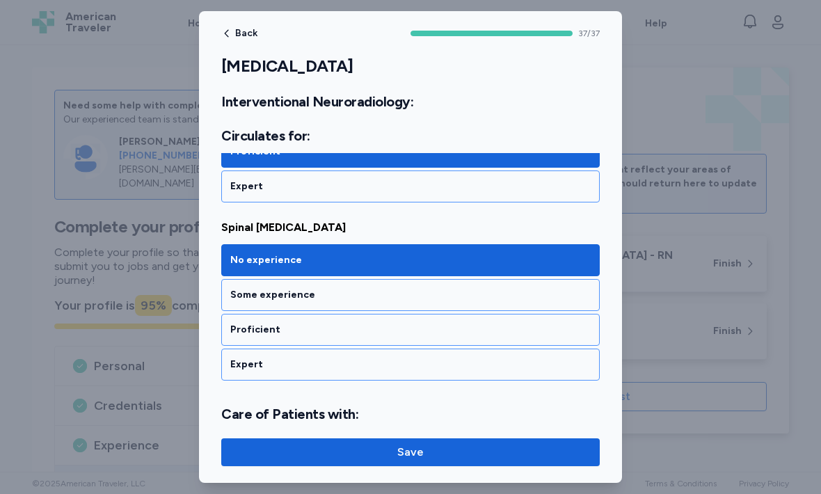
scroll to position [6367, 0]
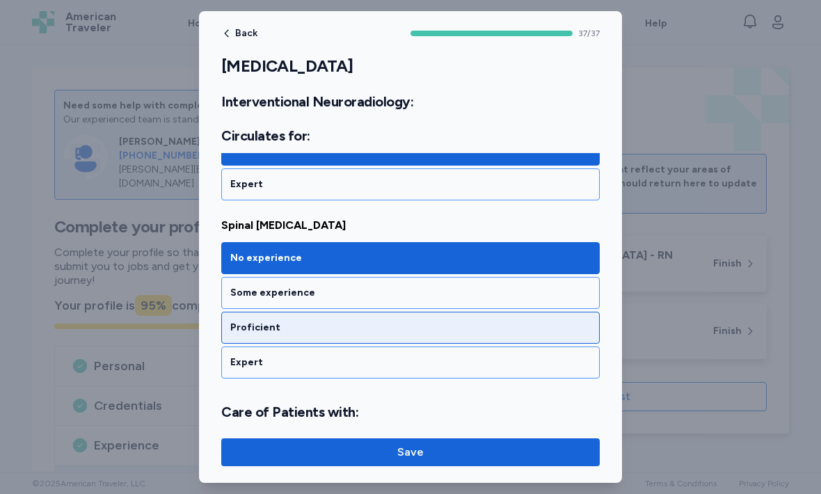
click at [555, 336] on div "Proficient" at bounding box center [410, 328] width 379 height 32
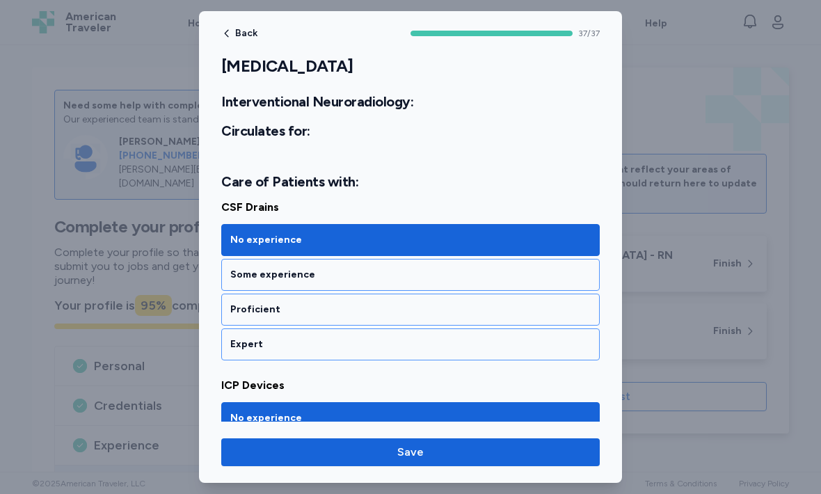
scroll to position [6614, 0]
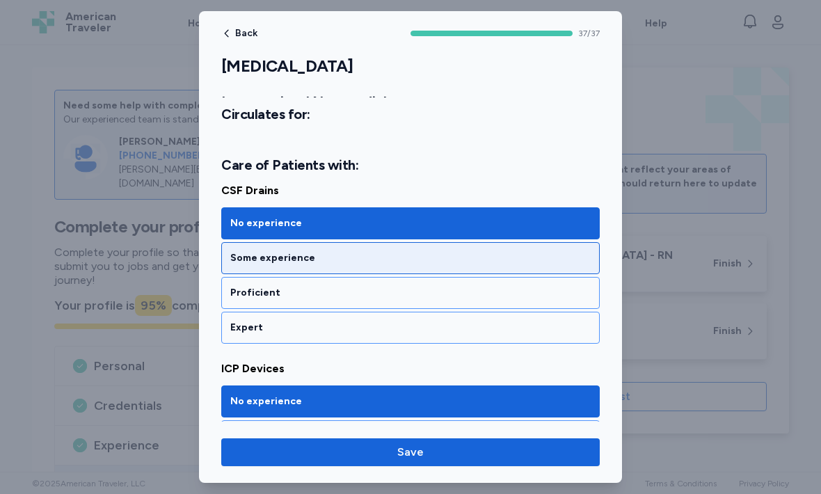
click at [356, 260] on div "Some experience" at bounding box center [410, 258] width 360 height 14
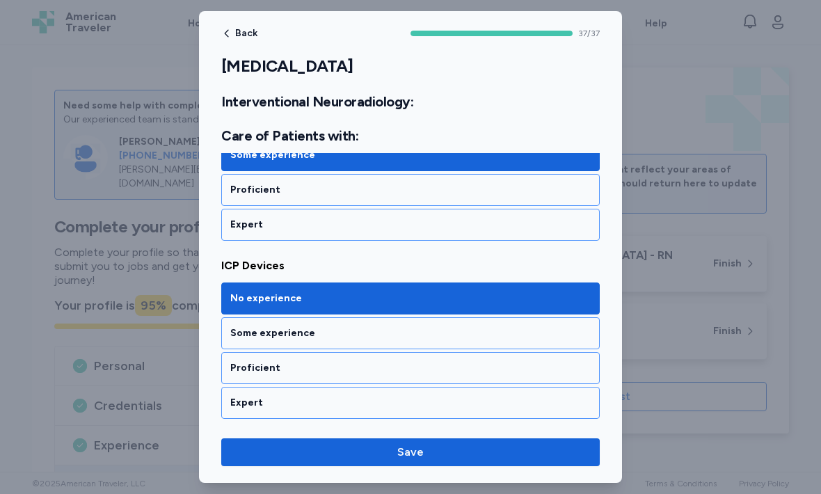
scroll to position [6717, 0]
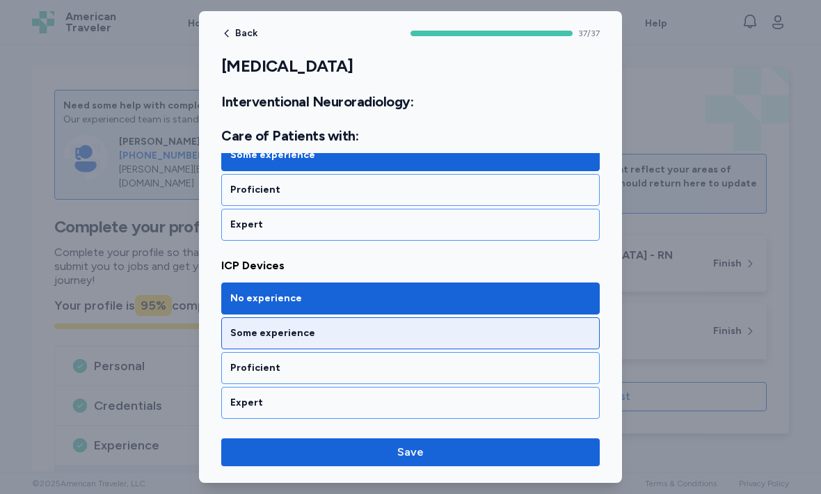
click at [483, 342] on div "Some experience" at bounding box center [410, 333] width 379 height 32
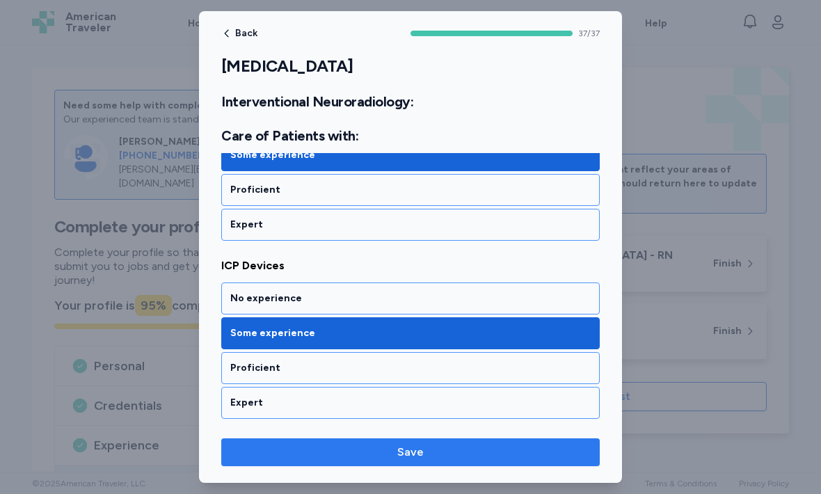
click at [431, 454] on span "Save" at bounding box center [410, 452] width 356 height 17
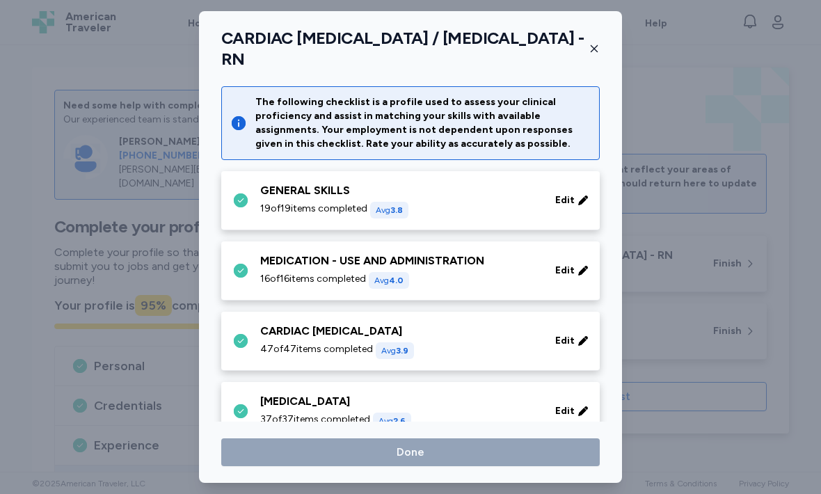
scroll to position [86, 0]
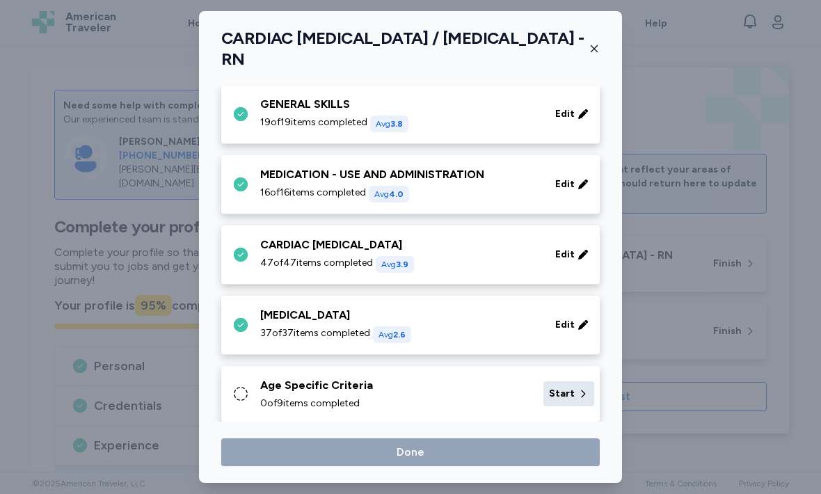
click at [575, 397] on div "Start" at bounding box center [568, 393] width 51 height 25
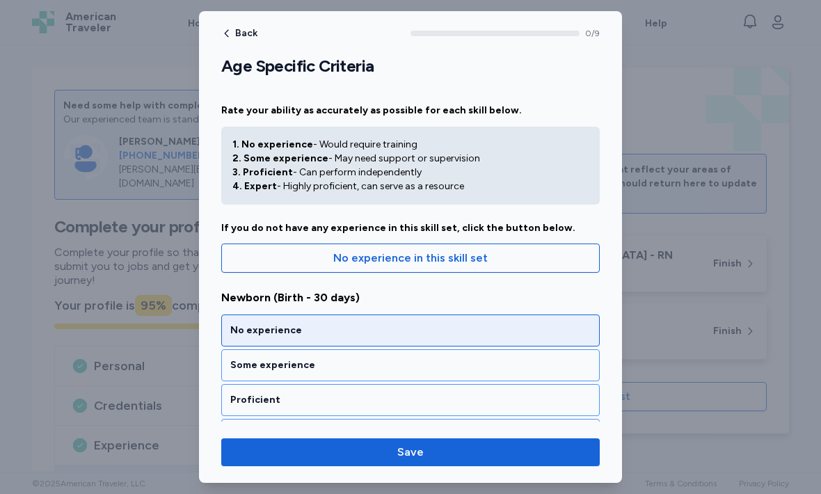
click at [464, 332] on div "No experience" at bounding box center [410, 331] width 360 height 14
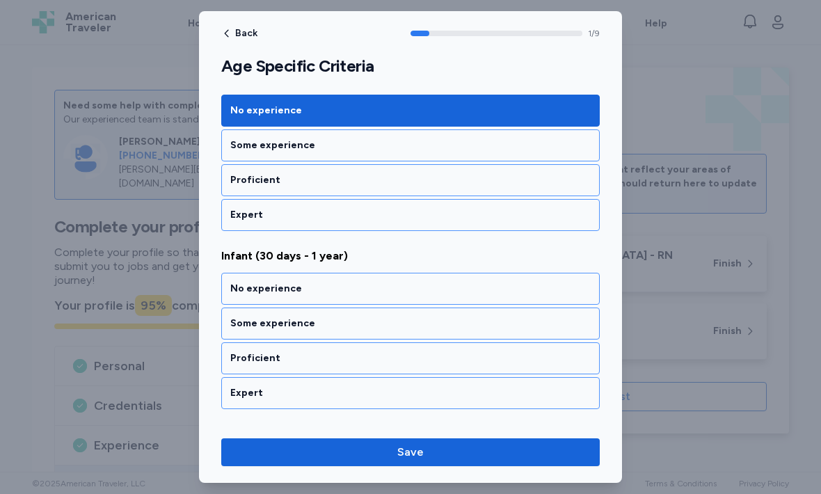
scroll to position [295, 0]
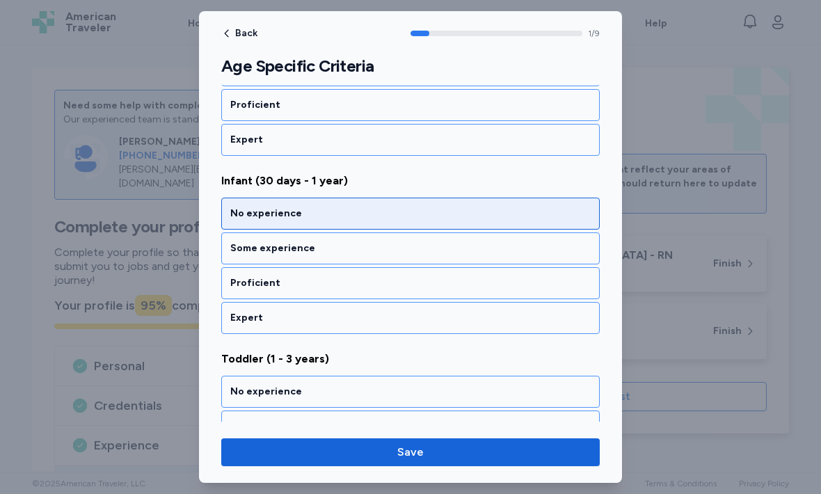
click at [401, 213] on div "No experience" at bounding box center [410, 214] width 360 height 14
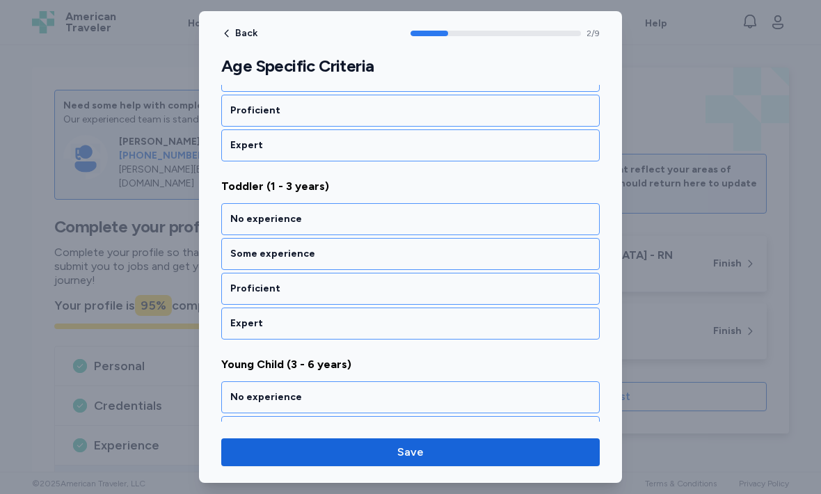
scroll to position [473, 0]
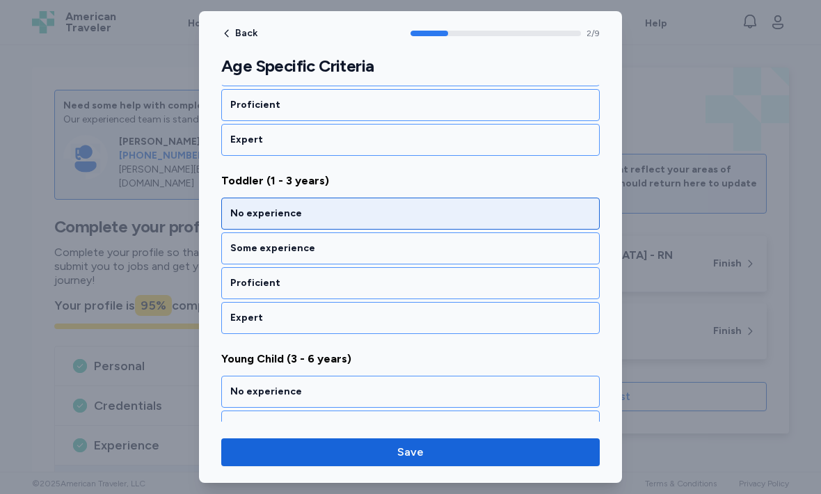
click at [413, 217] on div "No experience" at bounding box center [410, 214] width 360 height 14
click at [412, 222] on div "No experience" at bounding box center [410, 214] width 379 height 32
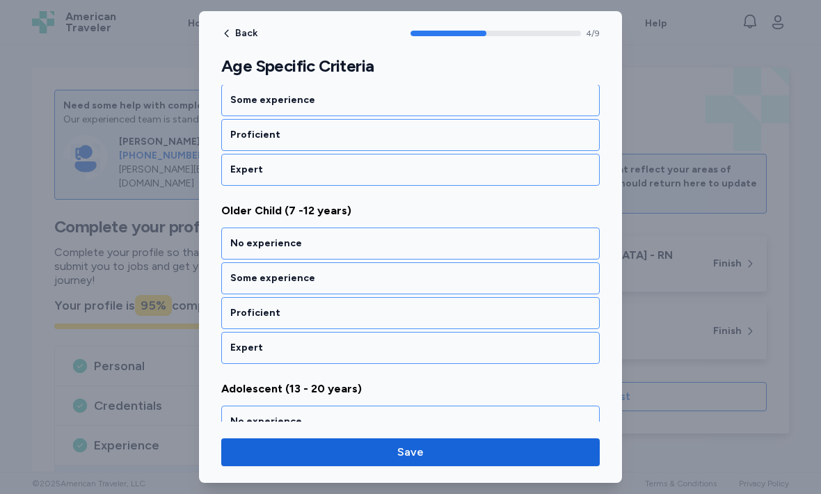
scroll to position [829, 0]
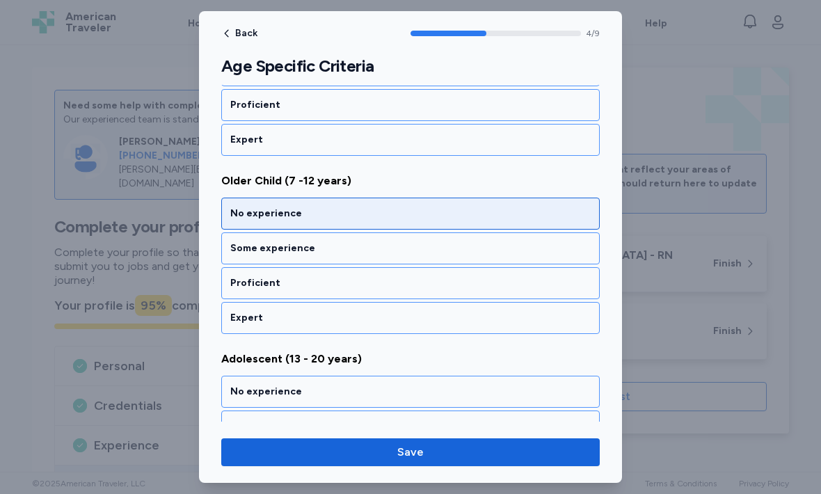
click at [422, 214] on div "No experience" at bounding box center [410, 214] width 360 height 14
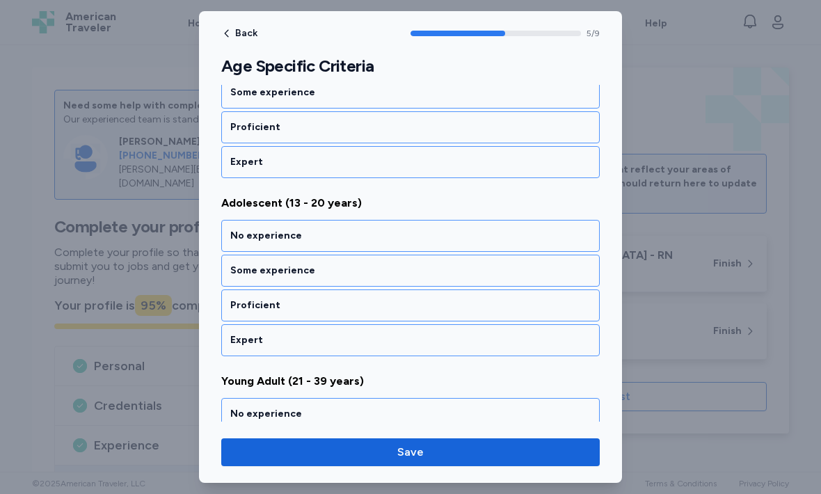
scroll to position [1008, 0]
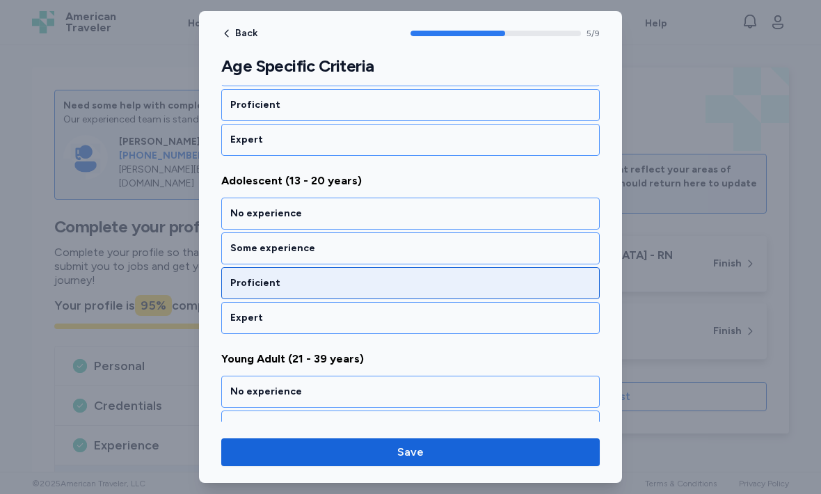
click at [406, 287] on div "Proficient" at bounding box center [410, 283] width 360 height 14
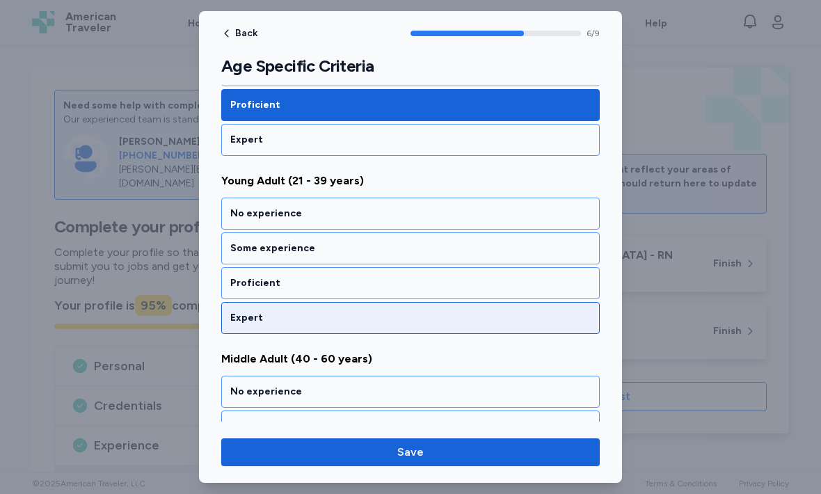
click at [439, 317] on div "Expert" at bounding box center [410, 318] width 360 height 14
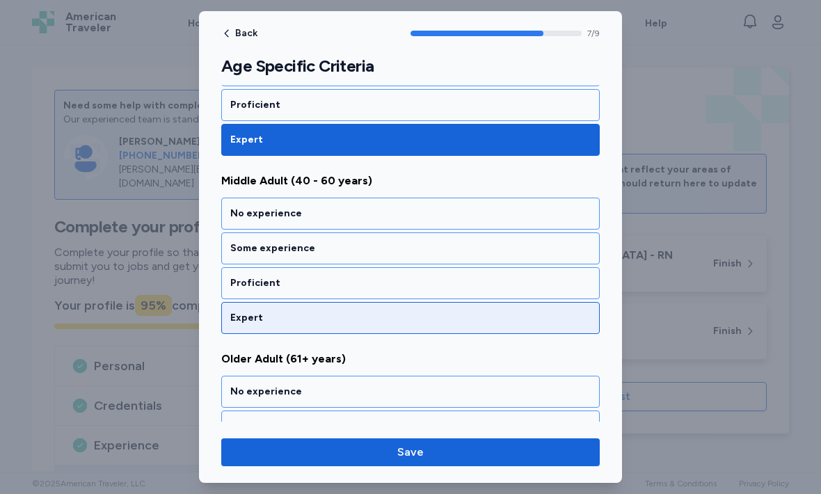
click at [443, 321] on div "Expert" at bounding box center [410, 318] width 360 height 14
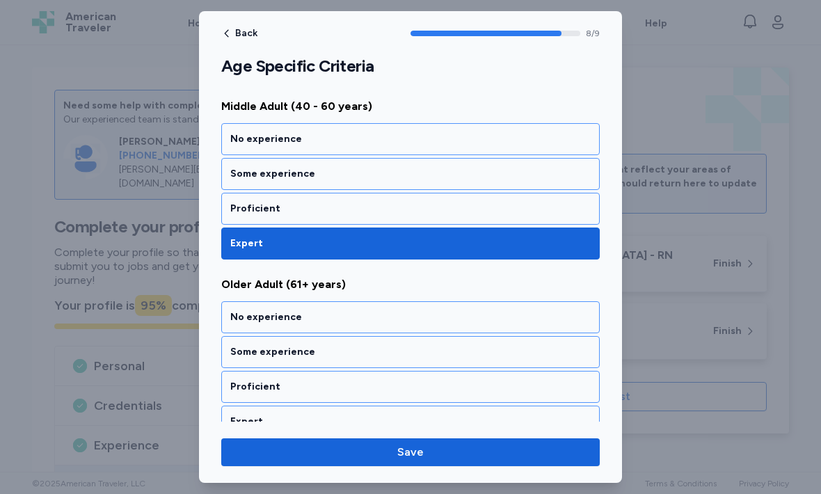
scroll to position [1457, 0]
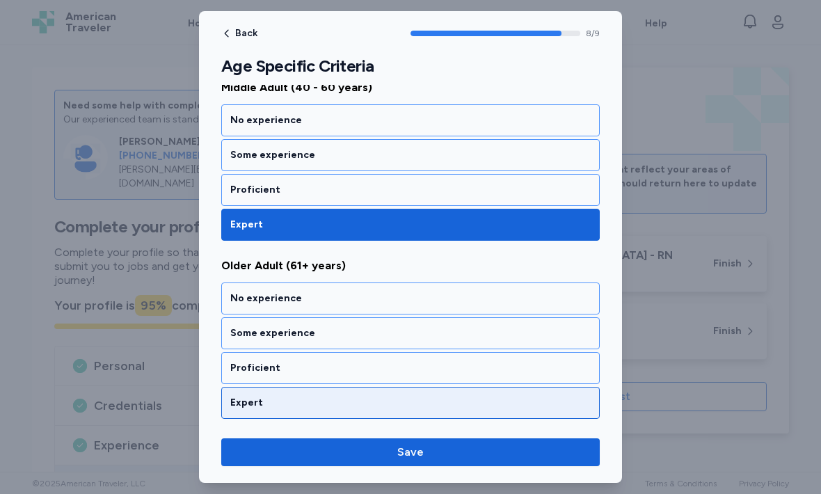
click at [422, 401] on div "Expert" at bounding box center [410, 403] width 360 height 14
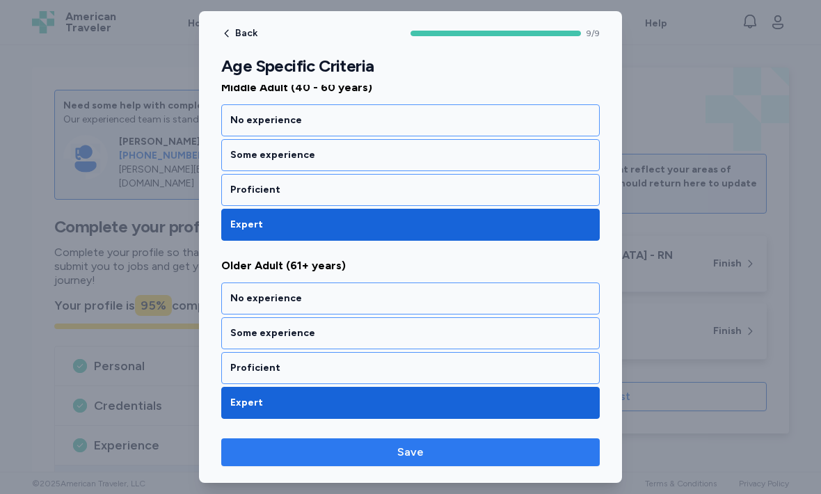
click at [458, 451] on span "Save" at bounding box center [410, 452] width 356 height 17
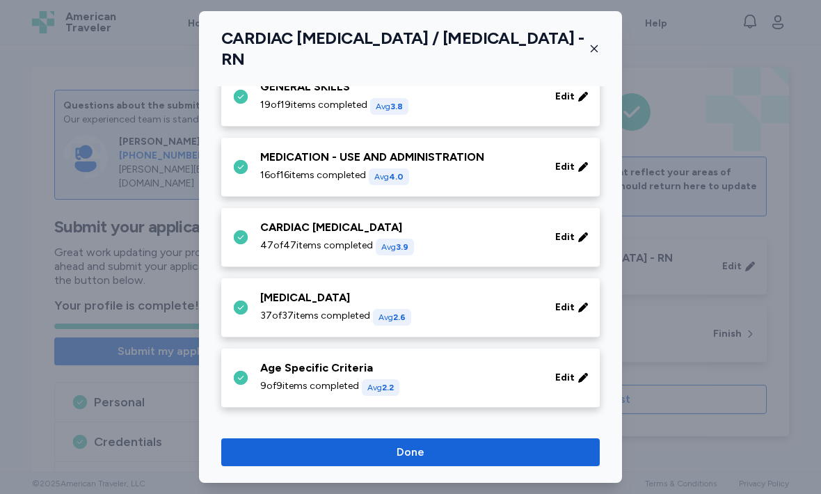
scroll to position [104, 0]
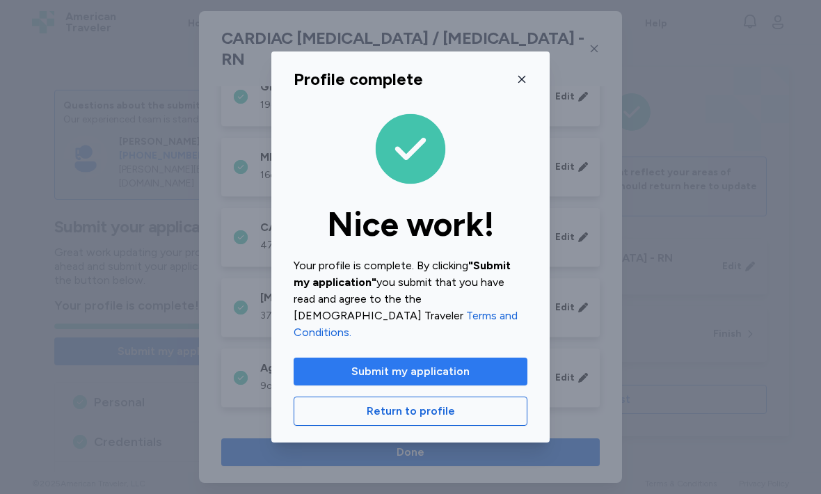
click at [450, 366] on span "Submit my application" at bounding box center [410, 371] width 118 height 17
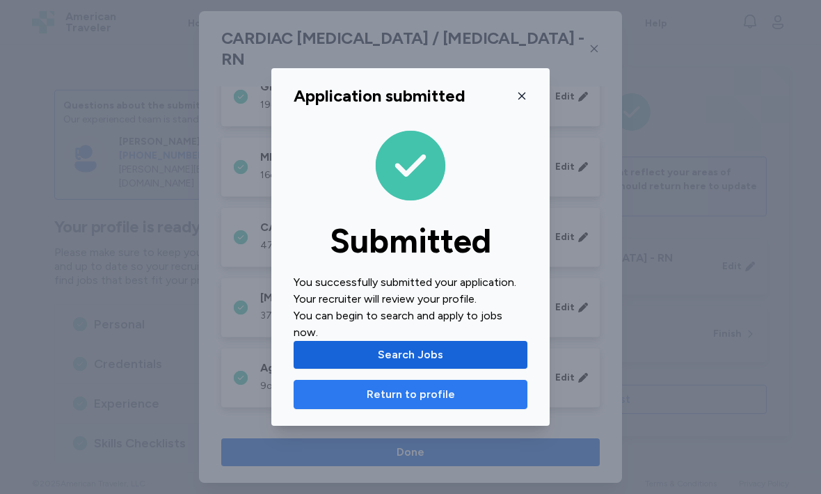
click at [463, 391] on span "Return to profile" at bounding box center [410, 394] width 210 height 17
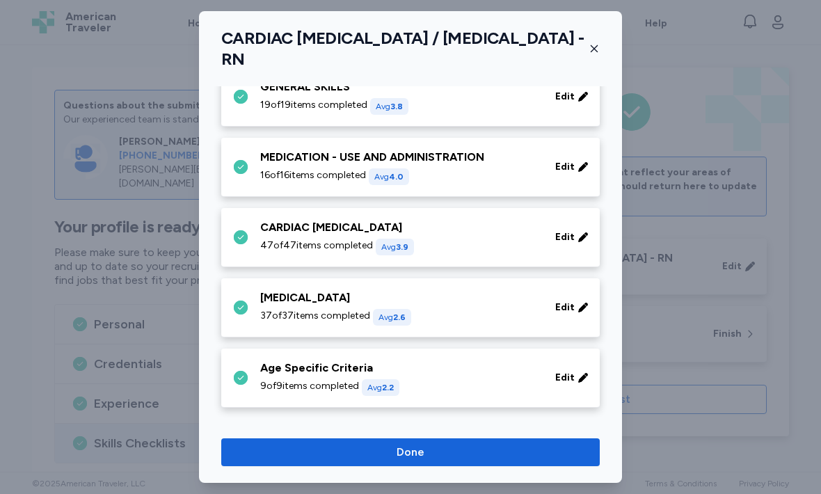
click at [598, 50] on icon "button" at bounding box center [594, 48] width 11 height 11
